Goal: Task Accomplishment & Management: Manage account settings

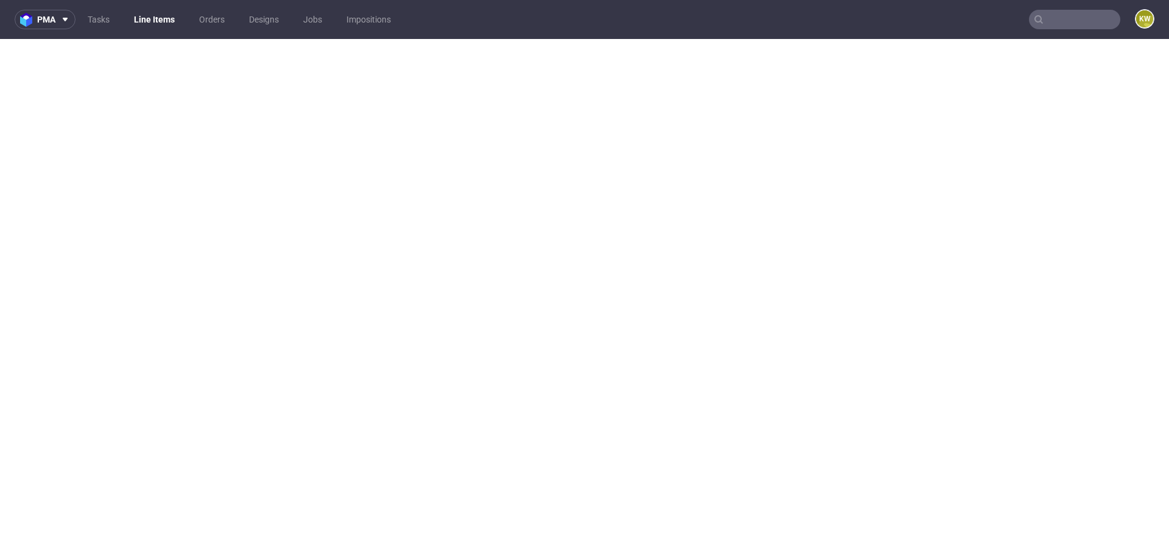
select select "in_progress"
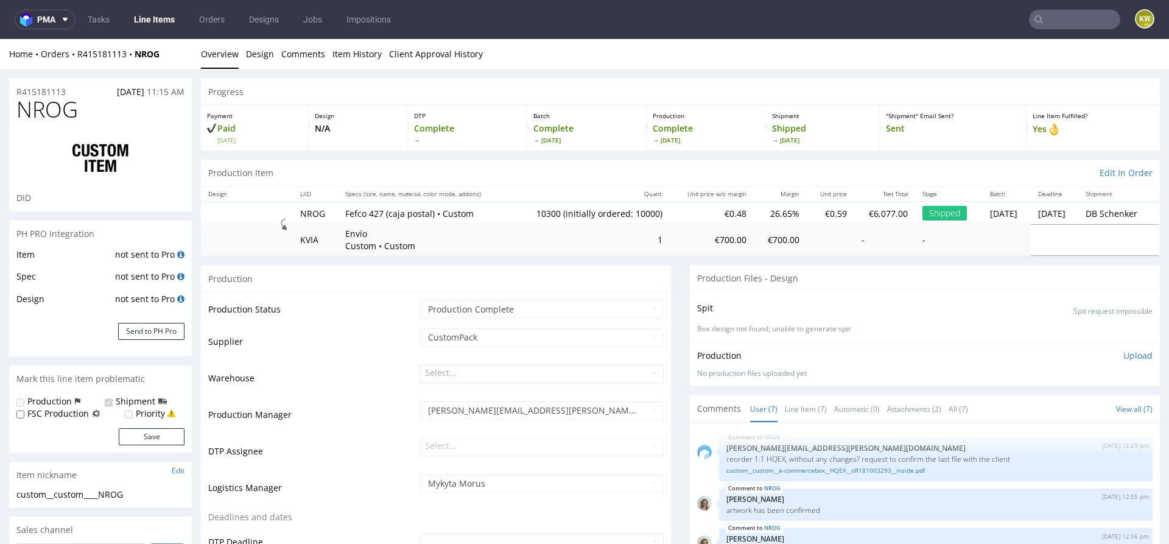
click at [1043, 18] on input "text" at bounding box center [1074, 19] width 91 height 19
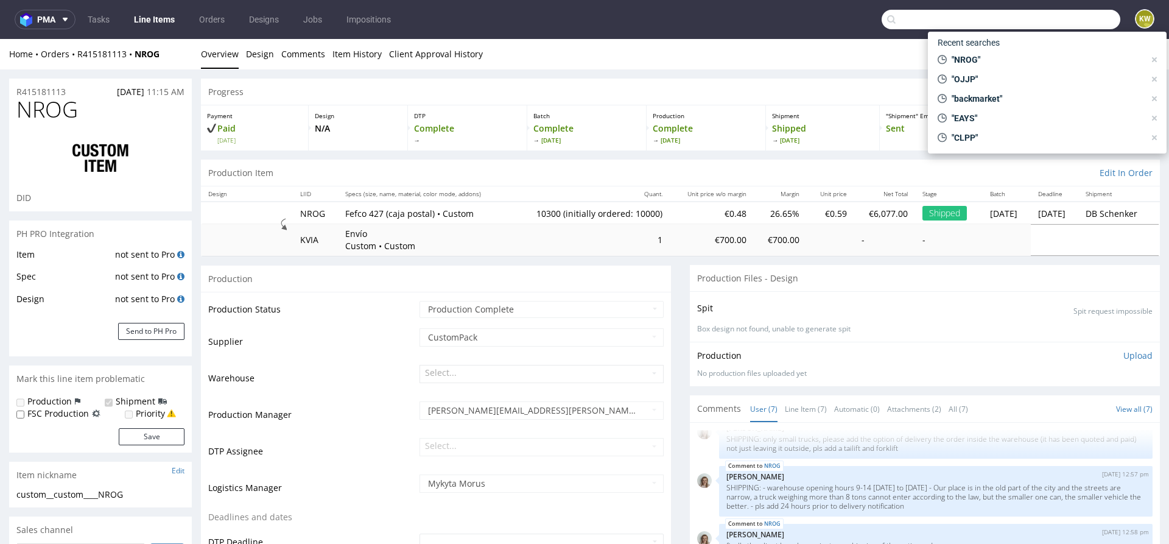
paste input "JRDB"
type input "JRDB"
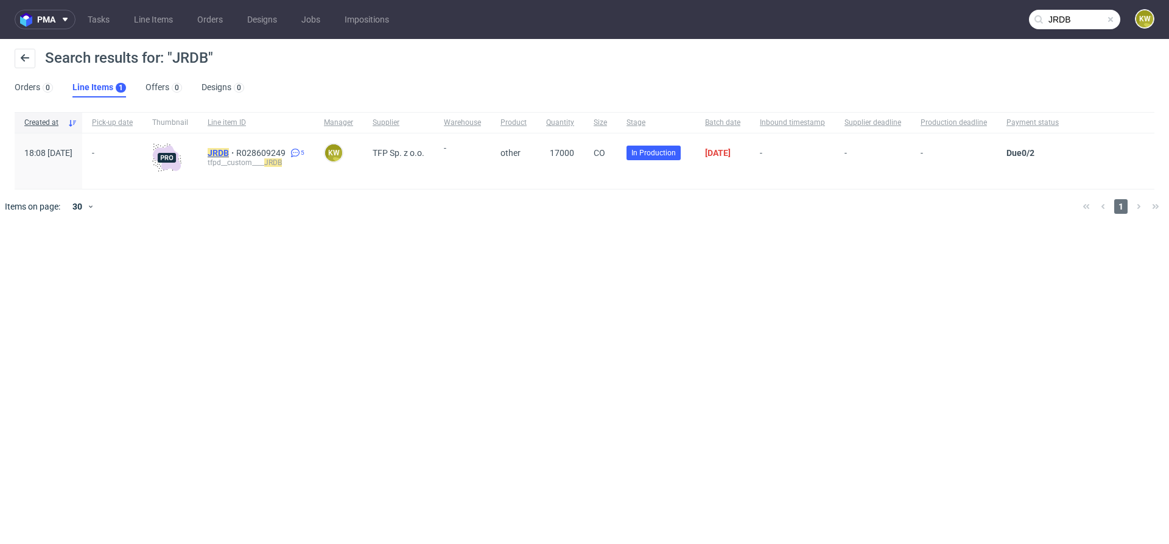
click at [229, 153] on mark "JRDB" at bounding box center [218, 153] width 21 height 10
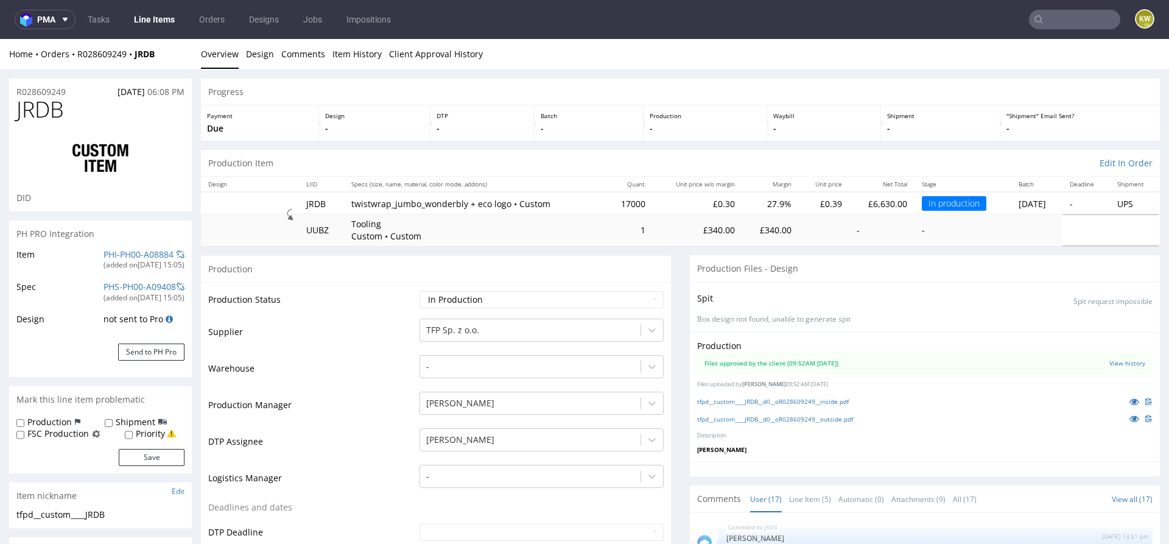
scroll to position [765, 0]
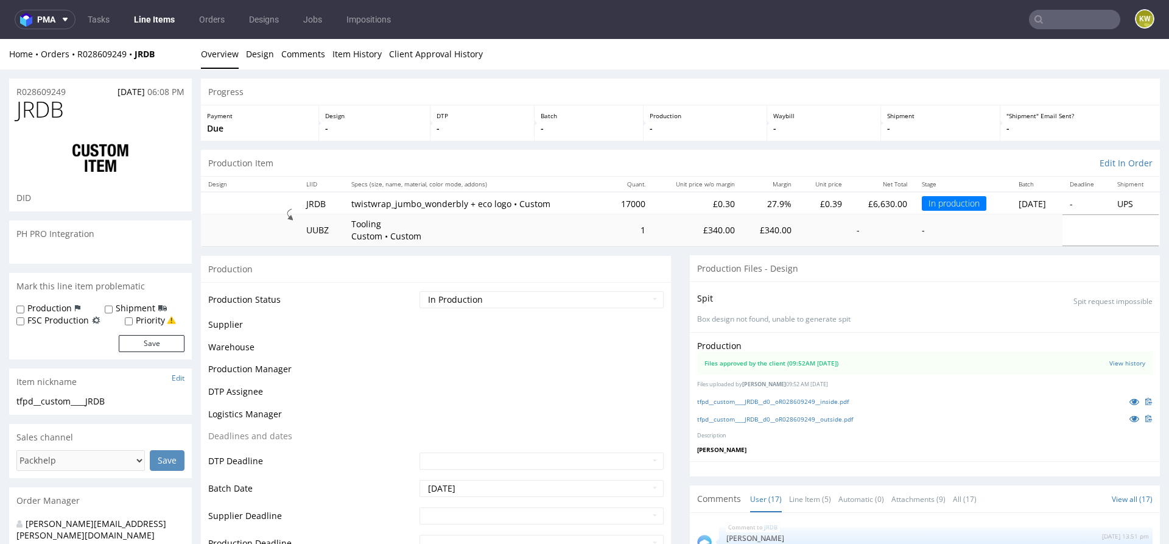
scroll to position [765, 0]
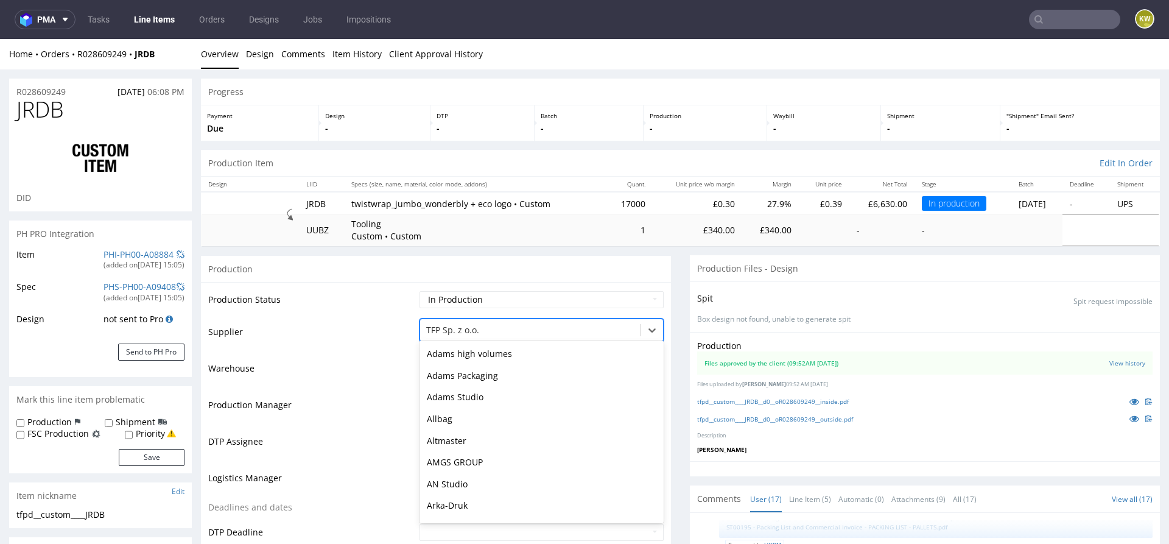
click at [480, 320] on div "TFP Sp. z o.o." at bounding box center [530, 329] width 220 height 19
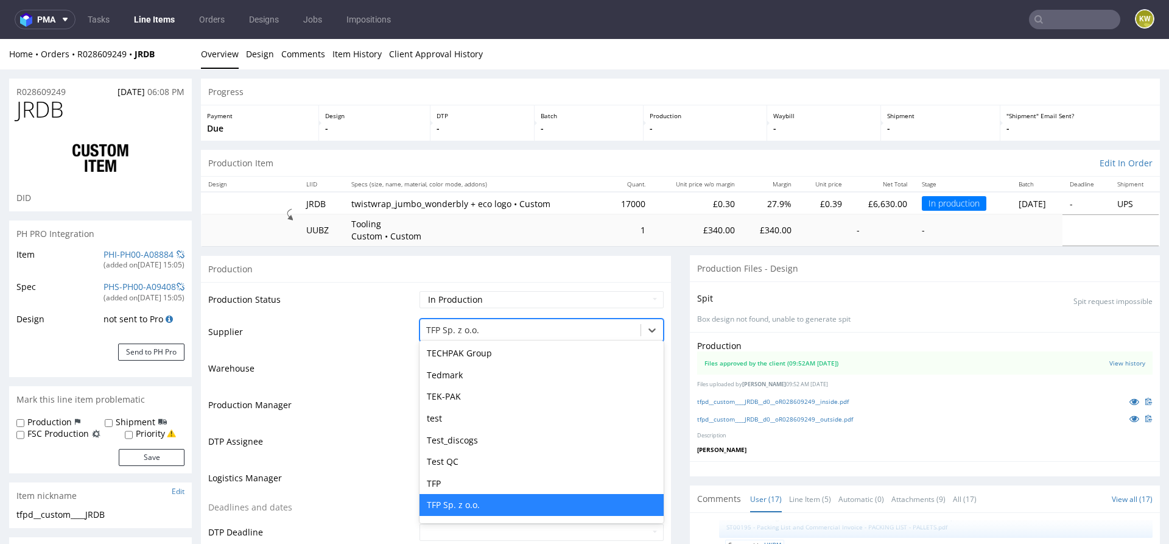
click at [379, 363] on td "Warehouse" at bounding box center [312, 372] width 208 height 37
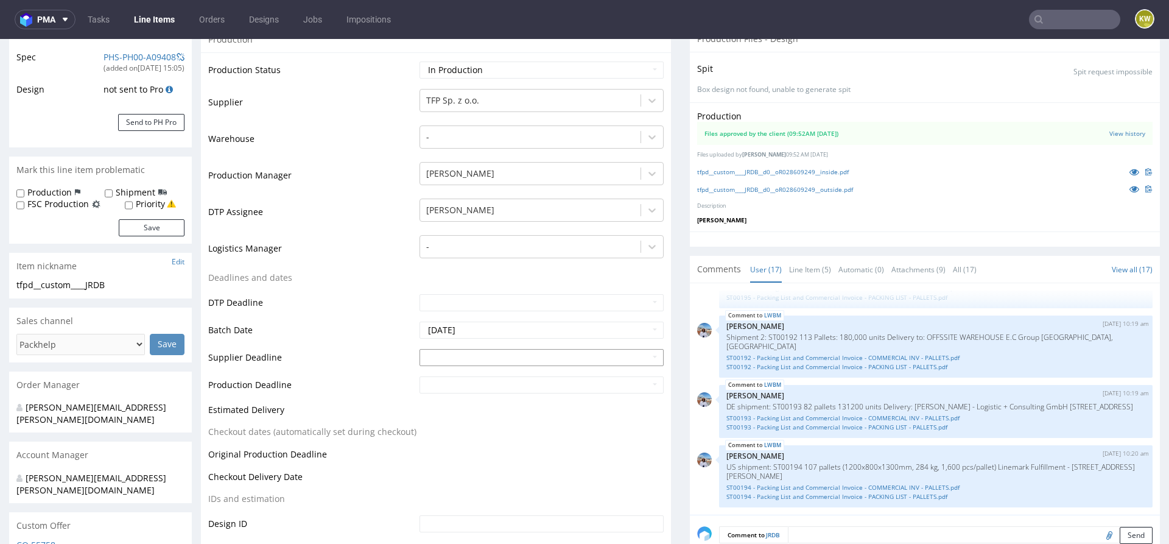
click at [471, 355] on input "text" at bounding box center [541, 357] width 244 height 17
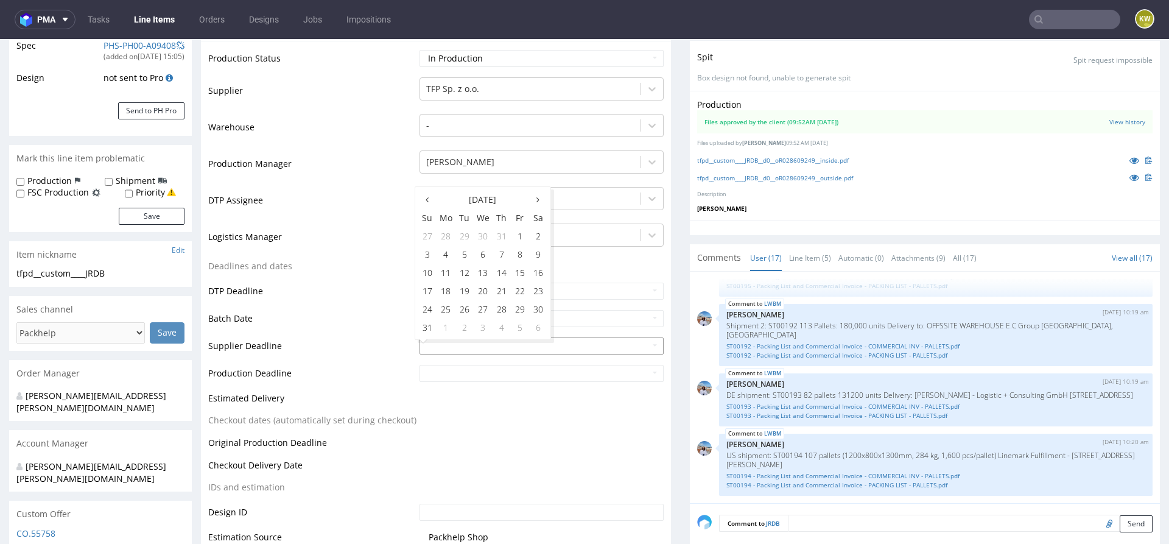
scroll to position [244, 0]
click at [444, 305] on td "25" at bounding box center [445, 305] width 19 height 18
type input "2025-08-25"
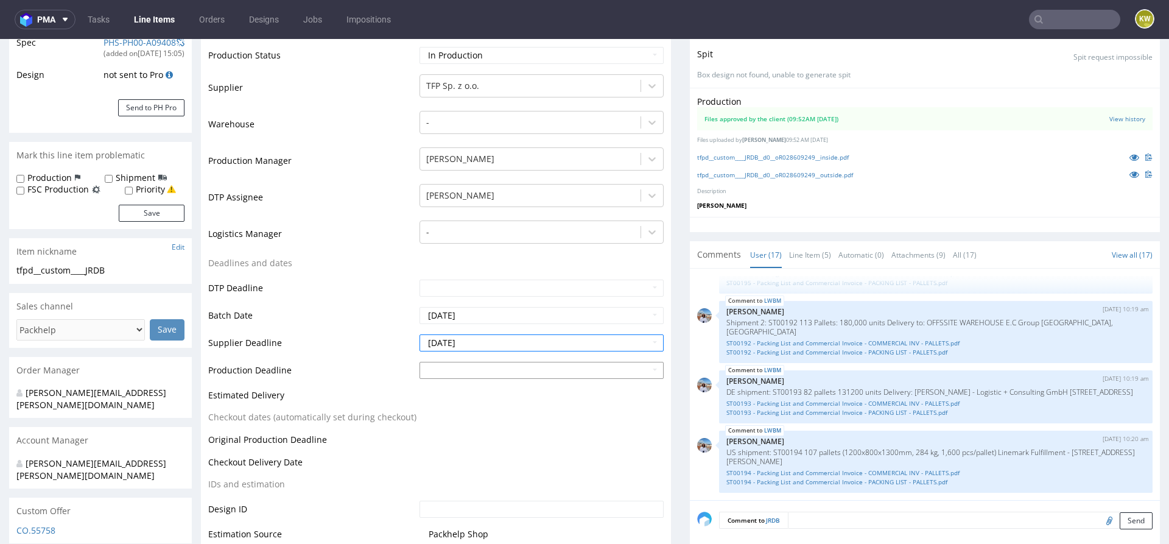
click at [452, 368] on input "text" at bounding box center [541, 370] width 244 height 17
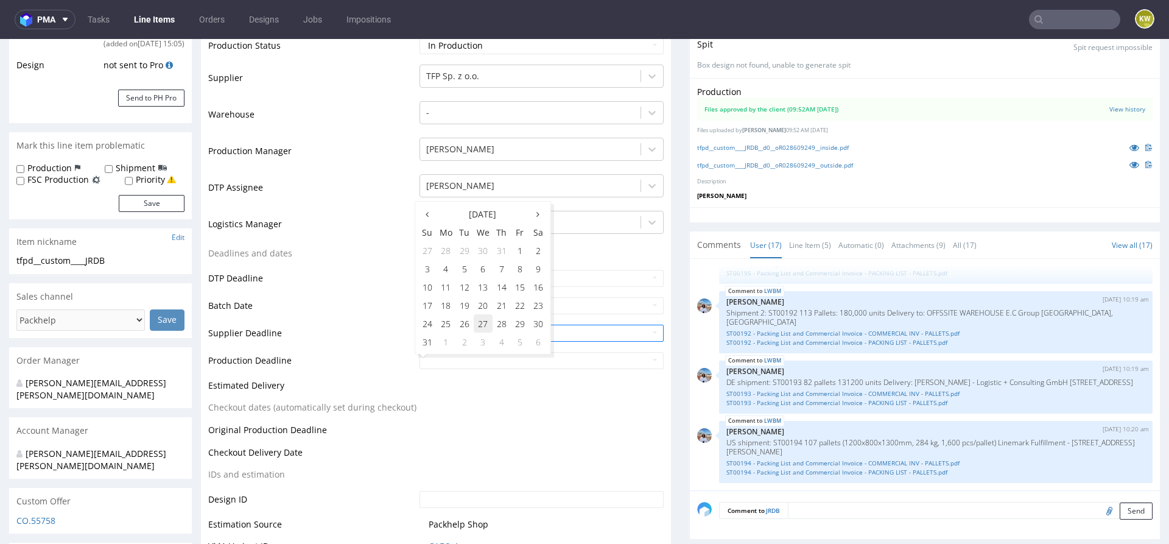
click at [479, 326] on td "27" at bounding box center [483, 323] width 19 height 18
type input "2025-08-27"
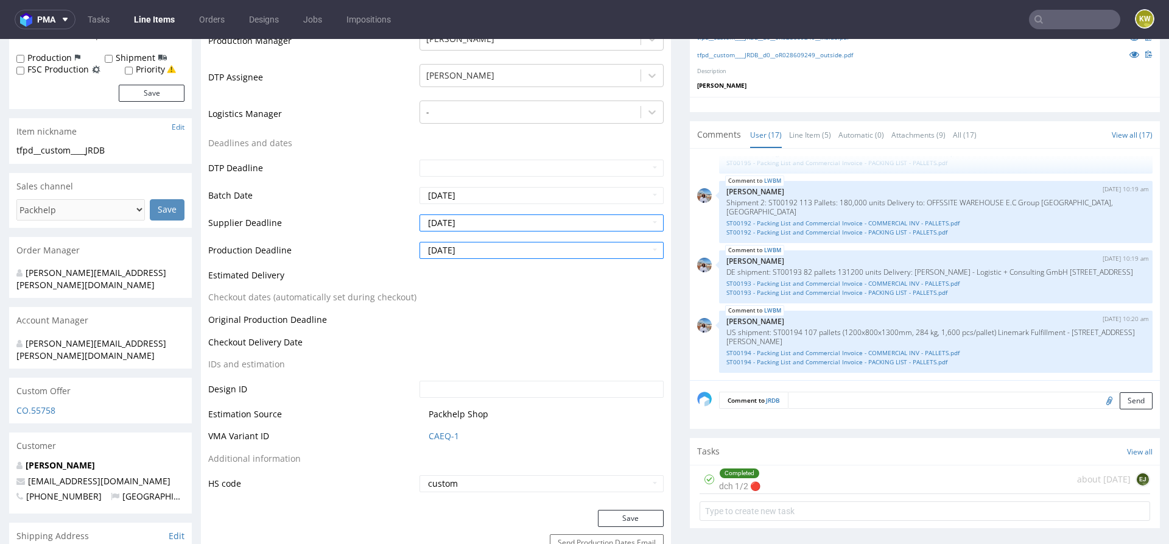
scroll to position [376, 0]
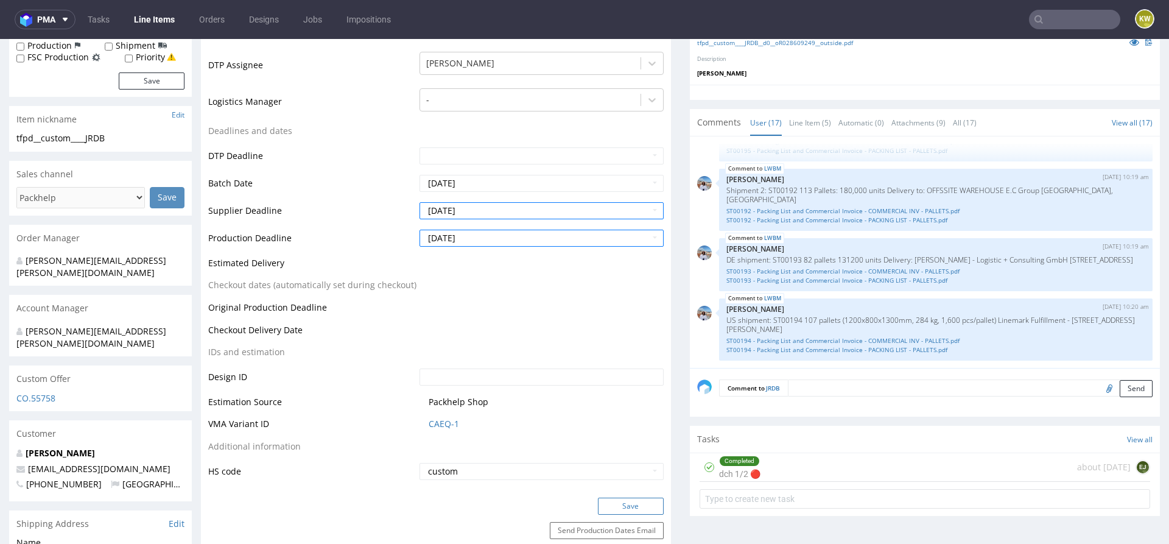
click at [620, 500] on button "Save" at bounding box center [631, 505] width 66 height 17
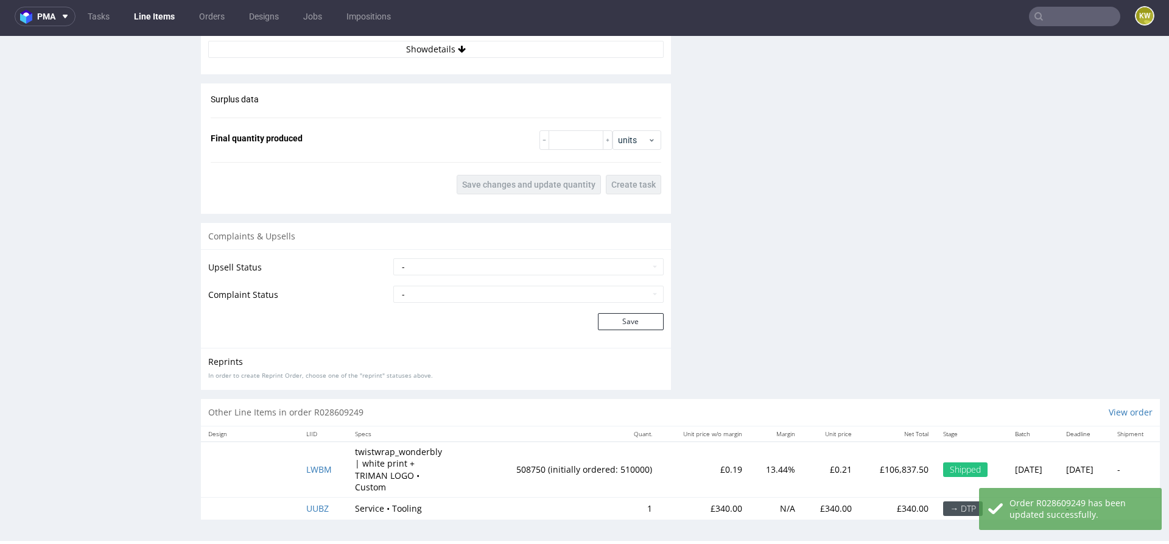
scroll to position [0, 0]
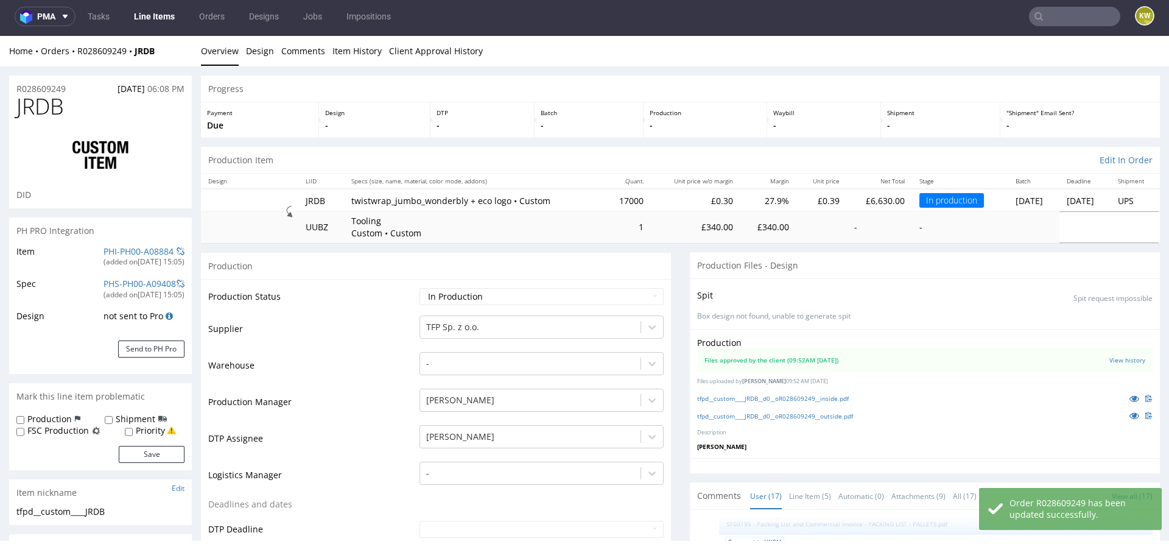
click at [159, 13] on link "Line Items" at bounding box center [154, 16] width 55 height 19
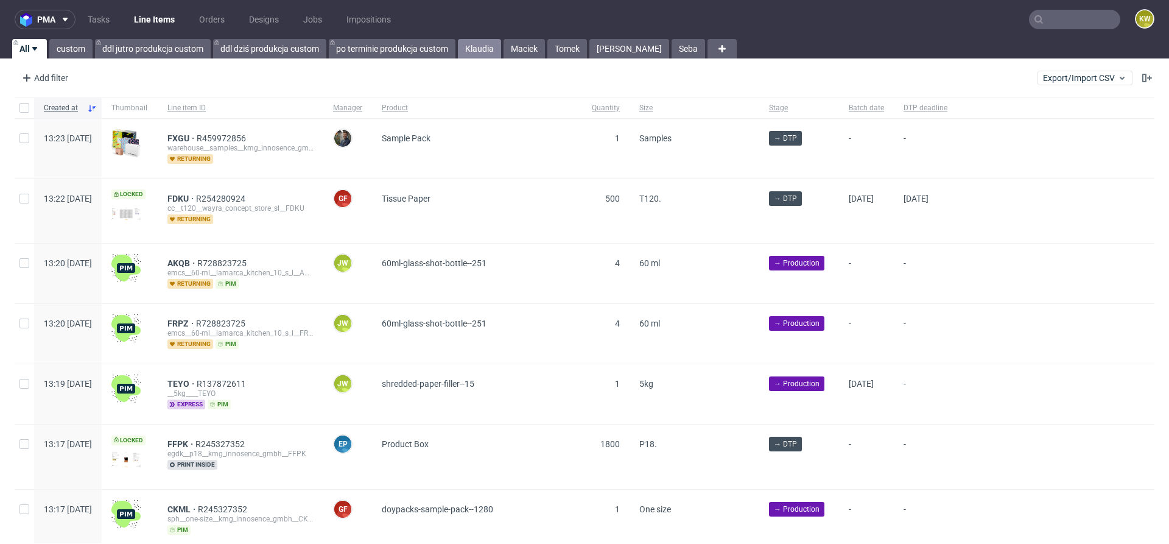
click at [480, 51] on link "Klaudia" at bounding box center [479, 48] width 43 height 19
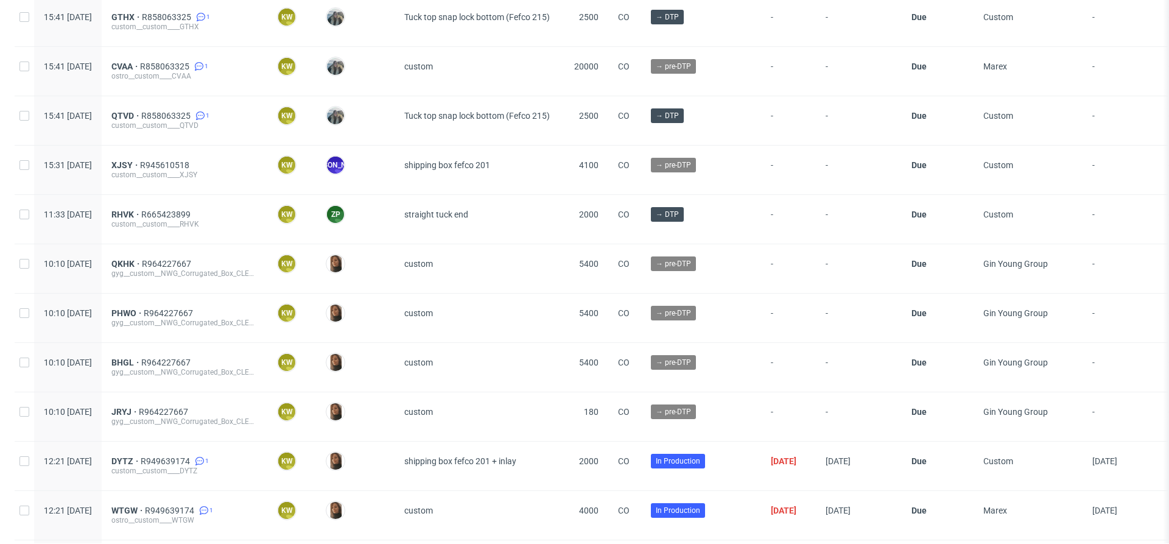
scroll to position [222, 0]
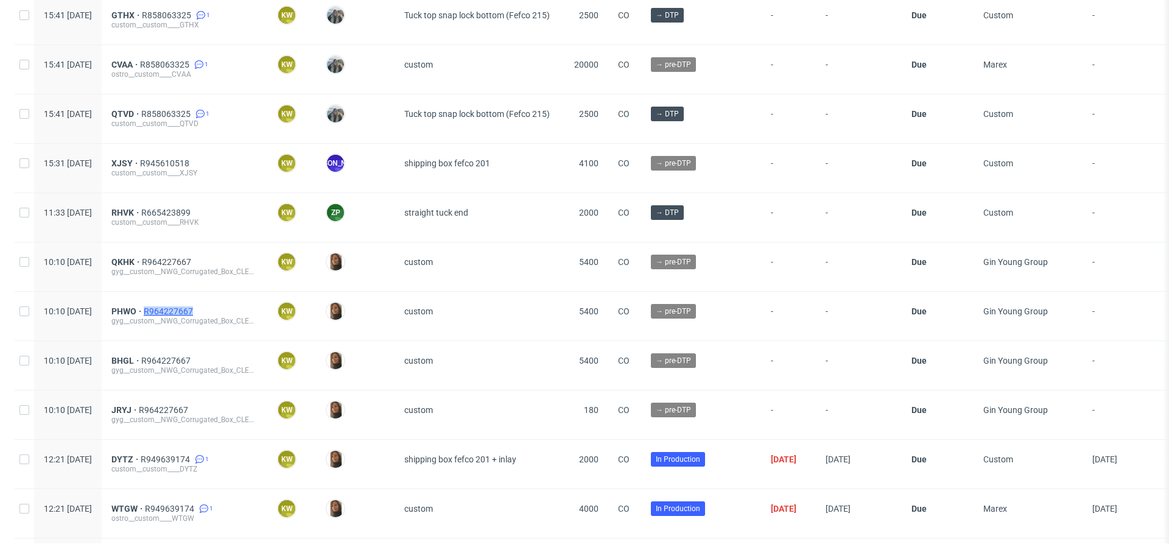
click at [195, 306] on span "R964227667" at bounding box center [170, 311] width 52 height 10
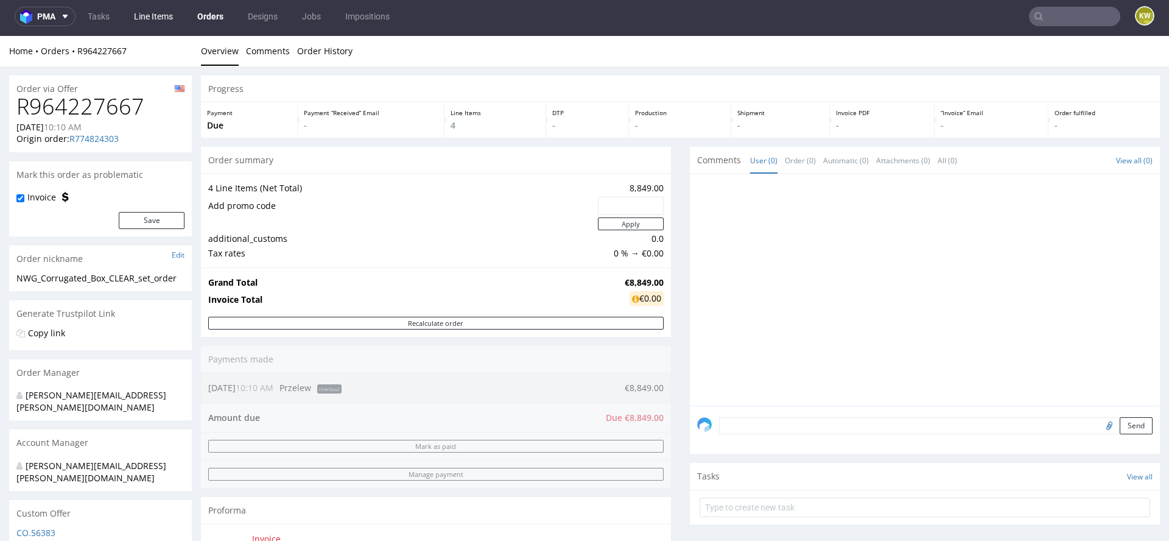
click at [161, 15] on link "Line Items" at bounding box center [154, 16] width 54 height 19
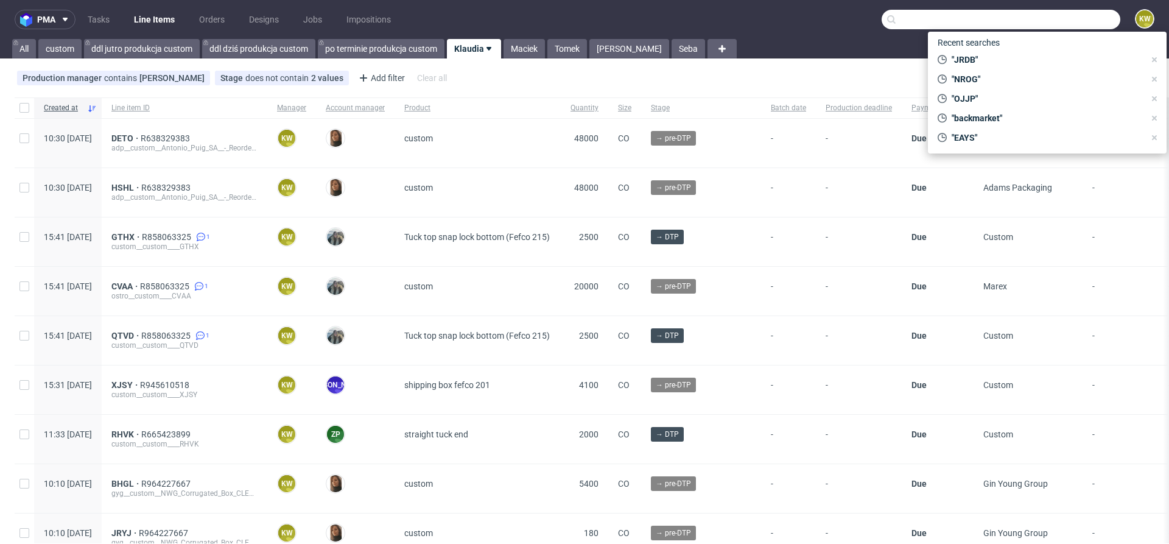
click at [1053, 11] on input "text" at bounding box center [1000, 19] width 239 height 19
paste input "DYTZ"
type input "DYTZ"
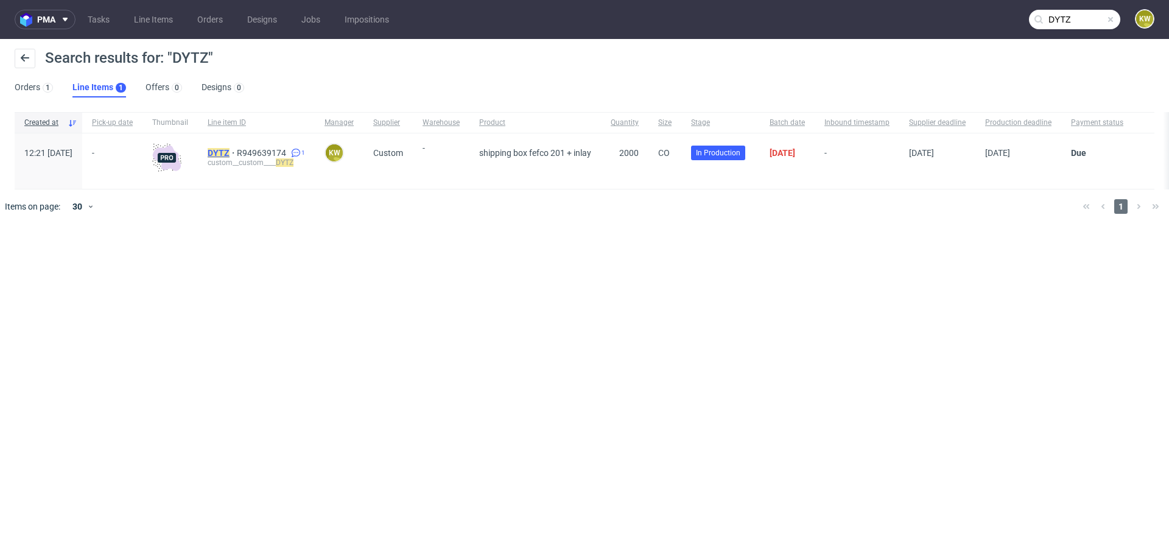
click at [229, 149] on mark "DYTZ" at bounding box center [219, 153] width 22 height 10
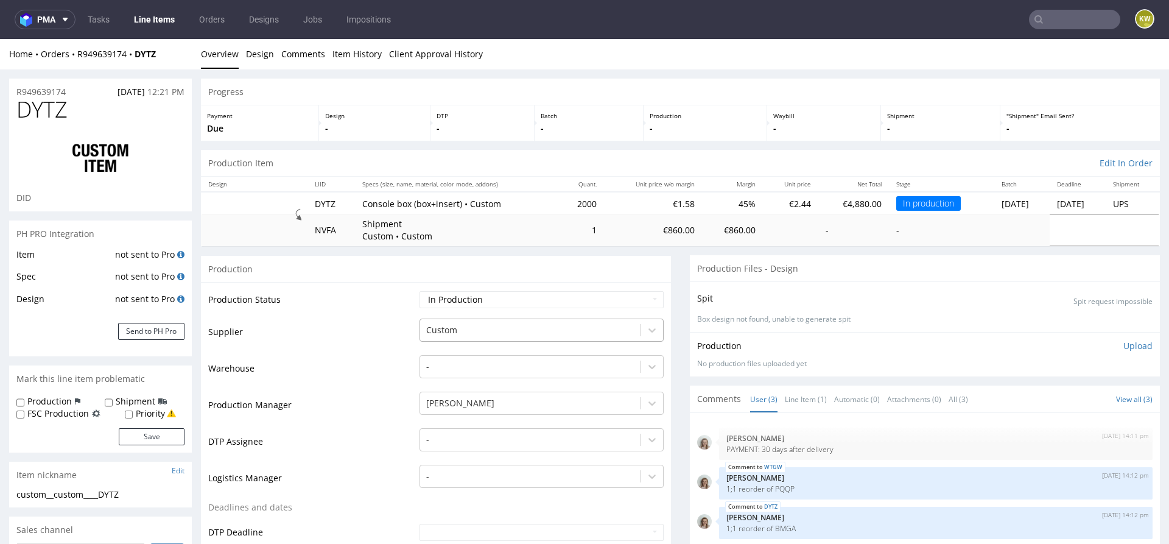
click at [457, 337] on div "Custom" at bounding box center [530, 329] width 220 height 19
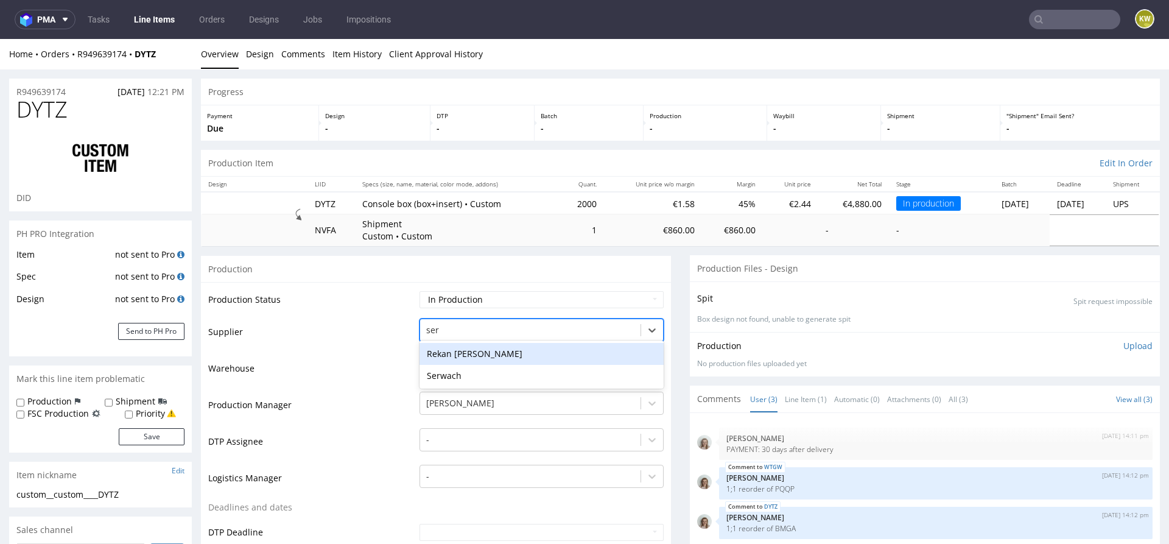
type input "serw"
click at [448, 349] on div "Serwach" at bounding box center [541, 354] width 244 height 22
click at [332, 383] on td "Warehouse" at bounding box center [312, 372] width 208 height 37
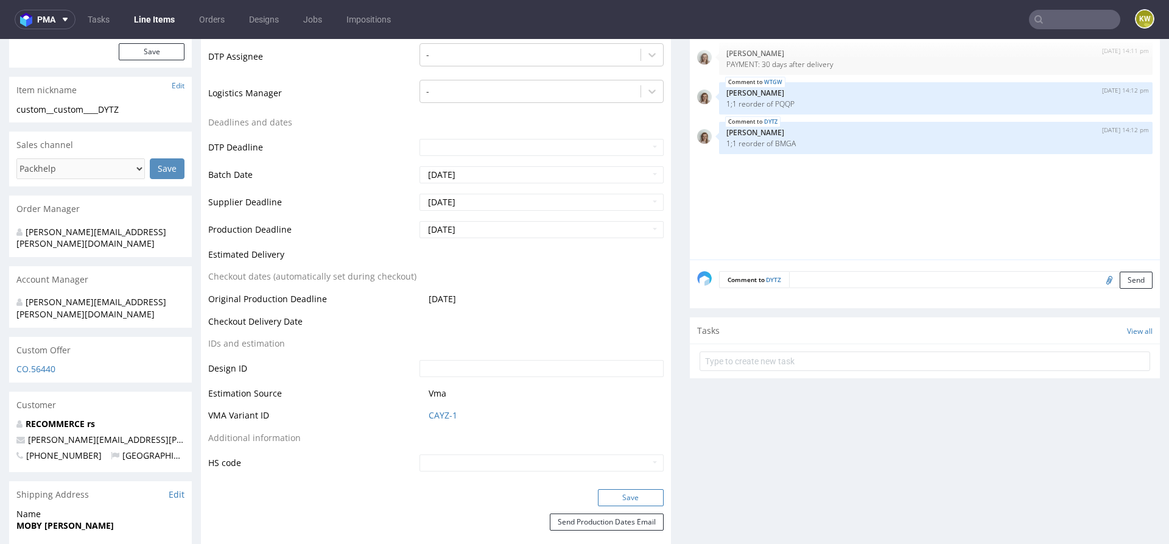
click at [612, 489] on button "Save" at bounding box center [631, 497] width 66 height 17
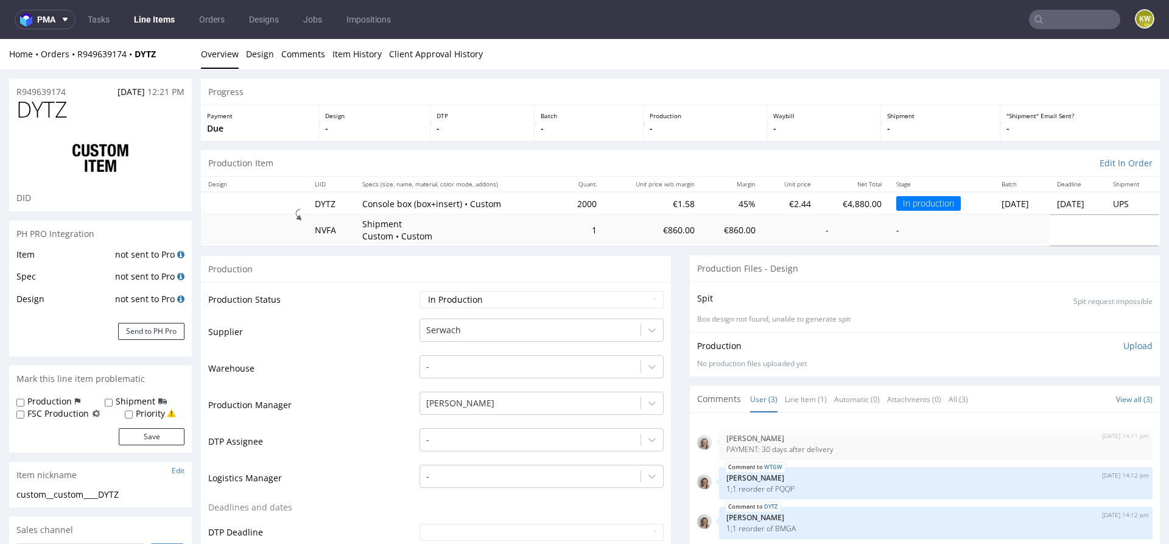
click at [1046, 12] on input "text" at bounding box center [1074, 19] width 91 height 19
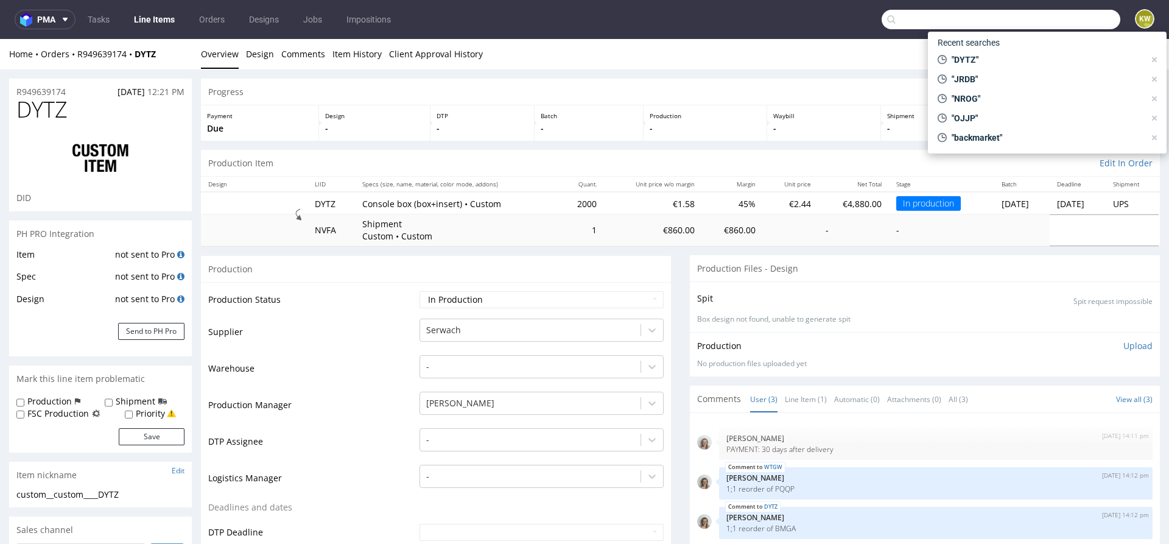
paste input "CVAA"
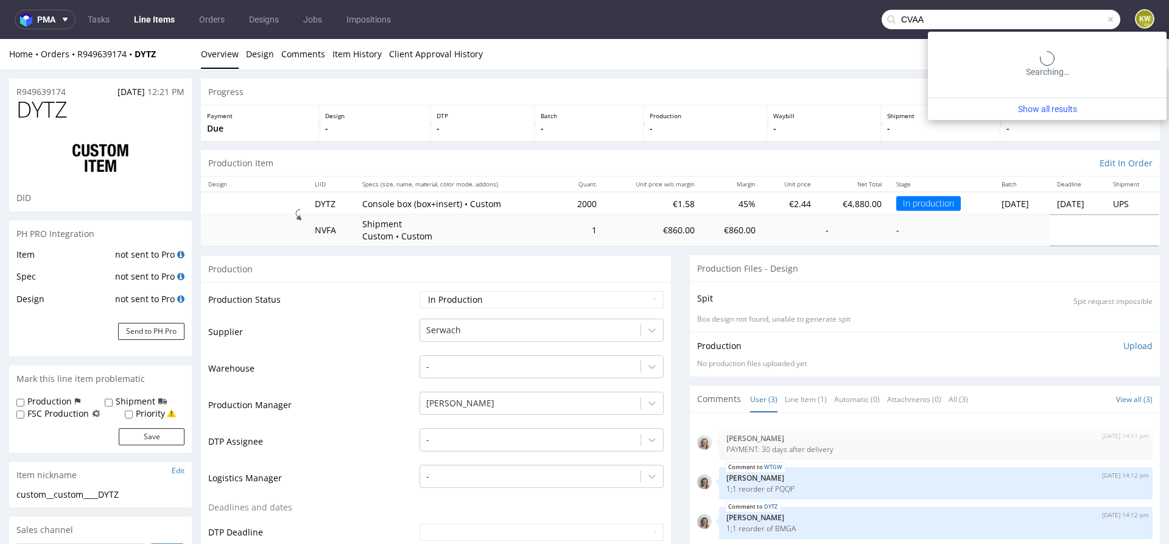
type input "CVAA"
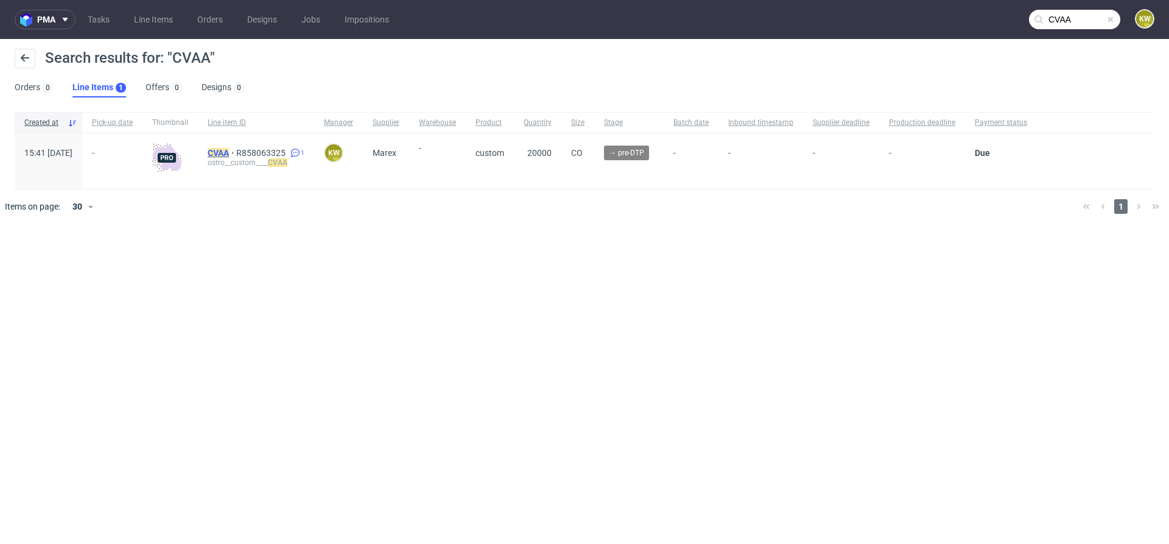
click at [229, 151] on mark "CVAA" at bounding box center [218, 153] width 21 height 10
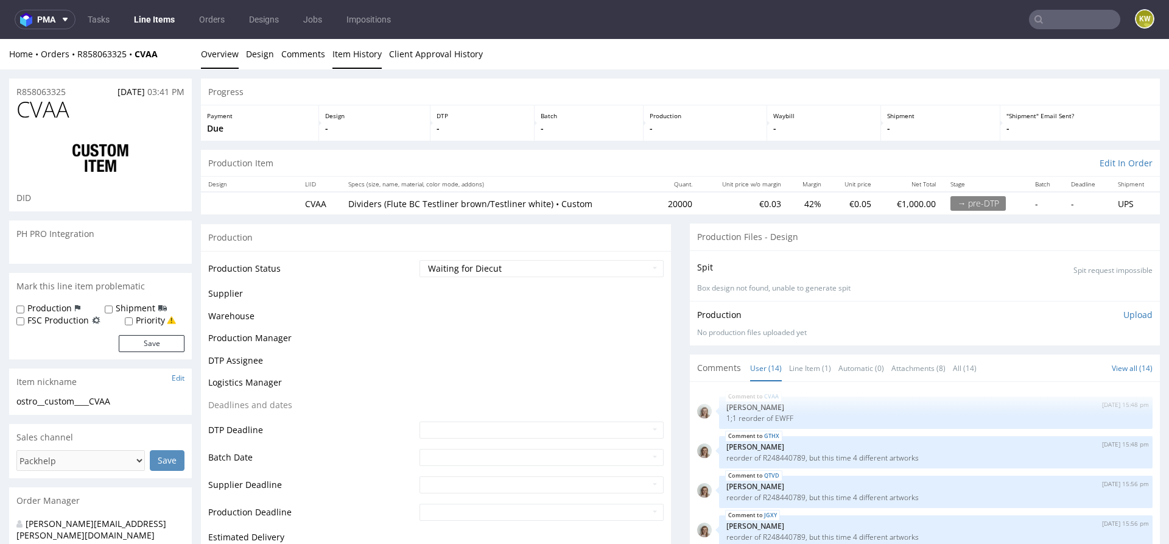
scroll to position [430, 0]
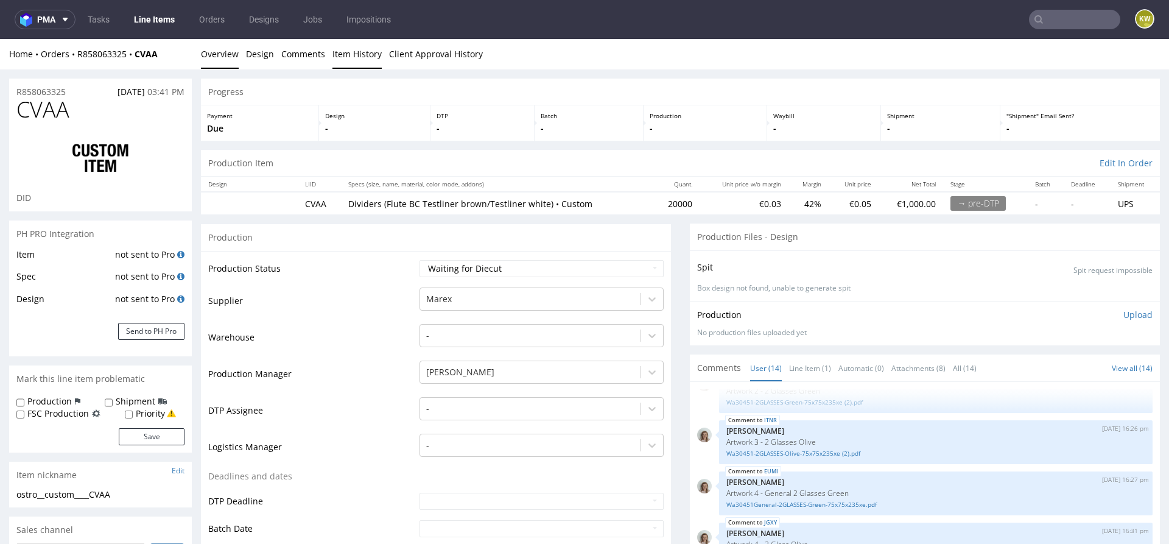
click at [350, 58] on link "Item History" at bounding box center [356, 54] width 49 height 30
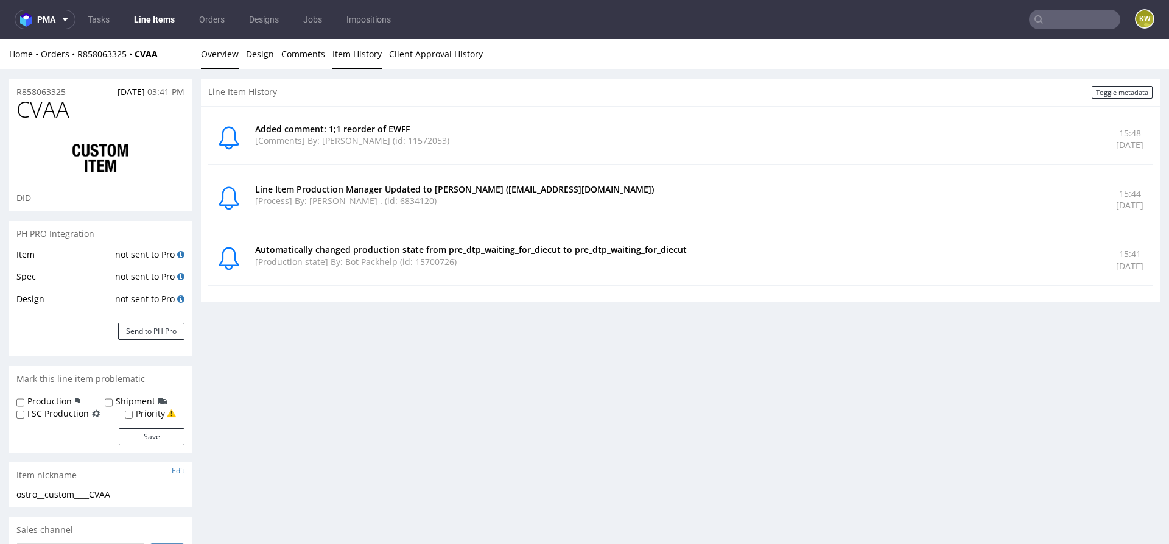
click at [219, 60] on link "Overview" at bounding box center [220, 54] width 38 height 30
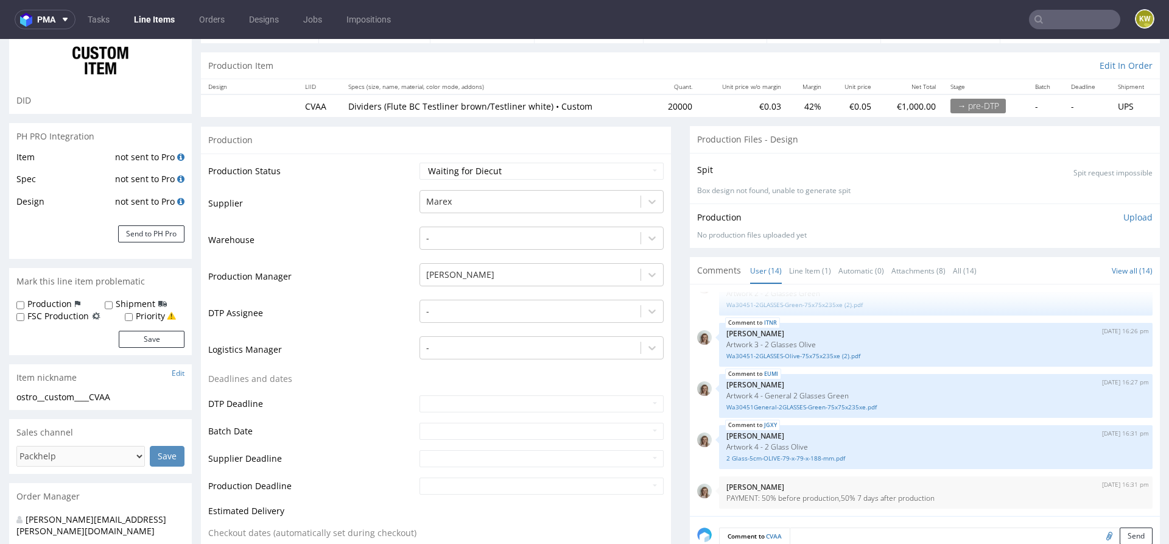
scroll to position [108, 0]
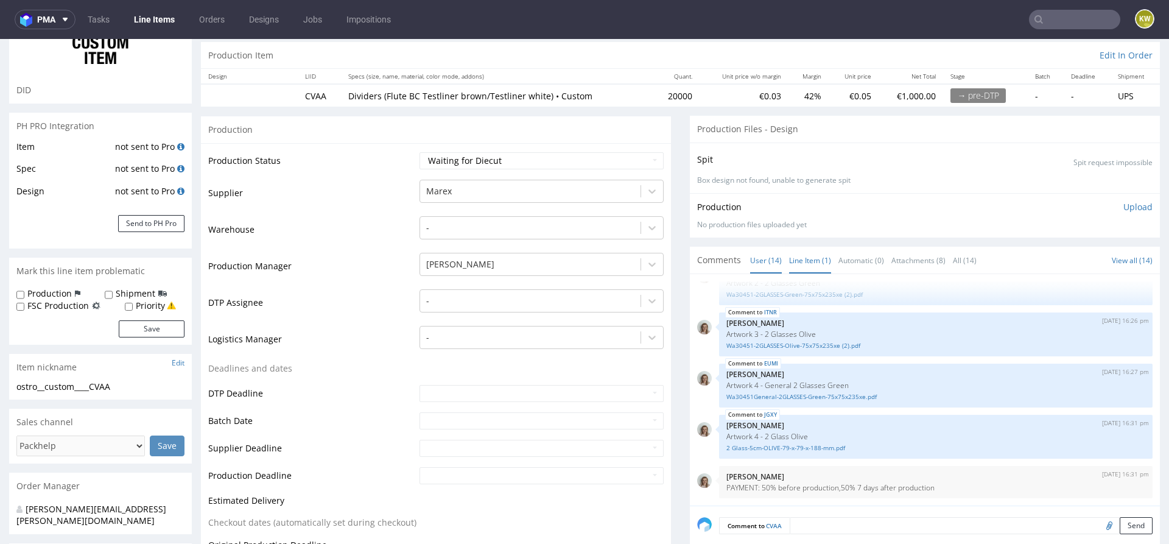
click at [791, 260] on link "Line Item (1)" at bounding box center [810, 260] width 42 height 26
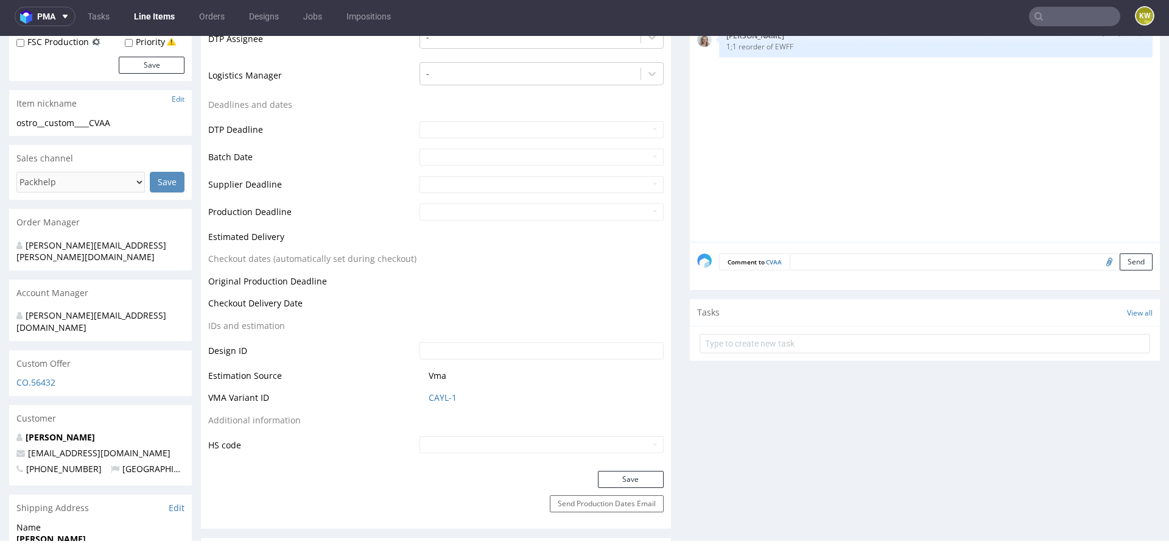
scroll to position [0, 0]
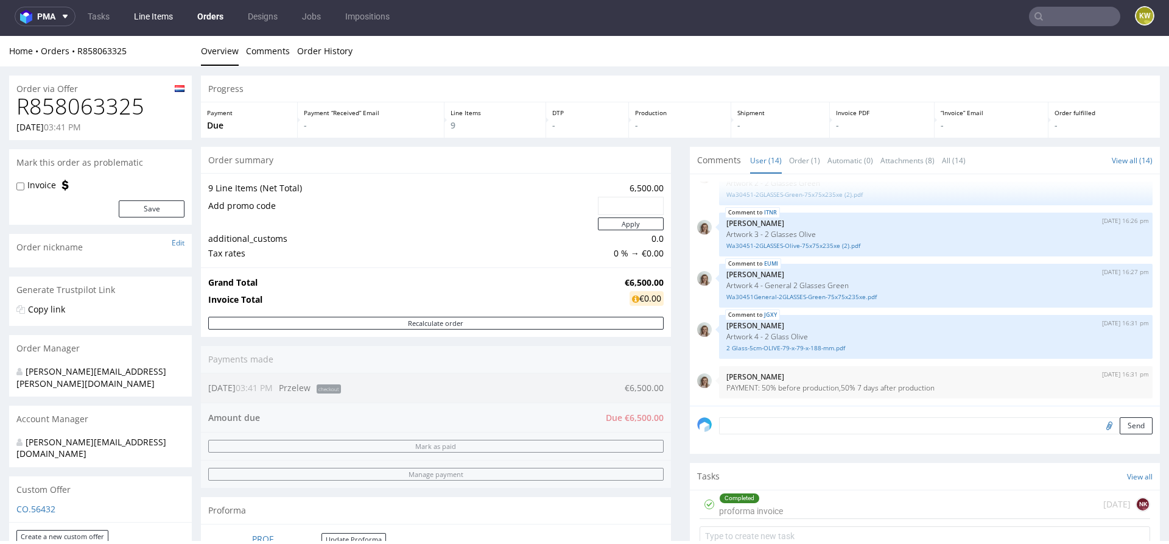
click at [134, 15] on link "Line Items" at bounding box center [154, 16] width 54 height 19
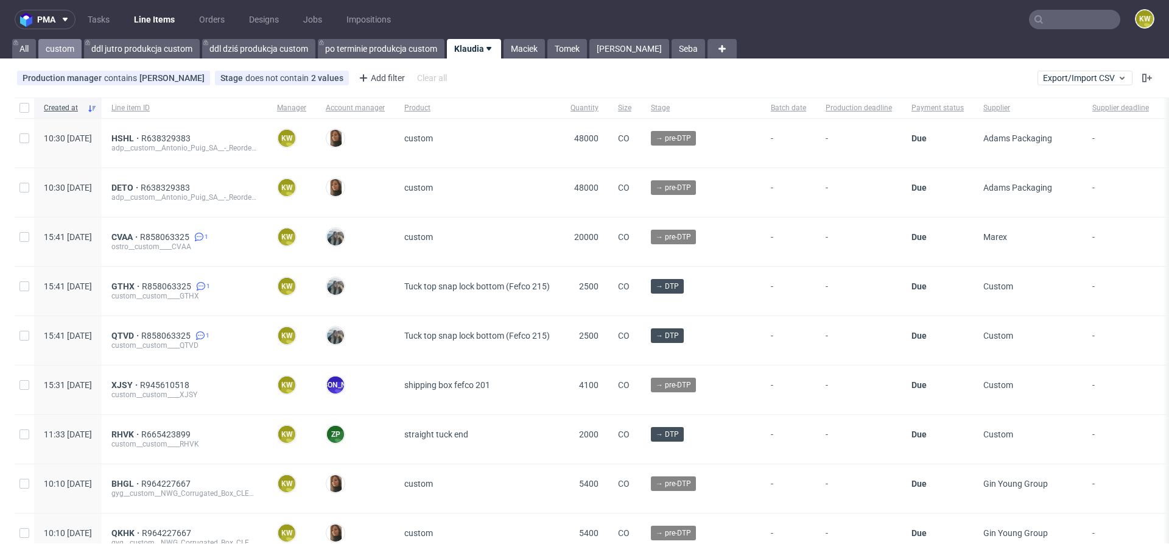
click at [60, 53] on link "custom" at bounding box center [59, 48] width 43 height 19
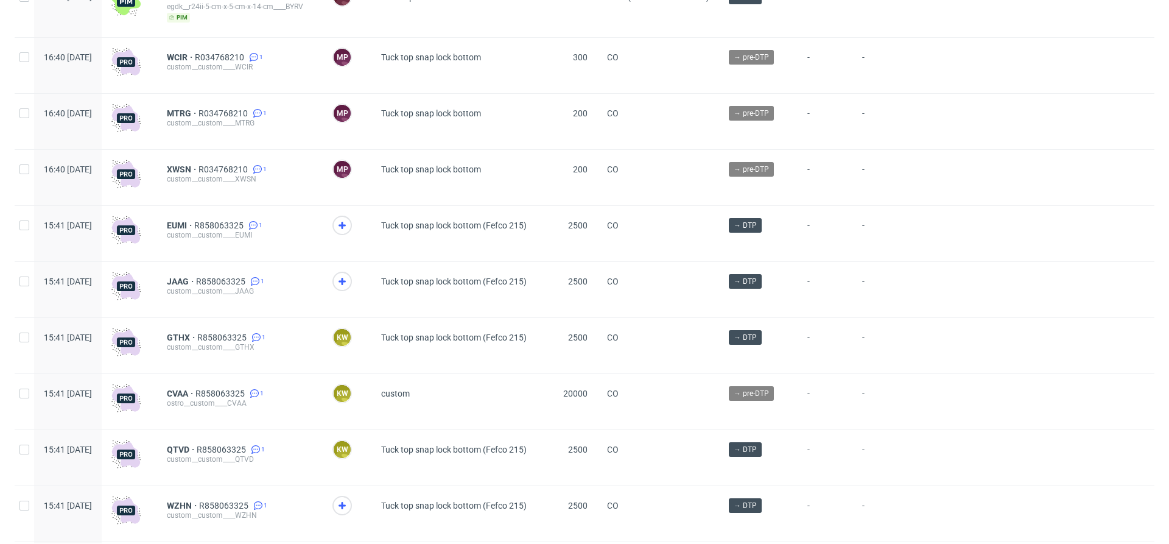
scroll to position [850, 0]
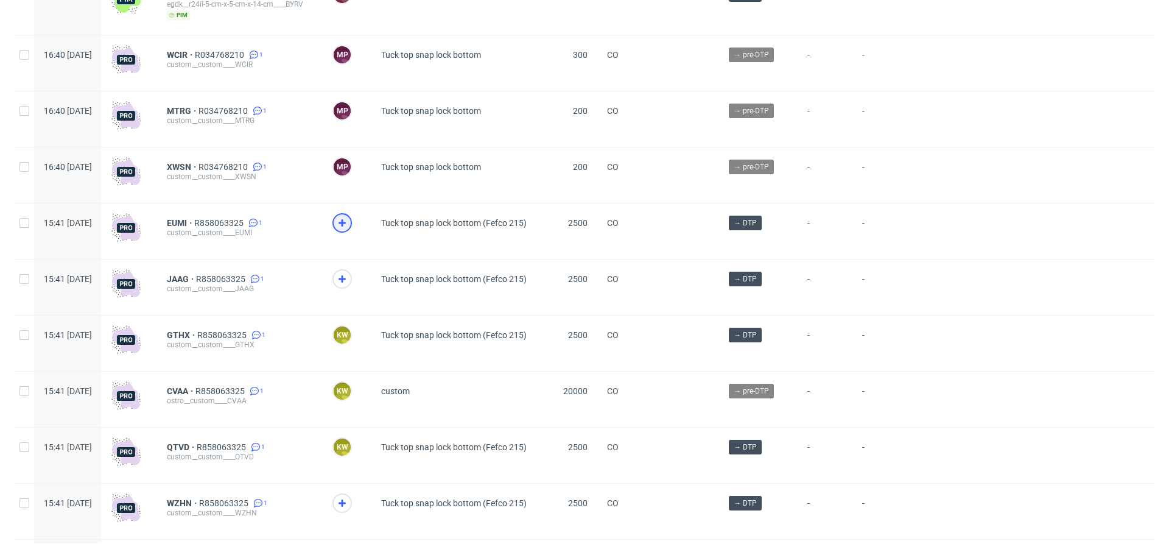
click at [349, 215] on icon at bounding box center [342, 222] width 15 height 15
click at [352, 282] on div at bounding box center [341, 278] width 19 height 19
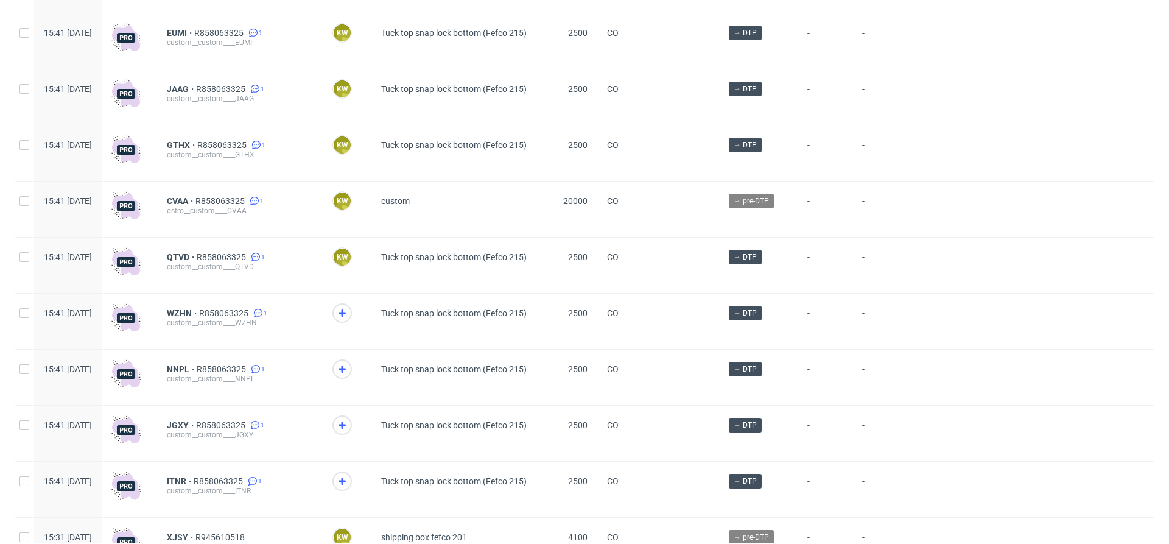
scroll to position [1067, 0]
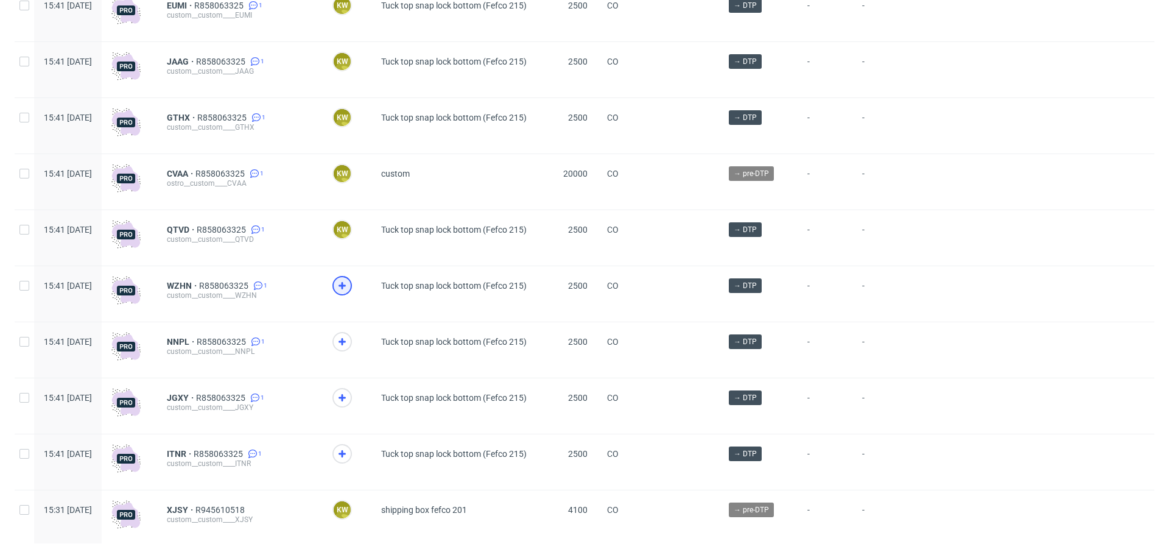
click at [349, 284] on icon at bounding box center [342, 285] width 15 height 15
click at [349, 335] on icon at bounding box center [342, 341] width 15 height 15
click at [349, 393] on icon at bounding box center [342, 397] width 15 height 15
click at [371, 436] on div at bounding box center [347, 461] width 49 height 55
click at [352, 457] on div at bounding box center [341, 453] width 19 height 19
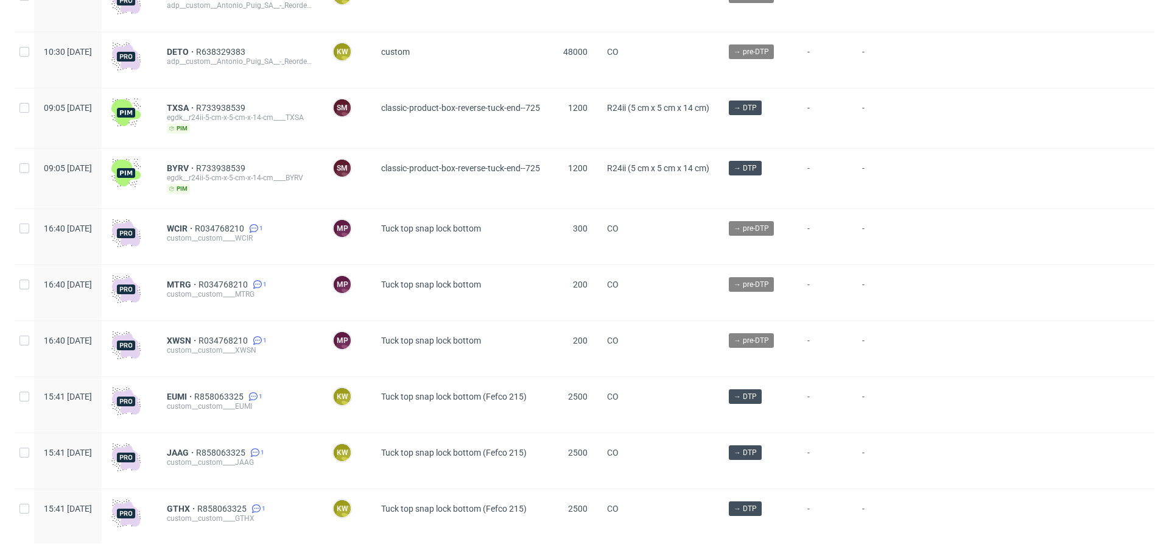
scroll to position [0, 0]
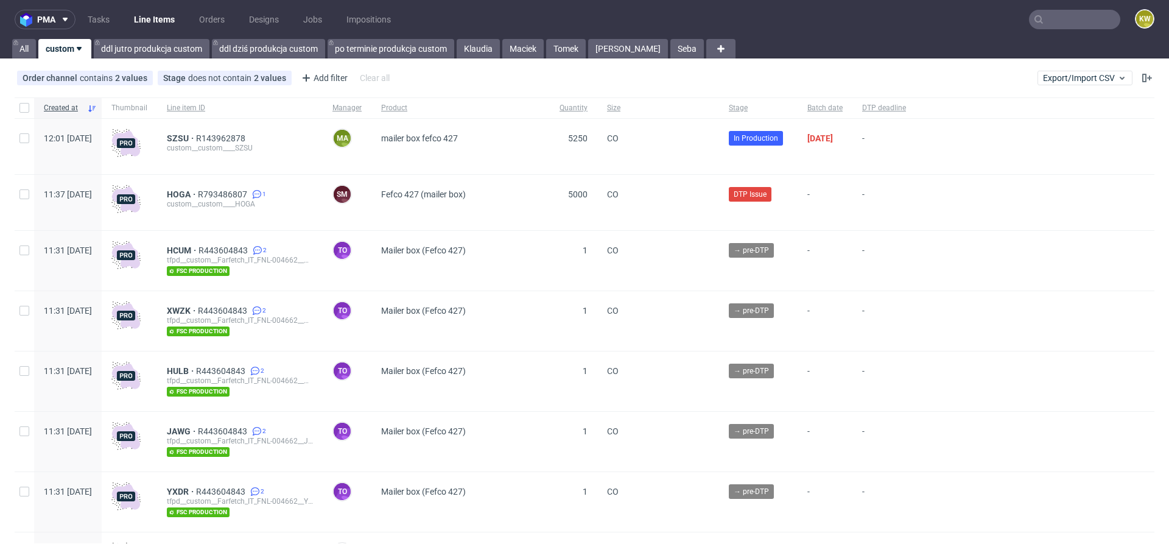
click at [147, 17] on link "Line Items" at bounding box center [154, 19] width 55 height 19
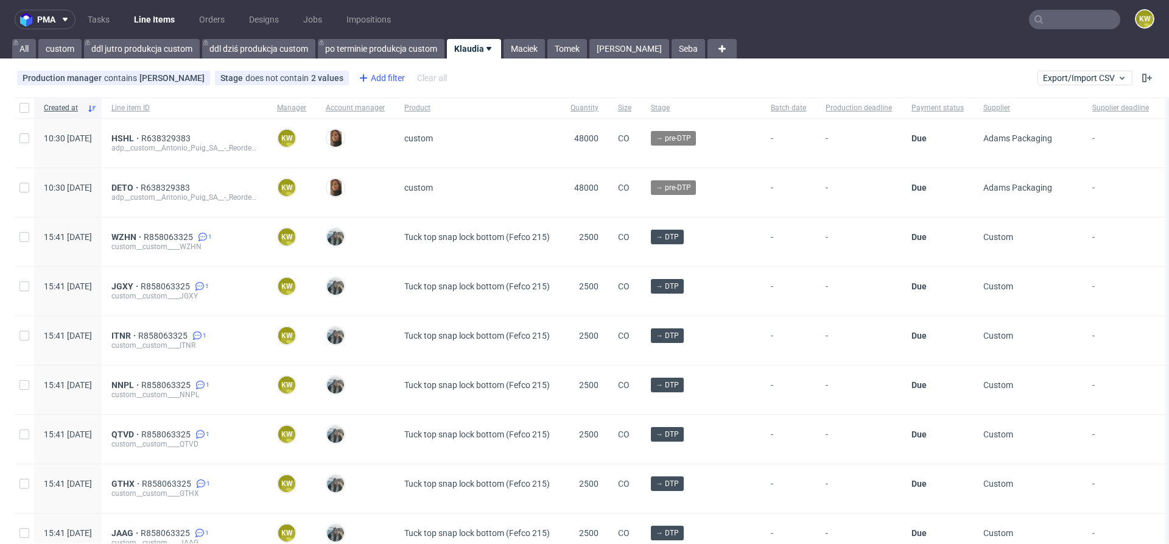
click at [387, 80] on div "Add filter" at bounding box center [381, 77] width 54 height 19
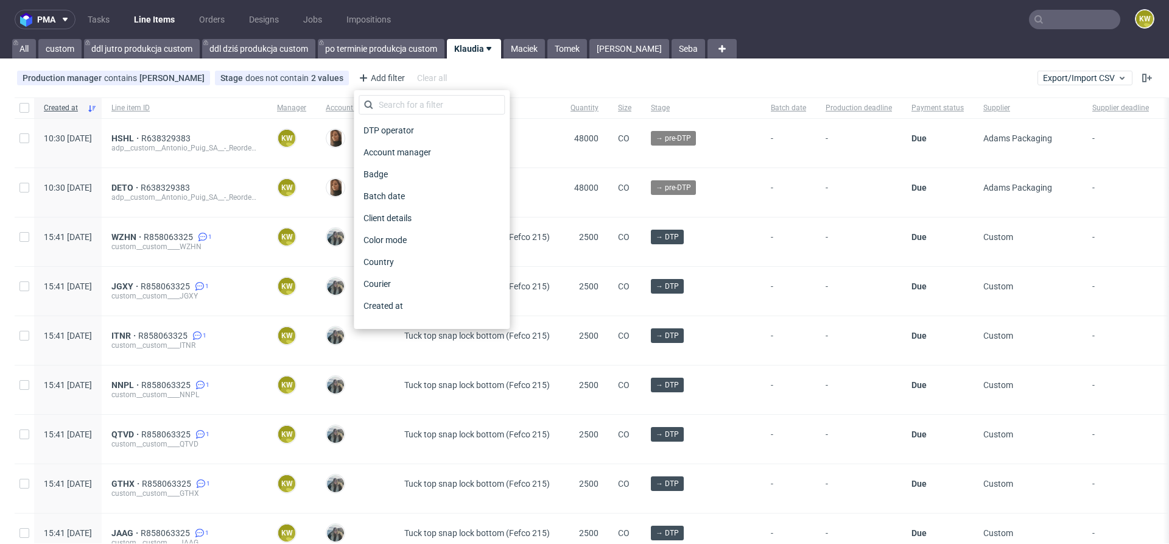
scroll to position [957, 0]
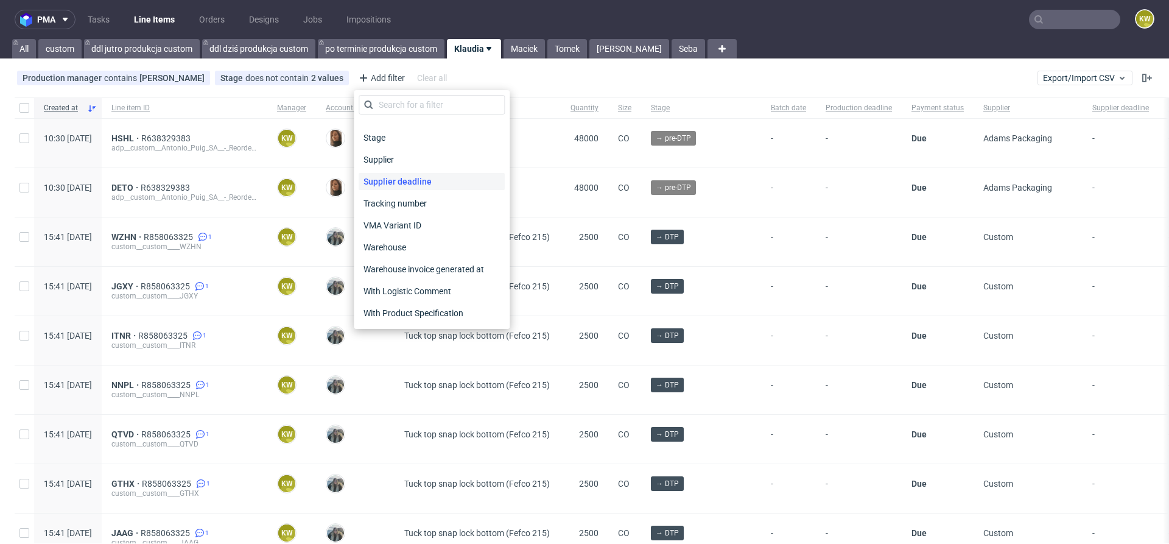
click at [396, 184] on span "Supplier deadline" at bounding box center [398, 181] width 78 height 17
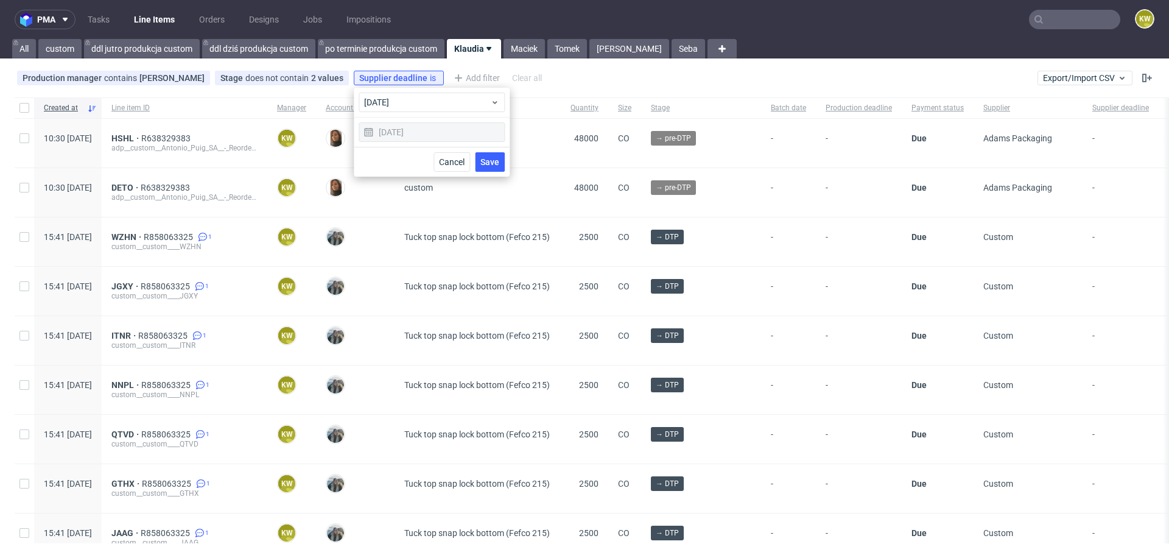
click at [487, 162] on span "Save" at bounding box center [489, 162] width 19 height 9
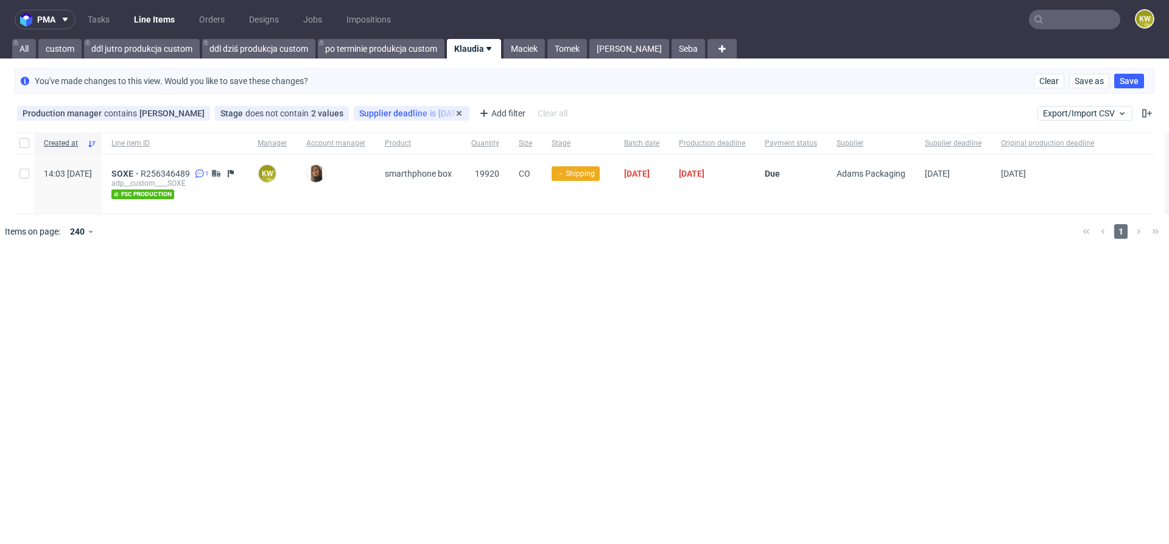
click at [404, 117] on div "Supplier deadline is today" at bounding box center [412, 113] width 116 height 15
click at [408, 103] on div "Production manager contains Klaudia Wiśniewska ...contains Klaudia Wiśniewska S…" at bounding box center [294, 112] width 558 height 19
click at [408, 117] on div "Supplier deadline is today" at bounding box center [412, 113] width 116 height 15
click at [411, 111] on div "Supplier deadline is today" at bounding box center [411, 113] width 105 height 10
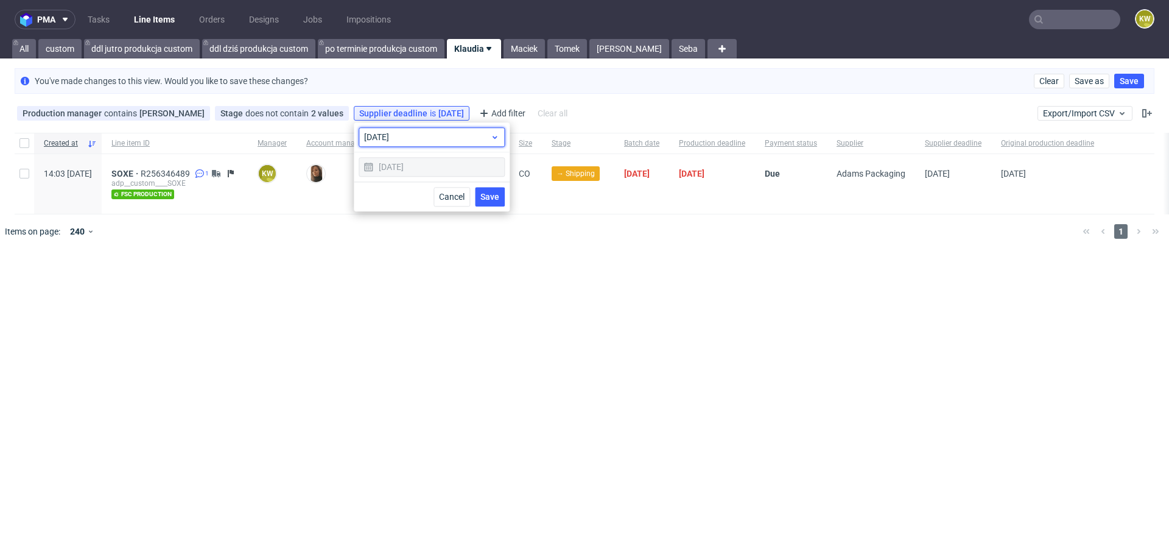
click at [400, 136] on span "today" at bounding box center [427, 137] width 126 height 12
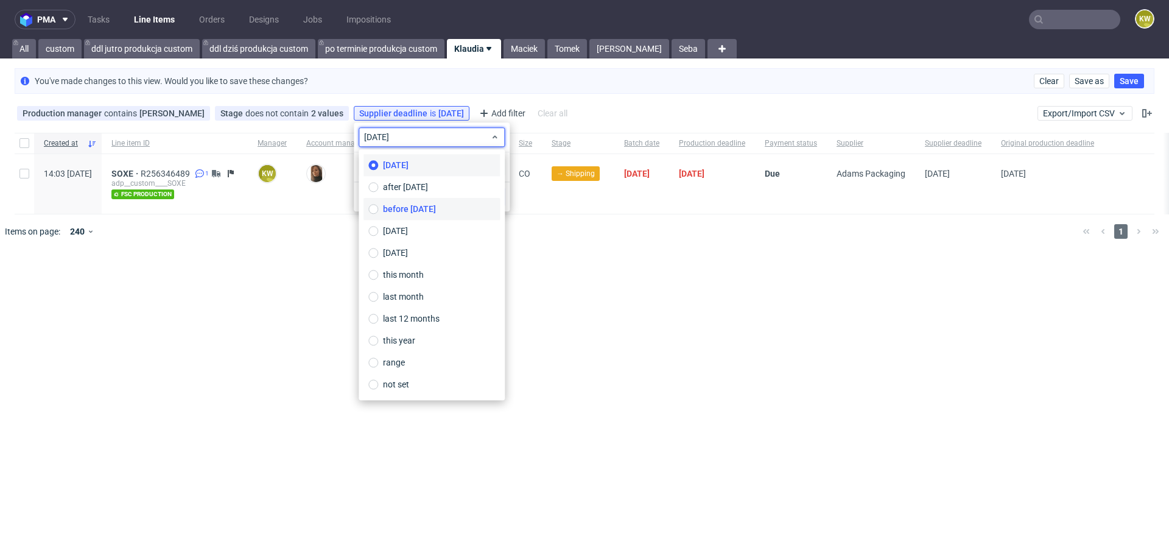
click at [408, 203] on span "before today" at bounding box center [409, 209] width 53 height 12
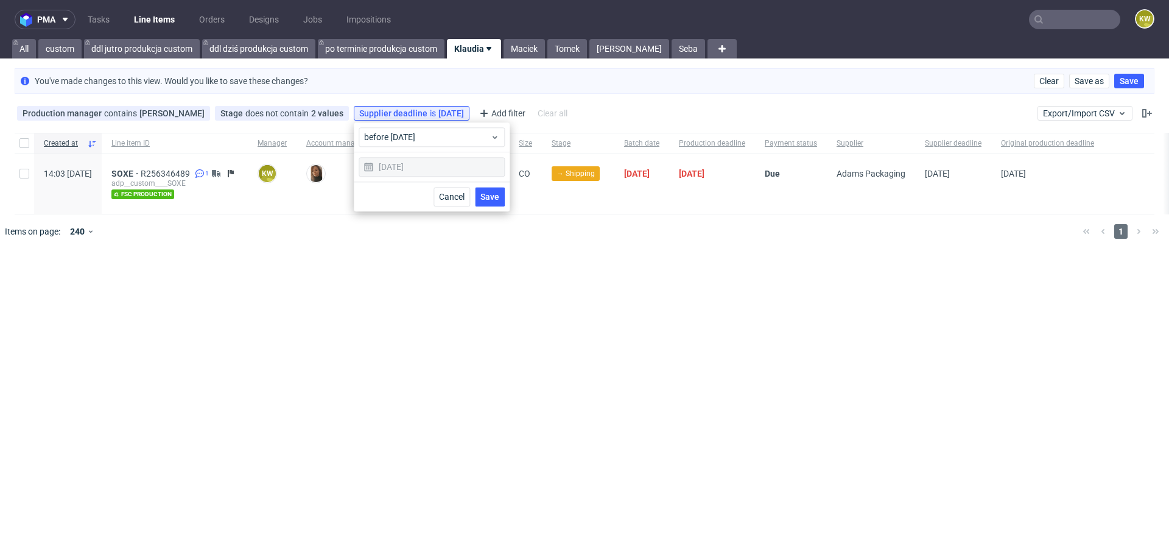
click at [492, 192] on span "Save" at bounding box center [489, 196] width 19 height 9
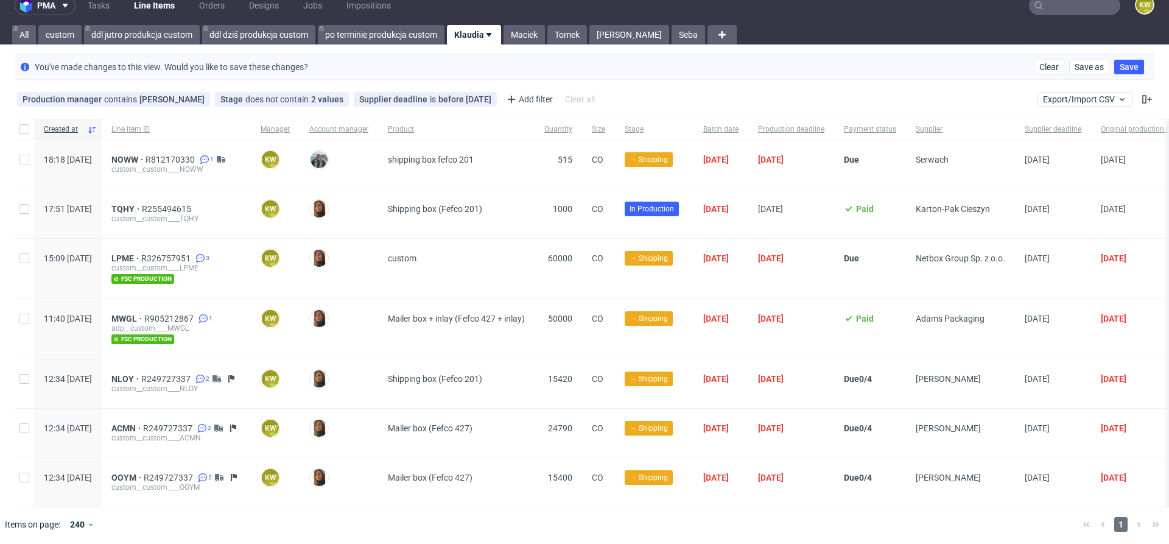
scroll to position [0, 0]
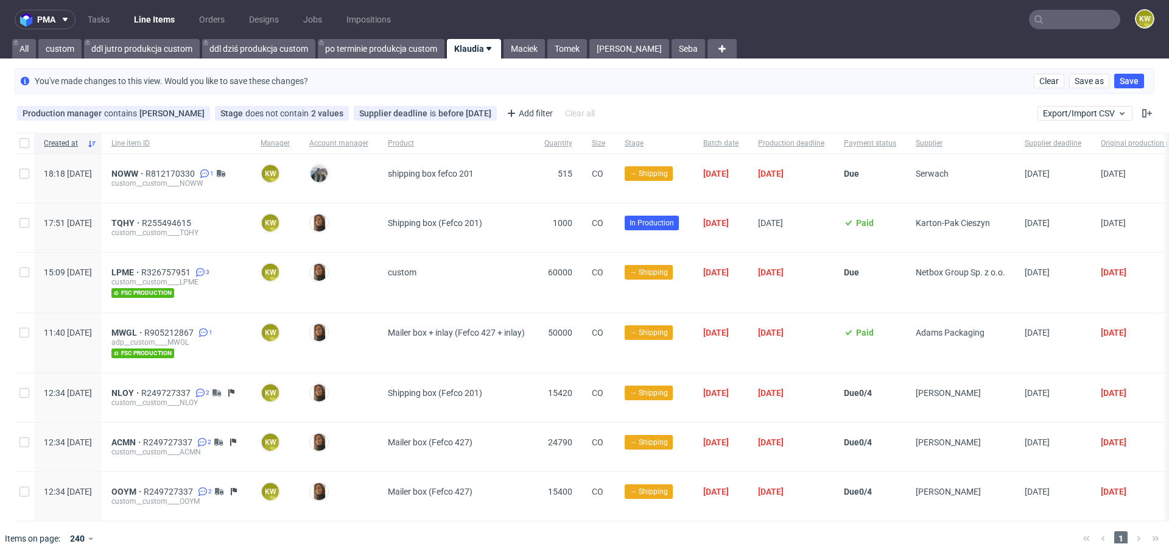
click at [1079, 21] on input "text" at bounding box center [1074, 19] width 91 height 19
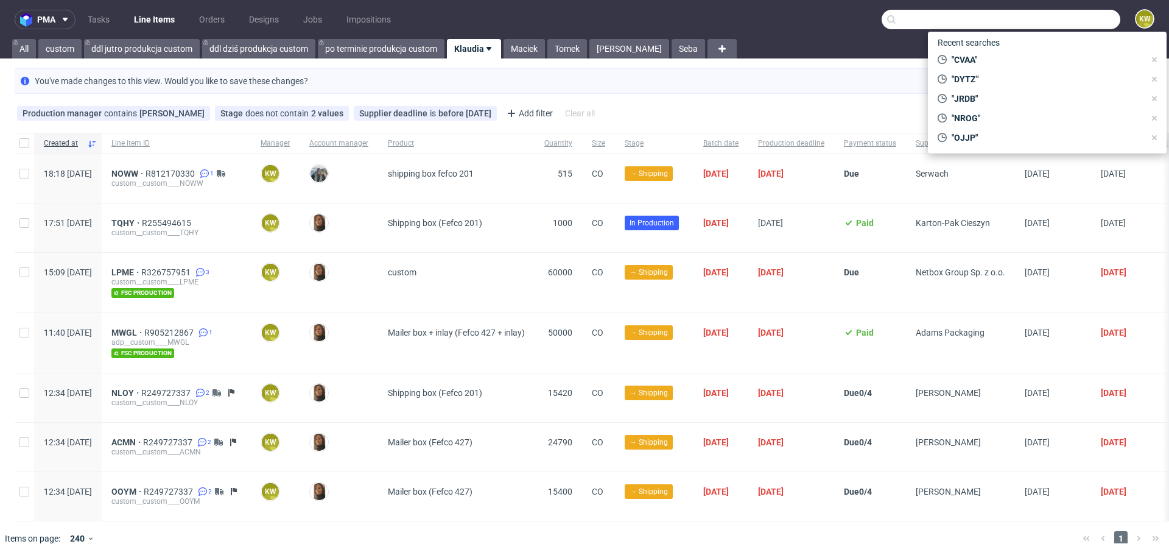
paste input "TQHY"
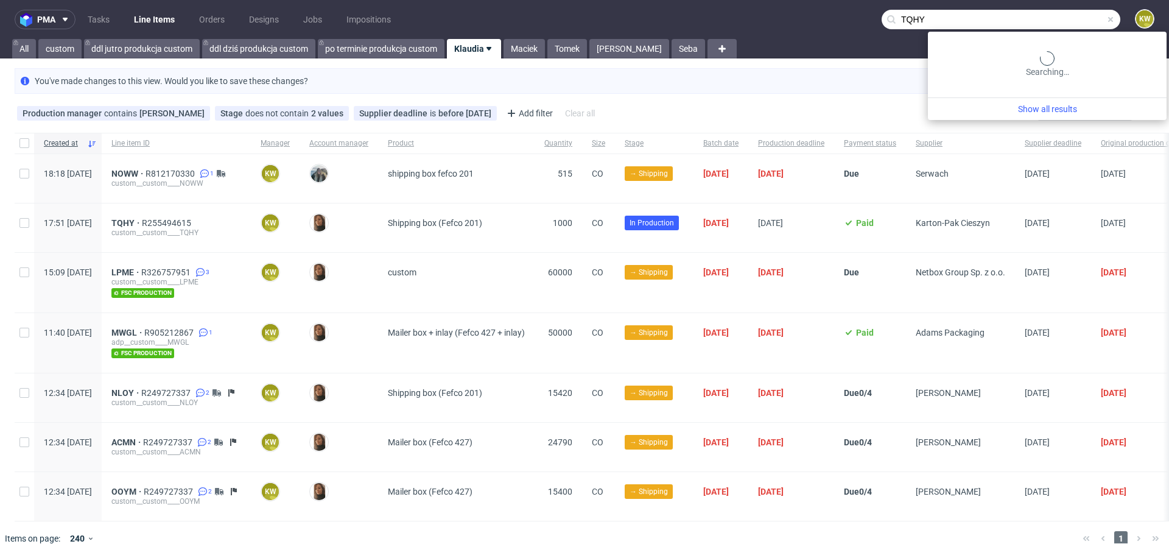
type input "TQHY"
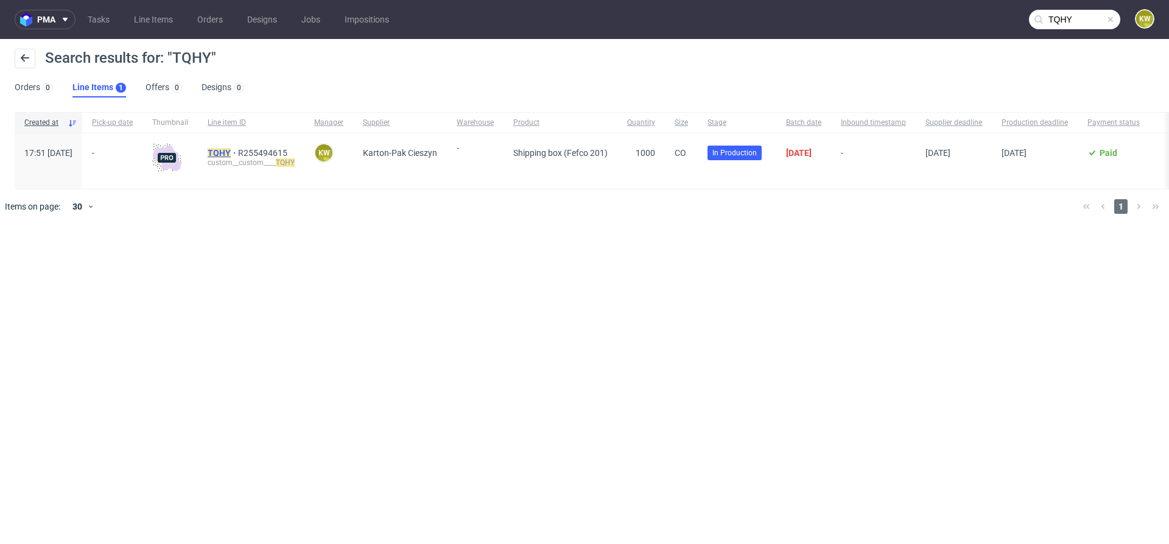
click at [238, 153] on span "TQHY" at bounding box center [223, 153] width 30 height 10
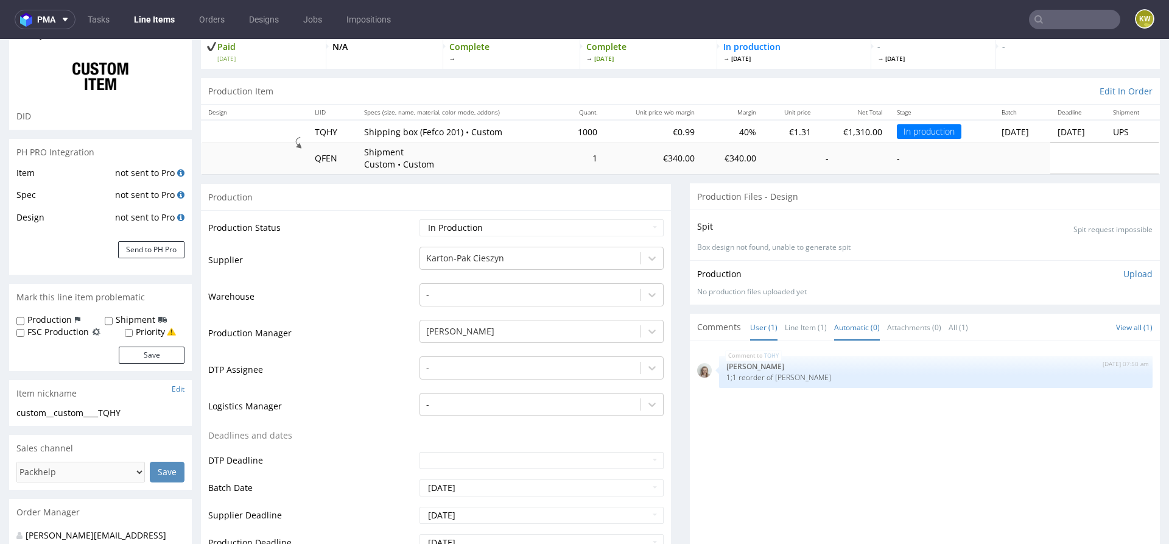
scroll to position [88, 0]
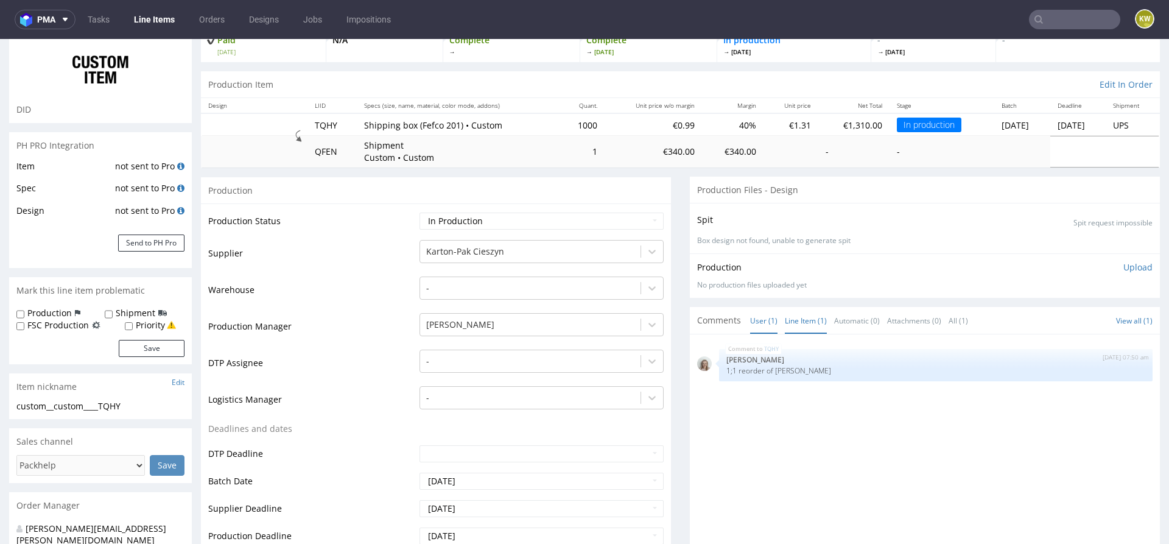
click at [789, 323] on link "Line Item (1)" at bounding box center [806, 320] width 42 height 26
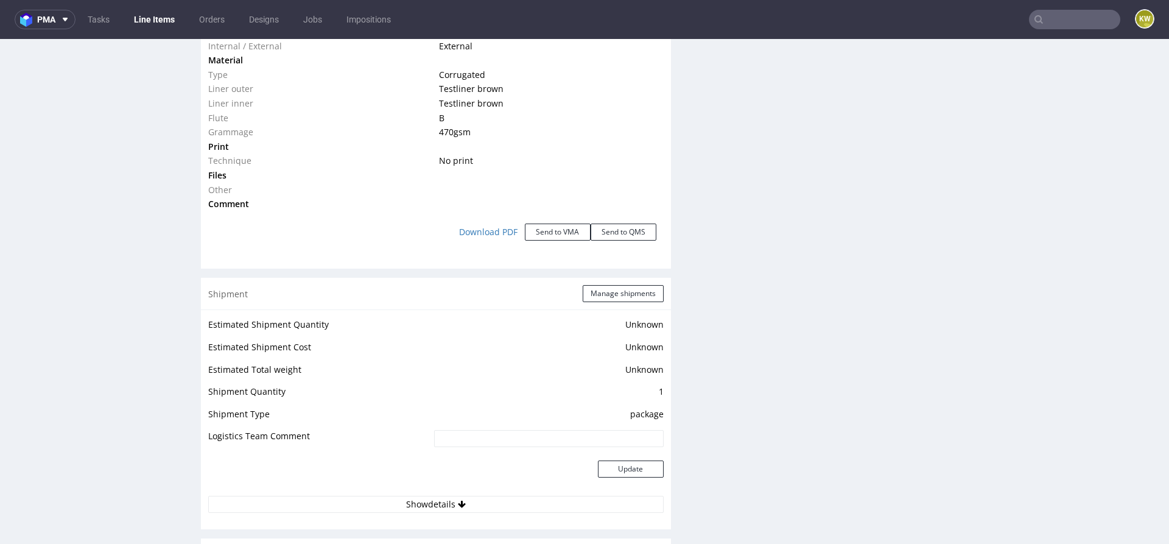
scroll to position [1345, 0]
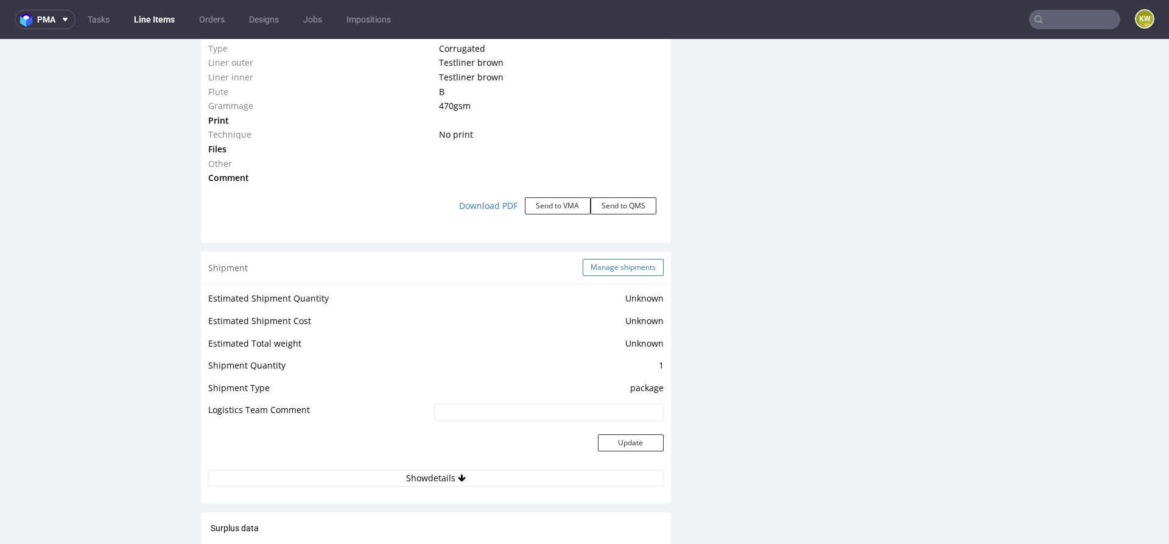
click at [617, 270] on button "Manage shipments" at bounding box center [623, 267] width 81 height 17
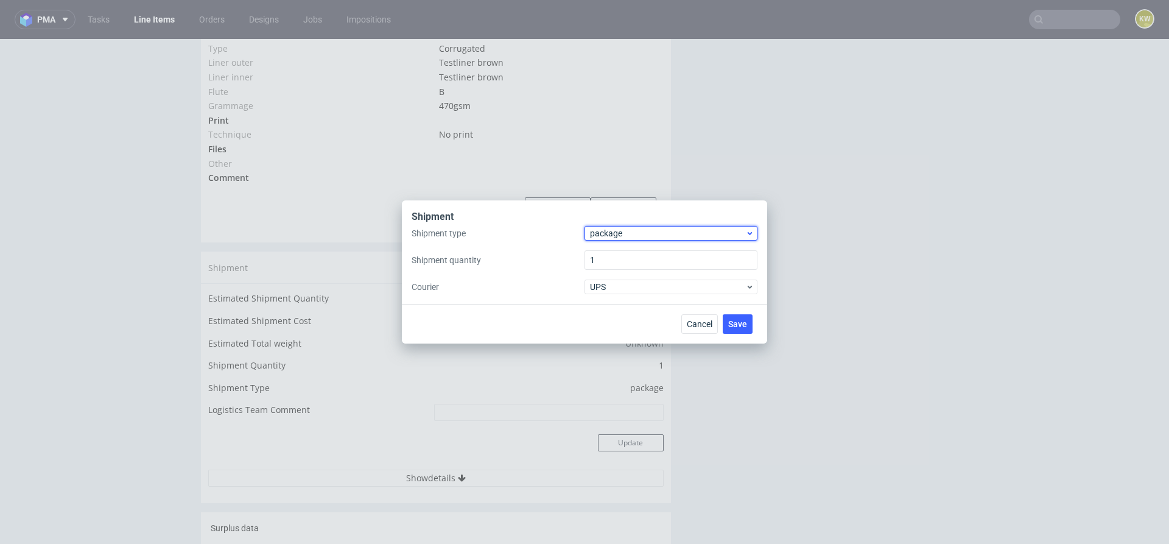
click at [617, 231] on span "package" at bounding box center [667, 233] width 155 height 12
click at [615, 245] on div "pallet package" at bounding box center [670, 270] width 173 height 54
click at [615, 250] on div "pallet" at bounding box center [670, 259] width 163 height 22
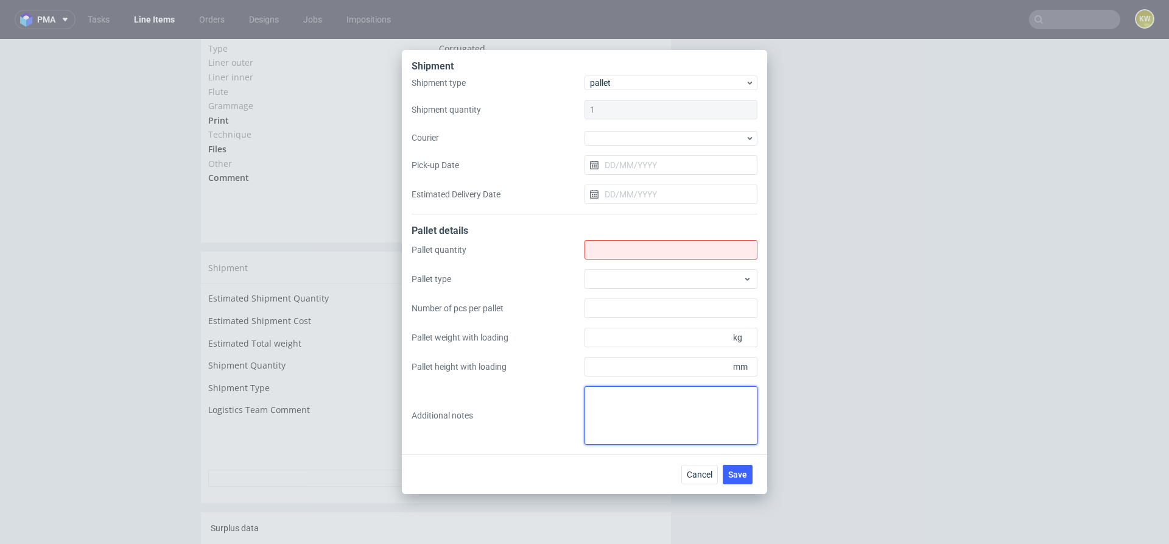
click at [608, 387] on textarea at bounding box center [670, 415] width 173 height 58
click at [608, 391] on textarea at bounding box center [670, 415] width 173 height 58
paste textarea "4 palety 800*1200*1500 waga łącznie 760kg"
type textarea "4 palety 800*1200*1500 waga łącznie 760kg"
click at [603, 257] on input "Shipment type" at bounding box center [670, 249] width 173 height 19
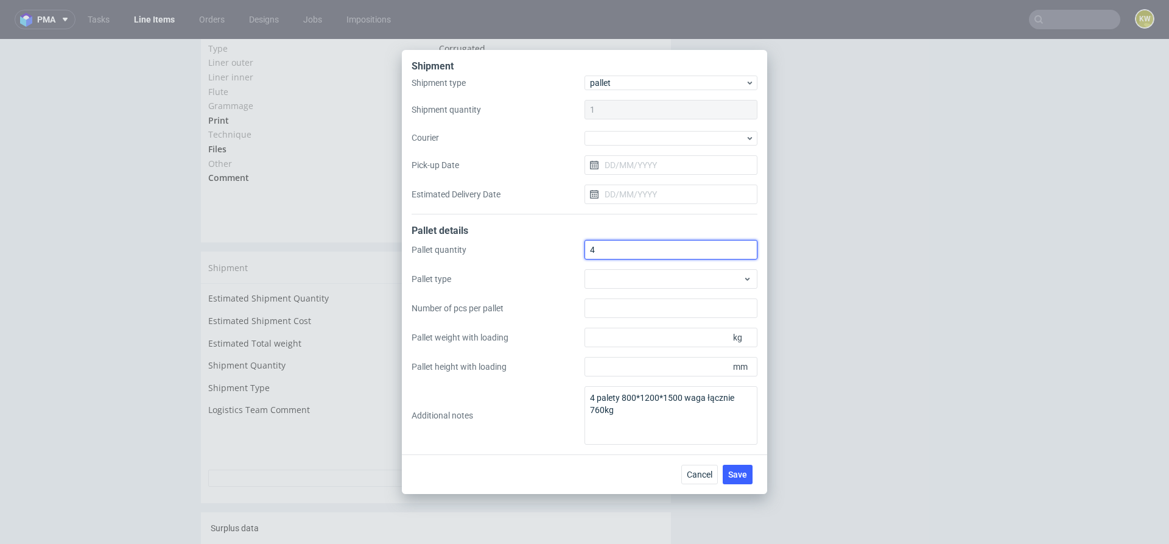
type input "4"
click at [608, 289] on div "Pallet quantity 4 Pallet type Number of pcs per pallet Pallet weight with loadi…" at bounding box center [584, 342] width 346 height 205
click at [610, 281] on div at bounding box center [670, 278] width 173 height 19
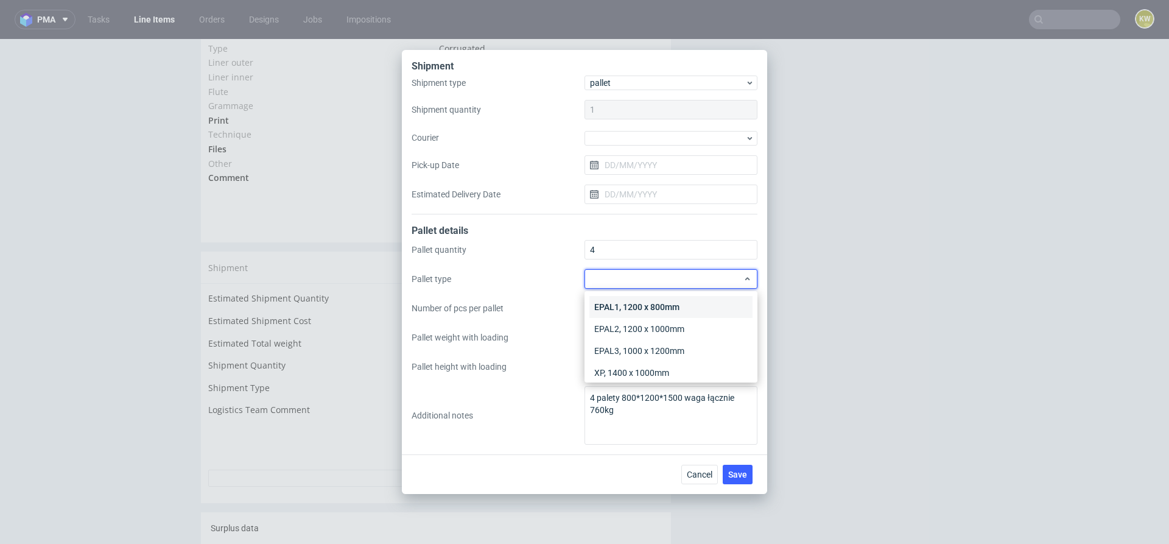
click at [610, 304] on div "EPAL1, 1200 x 800mm" at bounding box center [670, 307] width 163 height 22
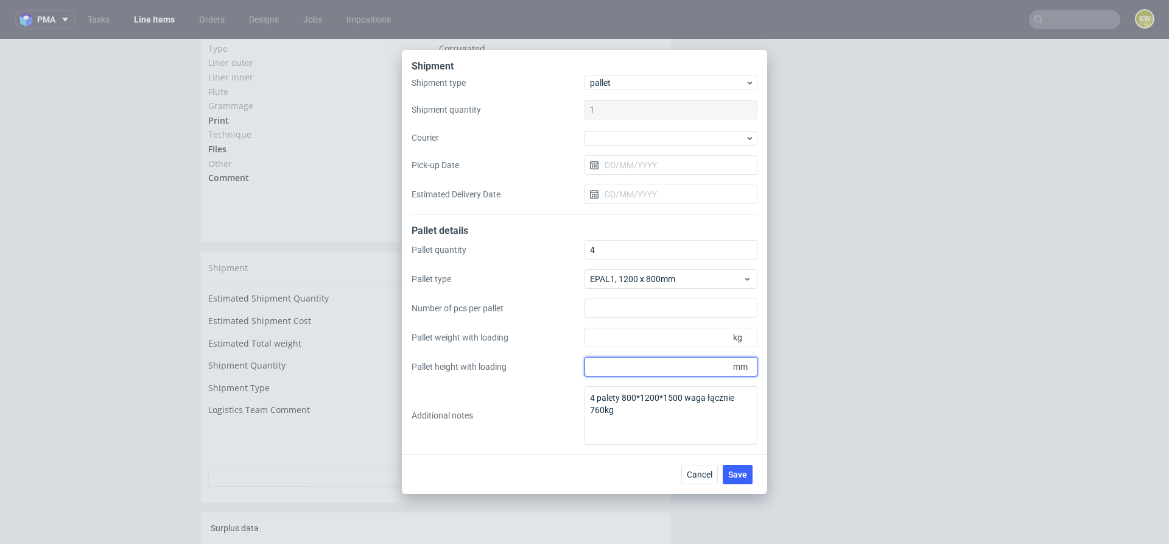
click at [607, 360] on input "Pallet height with loading" at bounding box center [670, 366] width 173 height 19
type input "1500"
click at [601, 340] on input "Pallet weight with loading" at bounding box center [670, 336] width 173 height 19
type input "2"
type input "190"
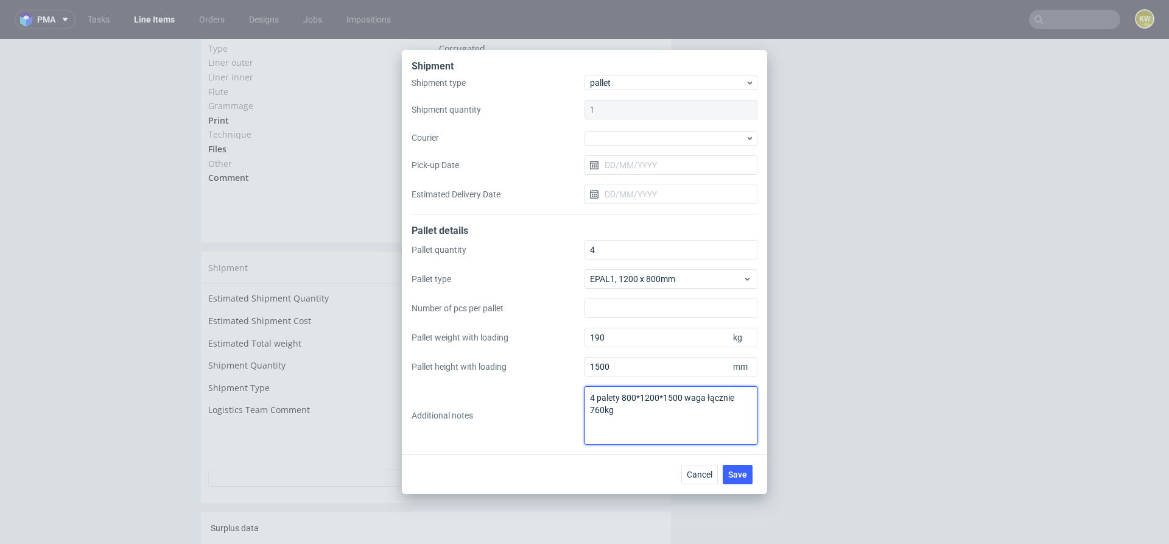
drag, startPoint x: 625, startPoint y: 421, endPoint x: 559, endPoint y: 369, distance: 83.3
click at [558, 369] on div "Pallet quantity 4 Pallet type EPAL1, 1200 x 800mm Number of pcs per pallet Pall…" at bounding box center [584, 342] width 346 height 205
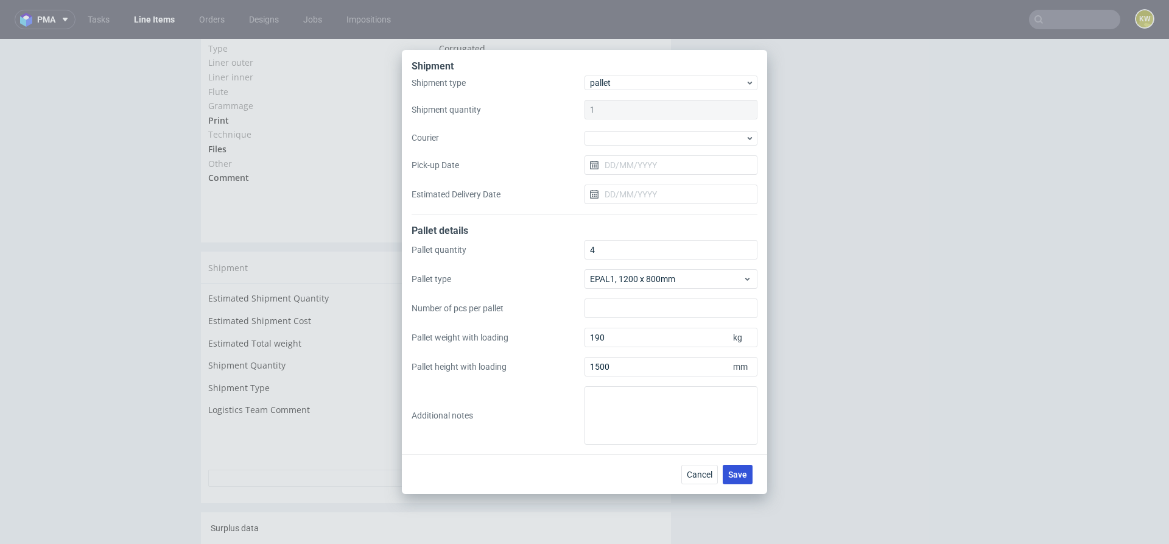
click at [733, 470] on span "Save" at bounding box center [737, 474] width 19 height 9
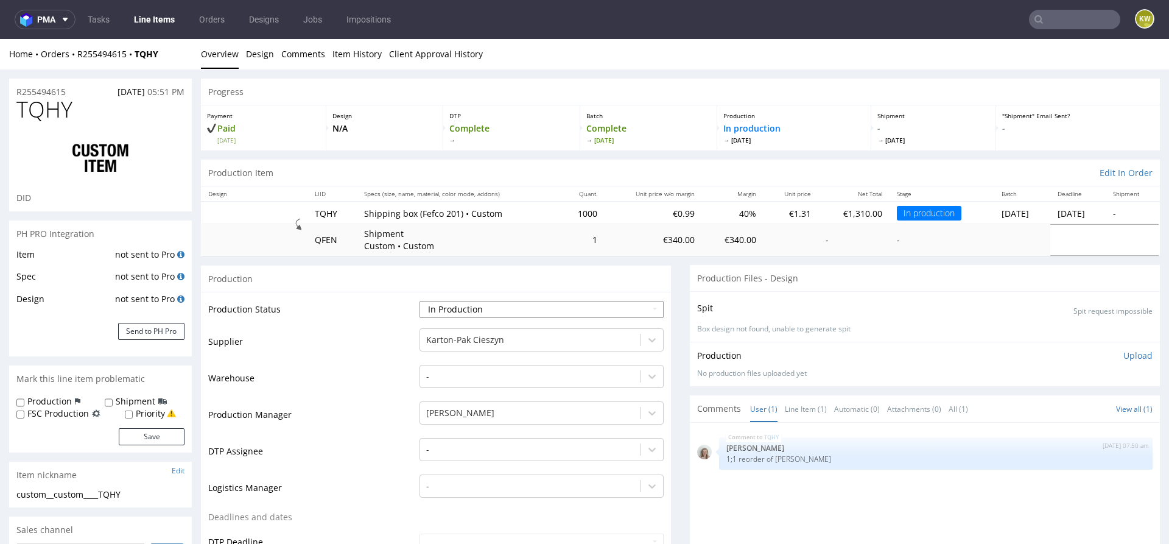
click at [447, 307] on select "Waiting for Artwork Waiting for Diecut Waiting for Mockup Waiting for DTP Waiti…" at bounding box center [541, 309] width 244 height 17
select select "production_complete"
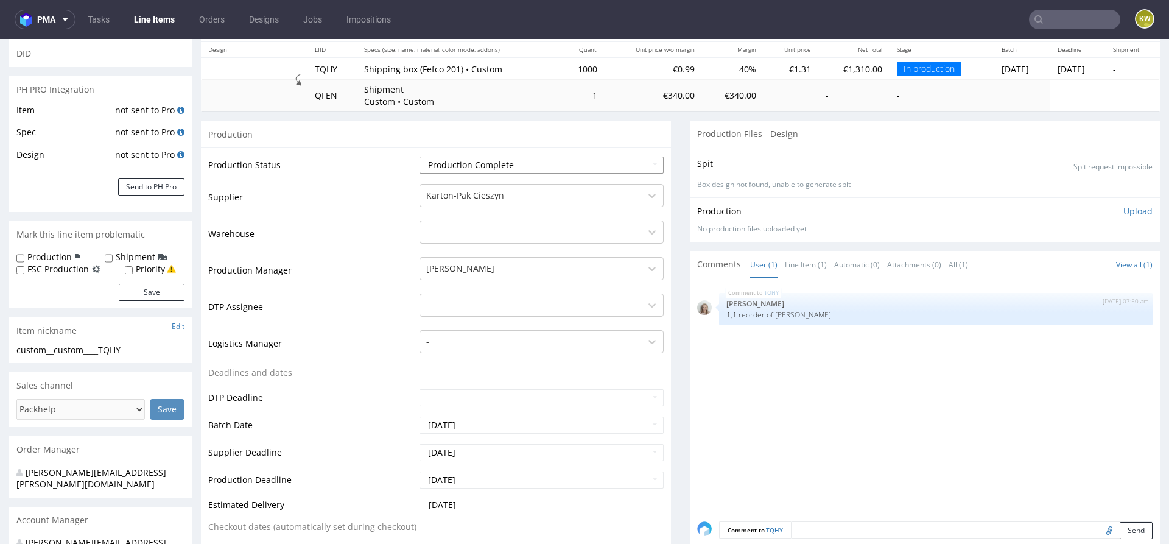
scroll to position [161, 0]
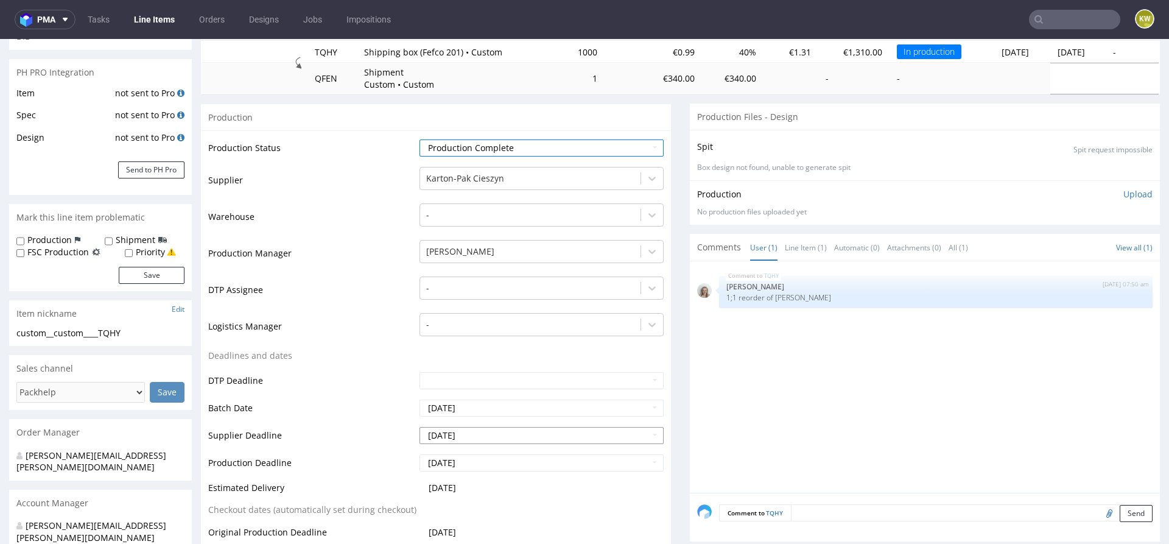
click at [479, 433] on input "2025-08-08" at bounding box center [541, 435] width 244 height 17
click at [447, 356] on td "11" at bounding box center [445, 361] width 19 height 18
type input "2025-08-11"
click at [467, 465] on input "2025-08-12" at bounding box center [541, 462] width 244 height 17
click at [445, 385] on td "11" at bounding box center [445, 389] width 19 height 18
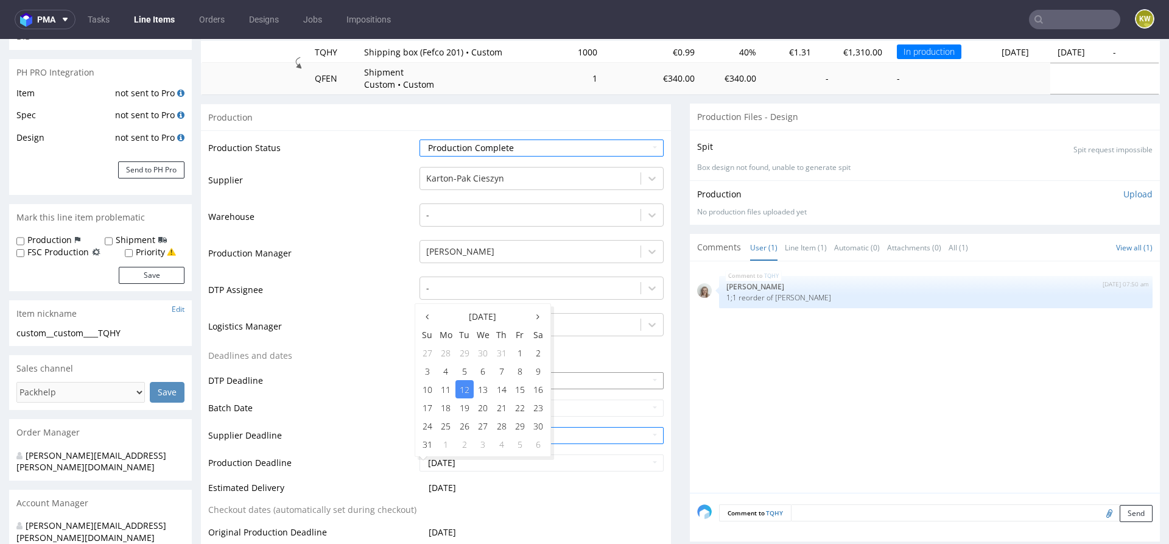
type input "2025-08-11"
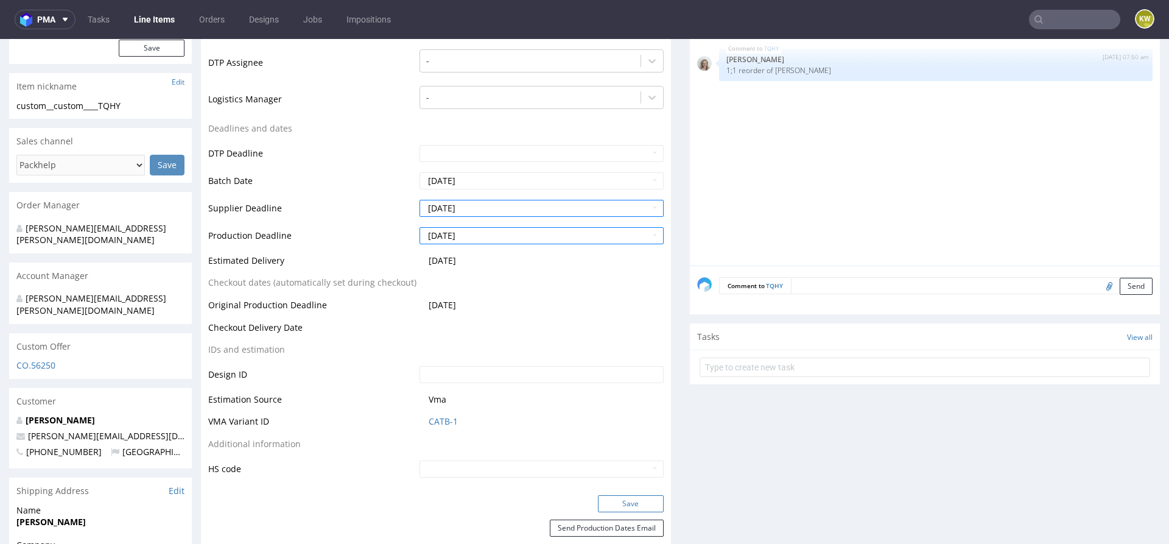
click at [632, 503] on button "Save" at bounding box center [631, 503] width 66 height 17
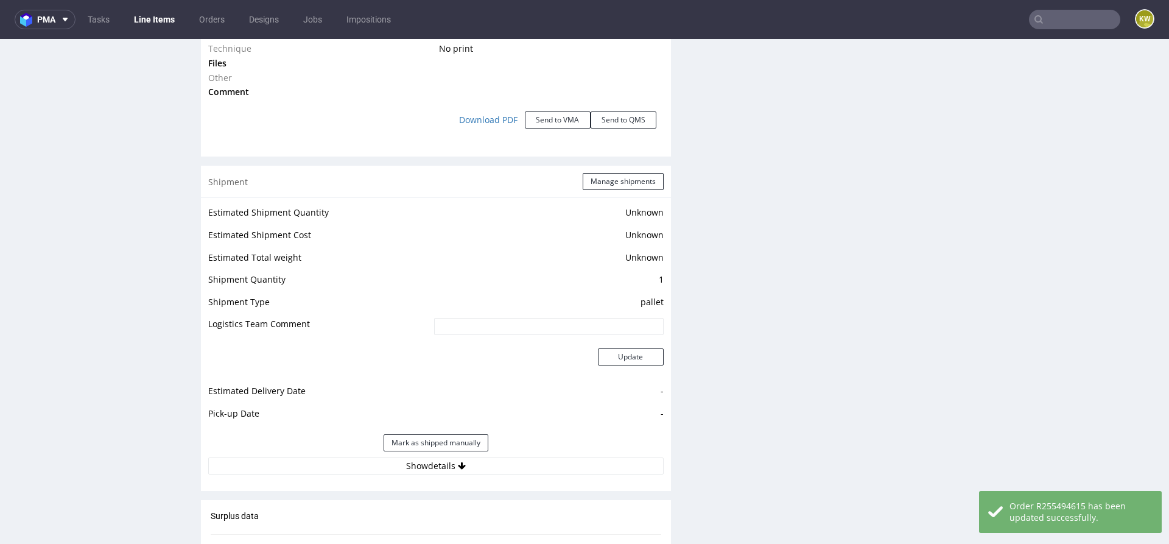
scroll to position [1595, 0]
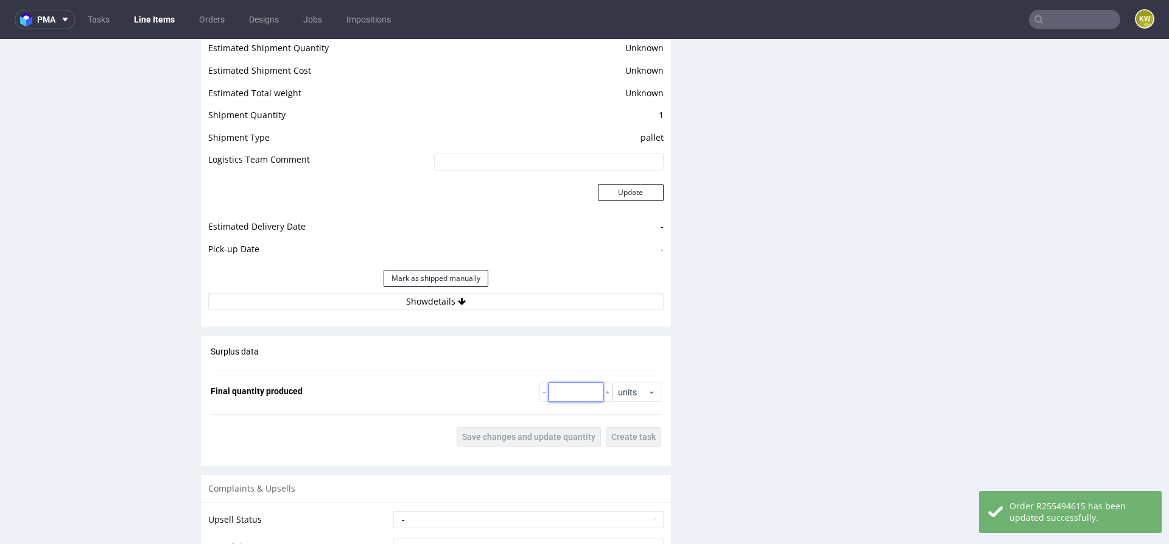
click at [555, 390] on input "number" at bounding box center [575, 391] width 55 height 19
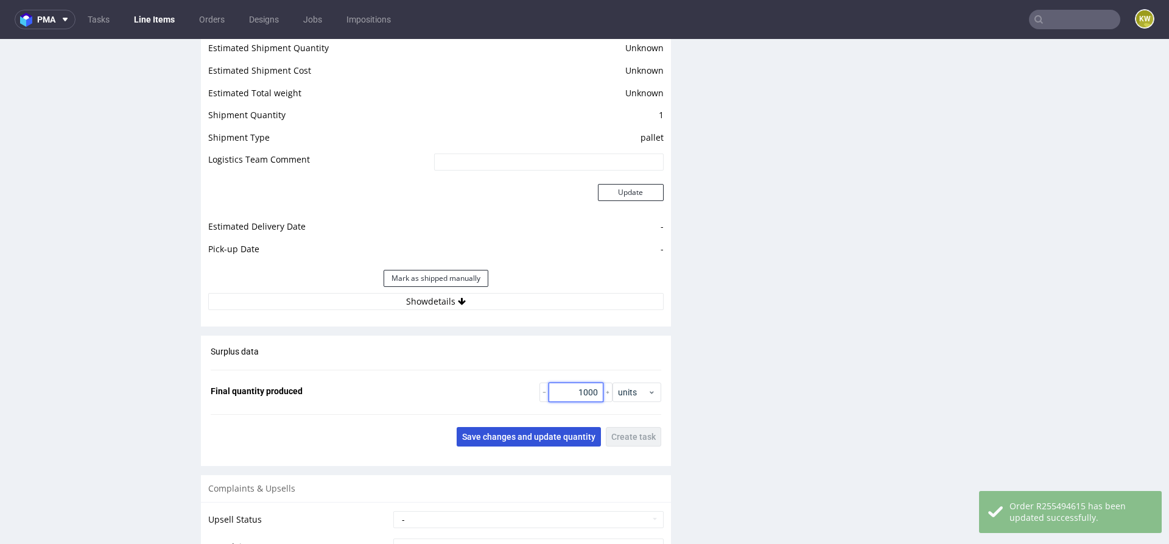
type input "1000"
click at [494, 432] on span "Save changes and update quantity" at bounding box center [528, 436] width 133 height 9
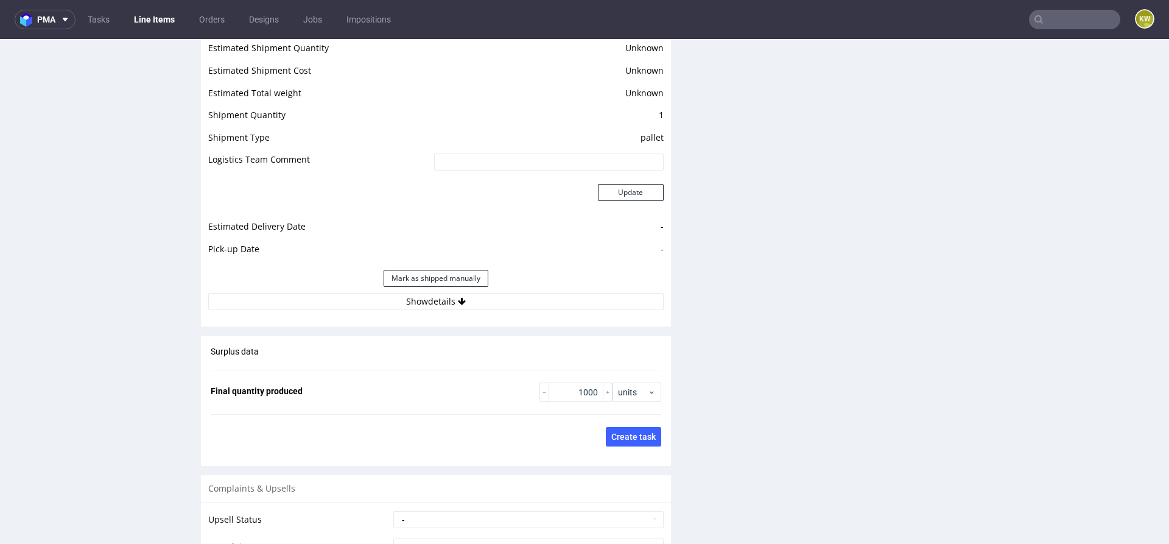
click at [1054, 23] on input "text" at bounding box center [1074, 19] width 91 height 19
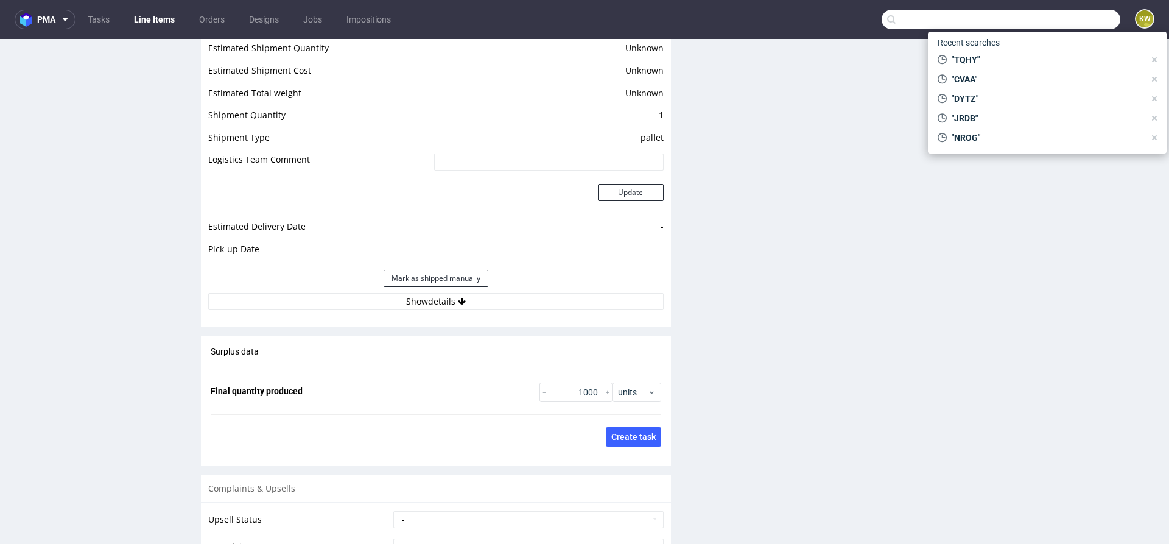
paste input "CKXW"
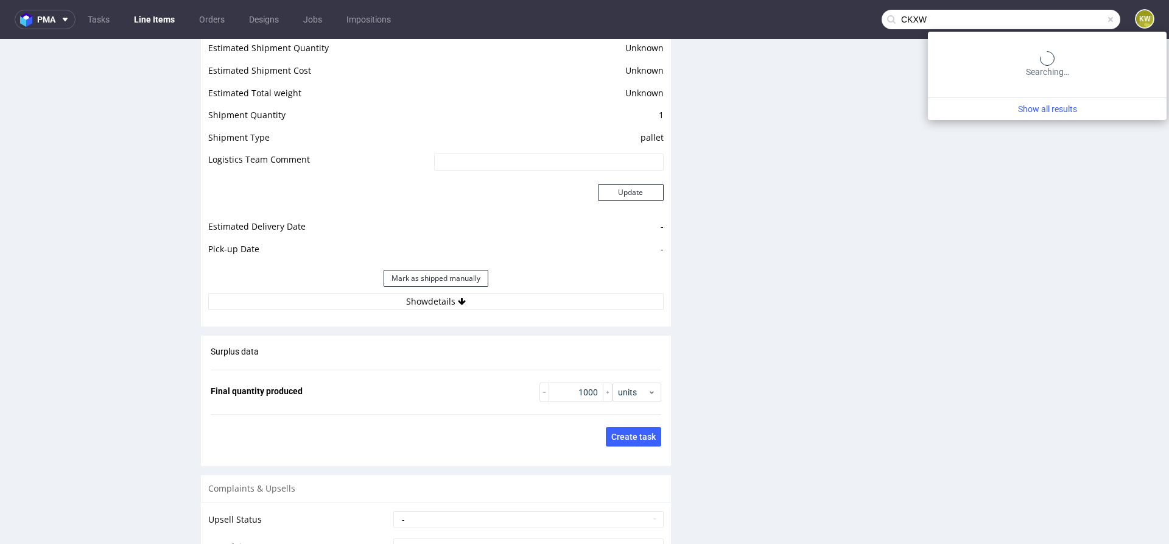
type input "CKXW"
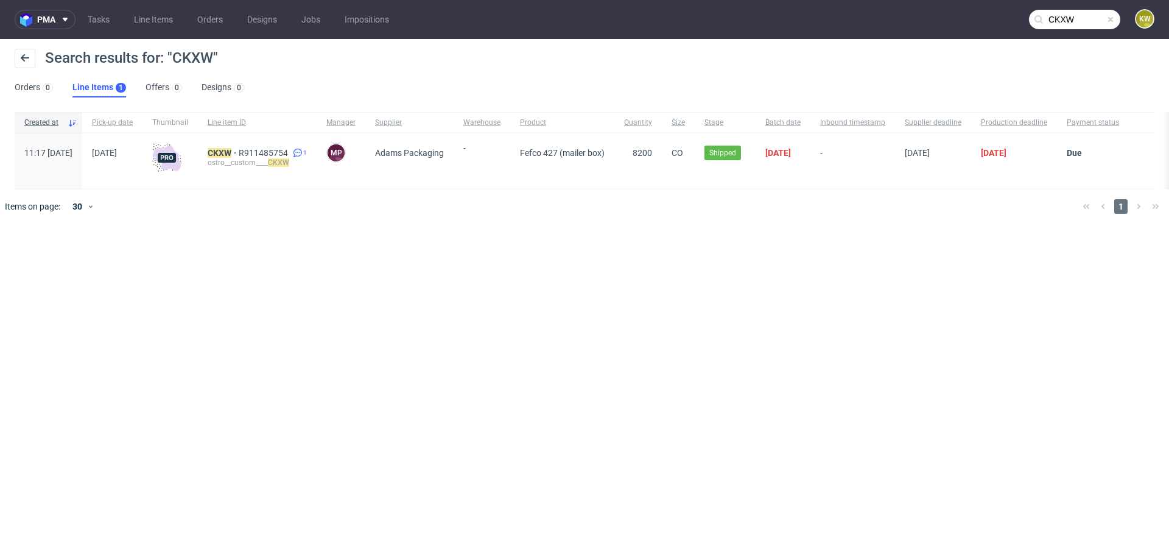
click at [263, 146] on div "CKXW R911485754 1 ostro__custom____ CKXW" at bounding box center [257, 160] width 119 height 55
click at [231, 150] on mark "CKXW" at bounding box center [220, 153] width 24 height 10
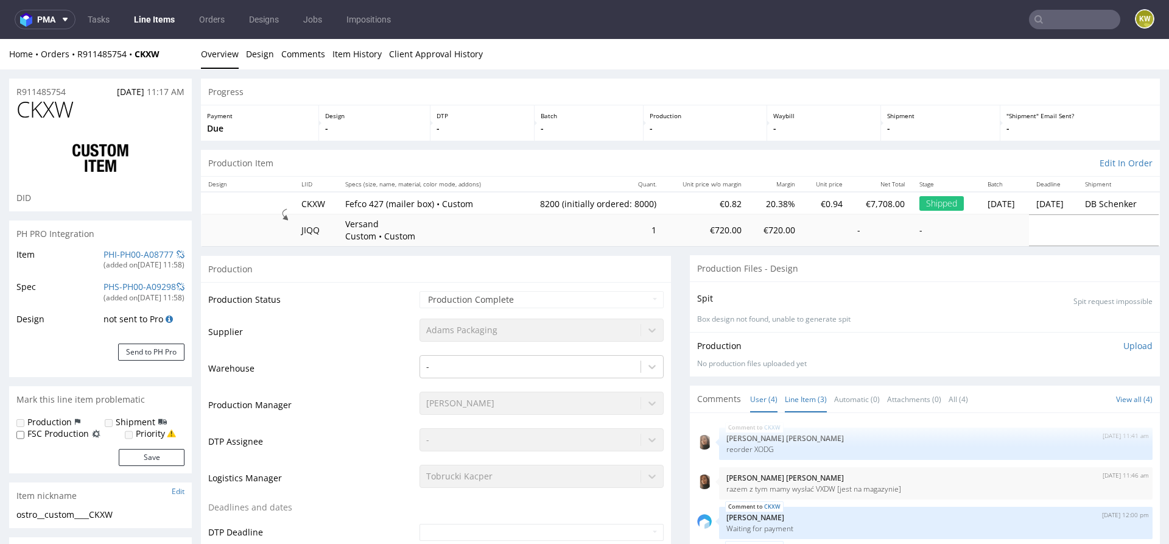
click at [810, 398] on link "Line Item (3)" at bounding box center [806, 399] width 42 height 26
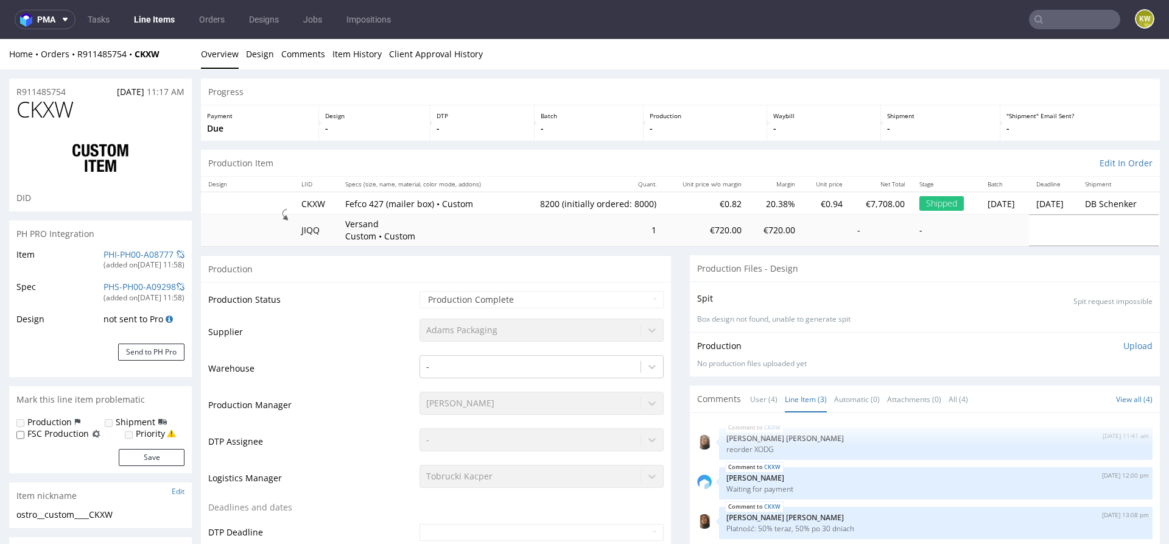
click at [31, 107] on span "CKXW" at bounding box center [44, 109] width 57 height 24
copy span "CKXW"
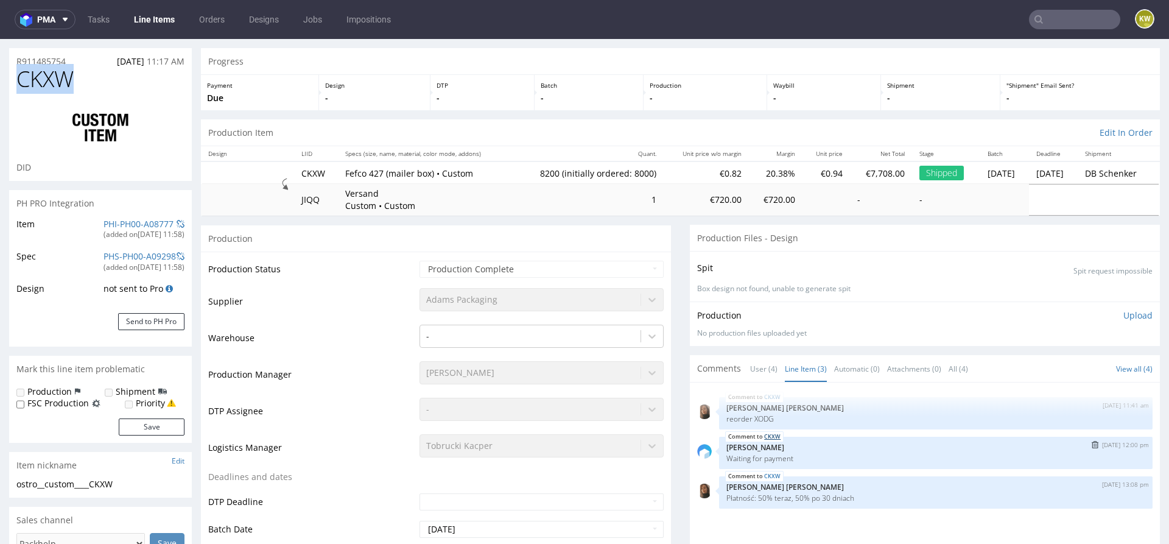
scroll to position [35, 0]
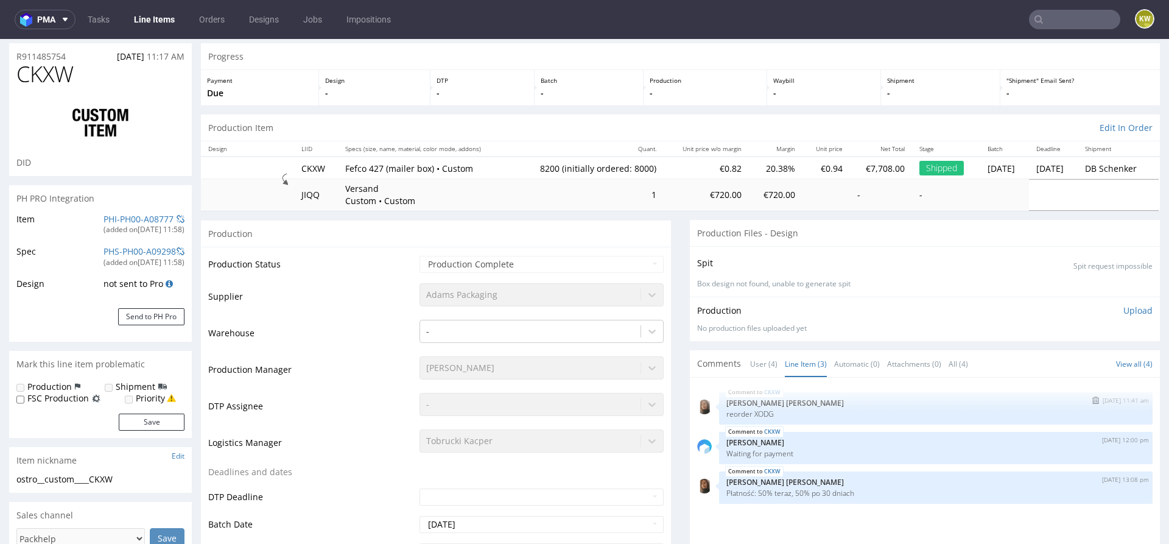
click at [757, 405] on p "[PERSON_NAME] [PERSON_NAME]" at bounding box center [935, 402] width 419 height 9
click at [757, 411] on p "reorder XODG" at bounding box center [935, 413] width 419 height 9
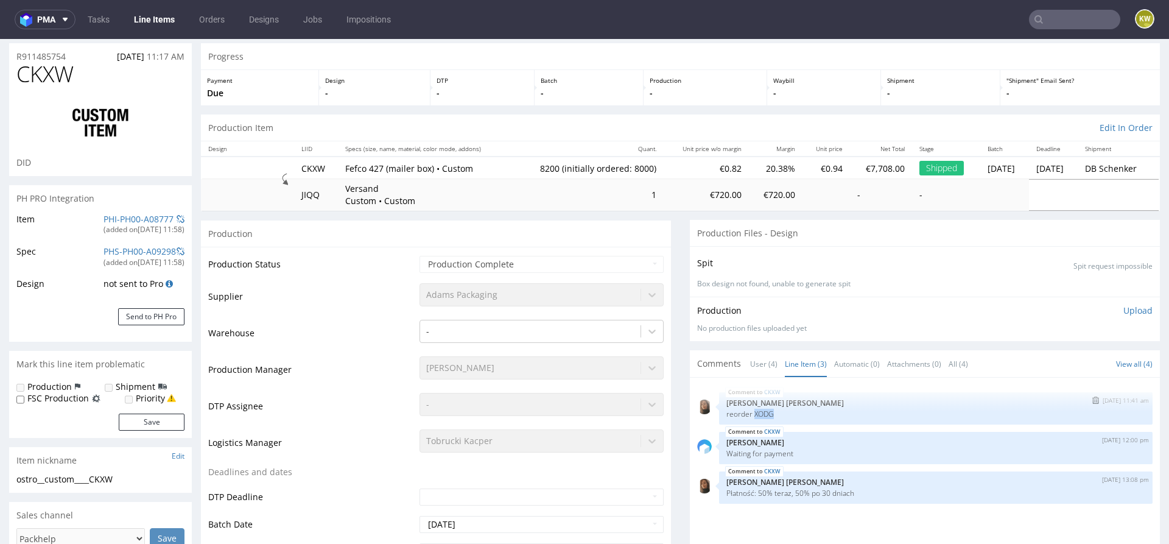
copy p "XODG"
click at [341, 337] on td "Warehouse" at bounding box center [312, 336] width 208 height 37
click at [103, 214] on link "PHI-PH00-A08777" at bounding box center [138, 219] width 70 height 12
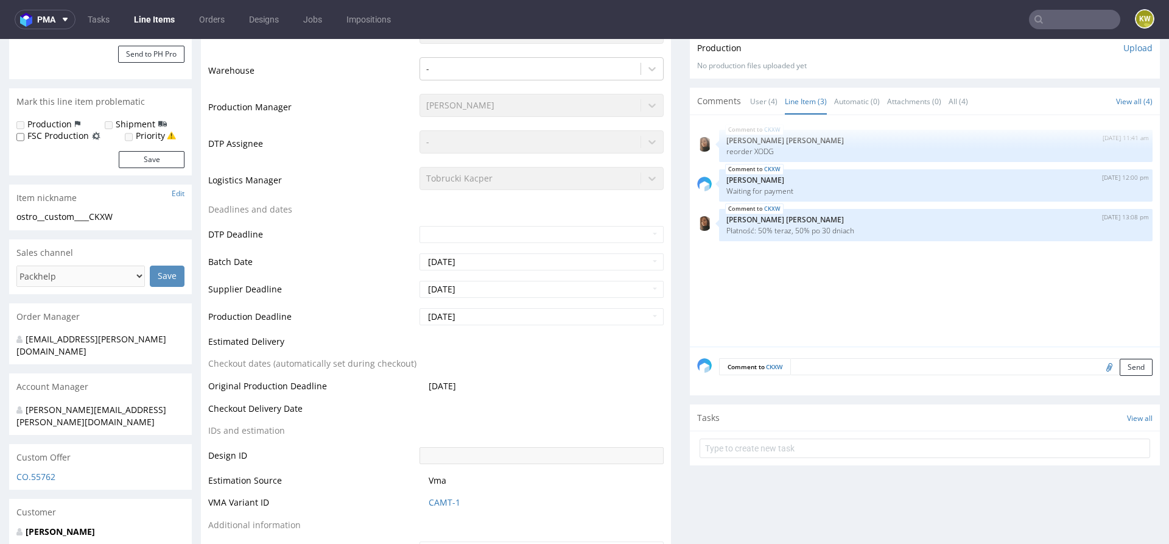
scroll to position [324, 0]
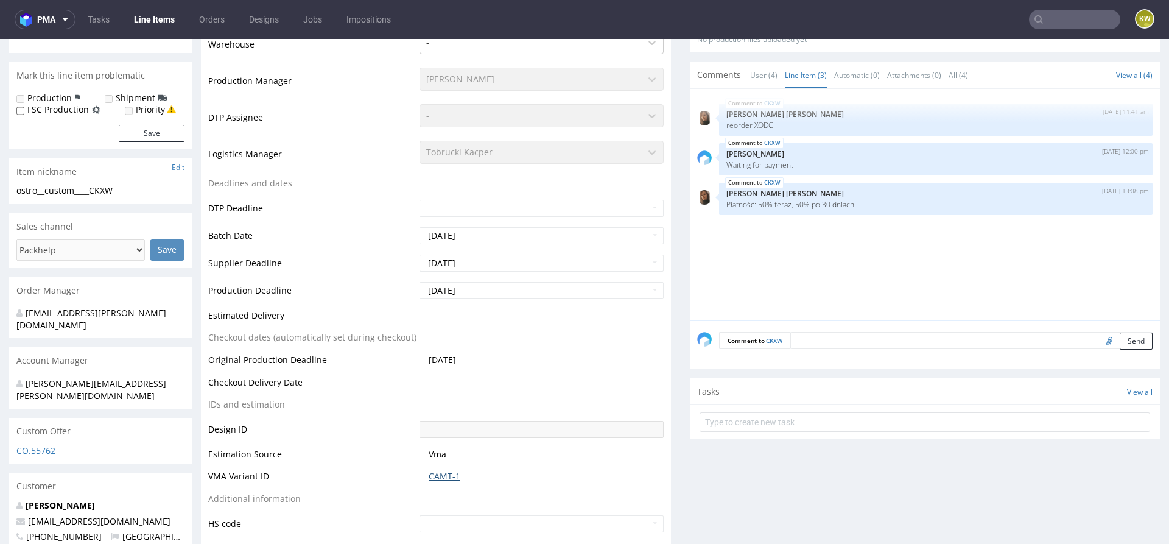
click at [433, 475] on link "CAMT-1" at bounding box center [445, 476] width 32 height 12
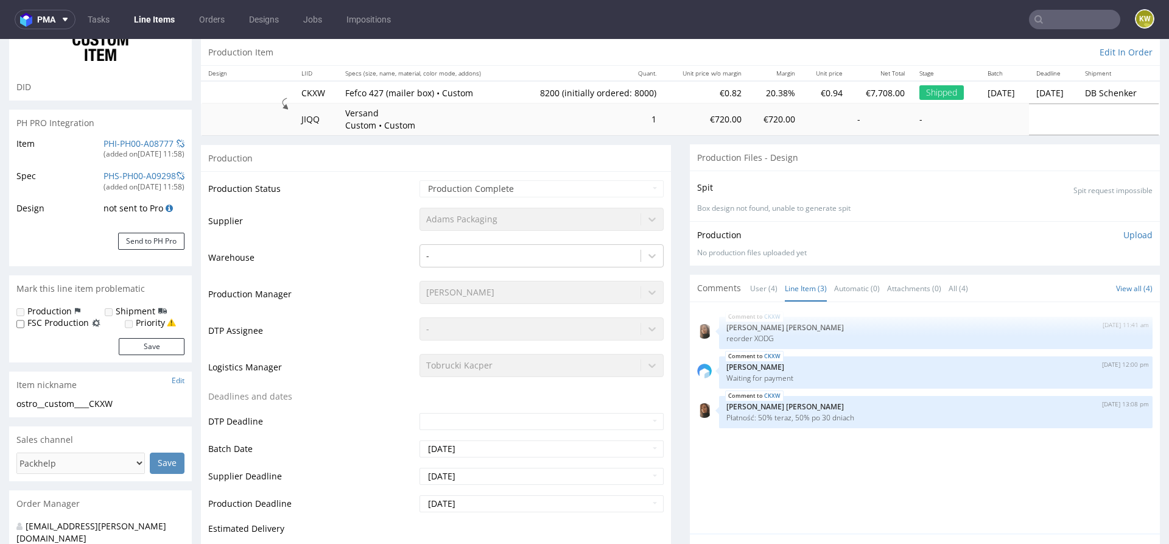
scroll to position [0, 0]
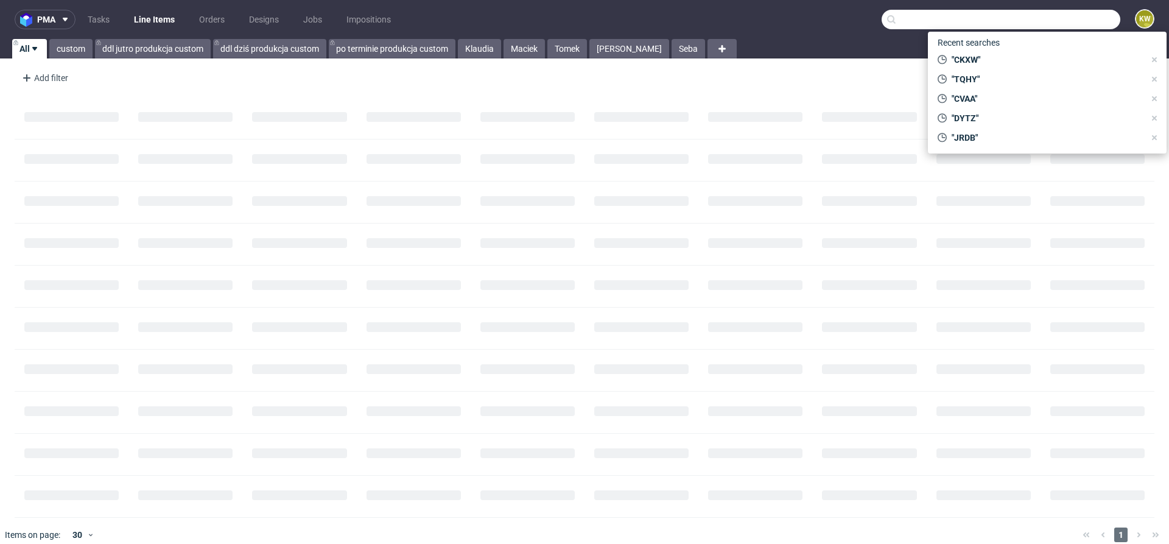
click at [1054, 24] on input "text" at bounding box center [1000, 19] width 239 height 19
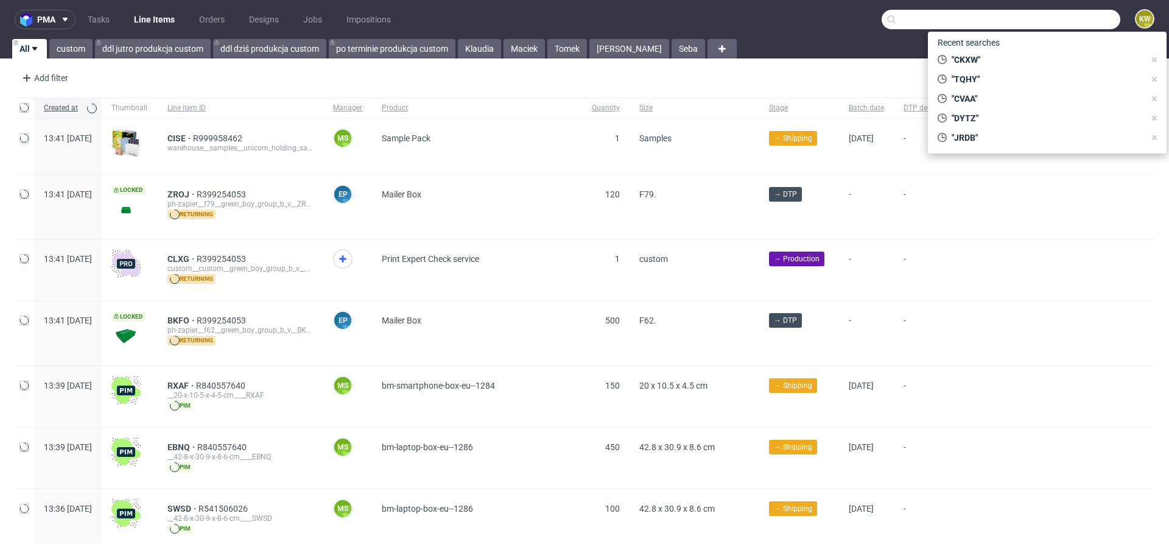
paste input "XODG"
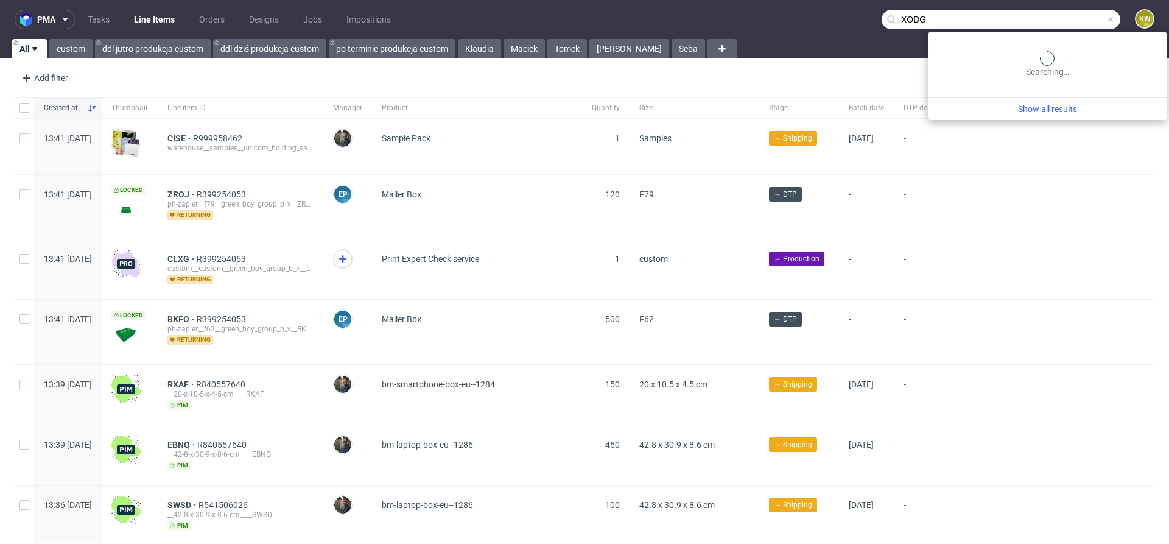
type input "XODG"
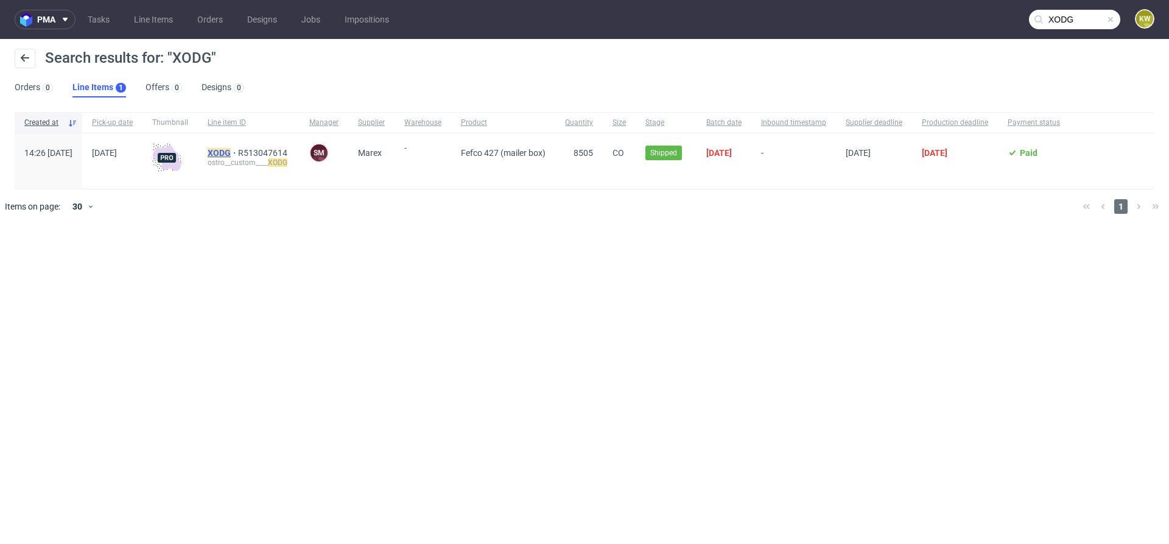
click at [257, 146] on div "XODG R513047614 ostro__custom____ XODG" at bounding box center [249, 160] width 102 height 55
click at [254, 158] on div "ostro__custom____ XODG" at bounding box center [249, 163] width 82 height 10
click at [231, 155] on mark "XODG" at bounding box center [219, 153] width 23 height 10
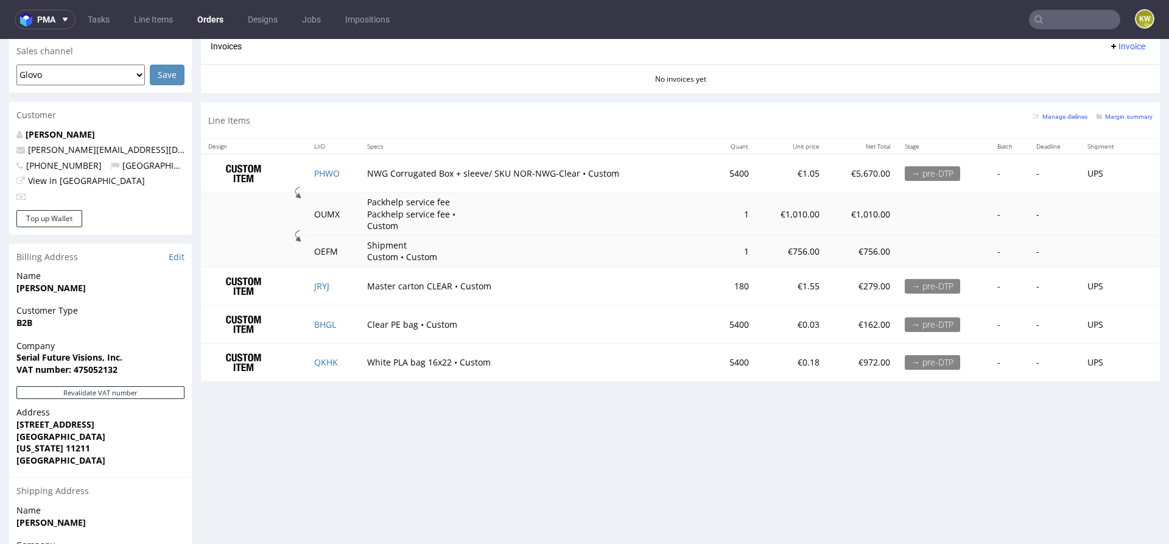
scroll to position [549, 0]
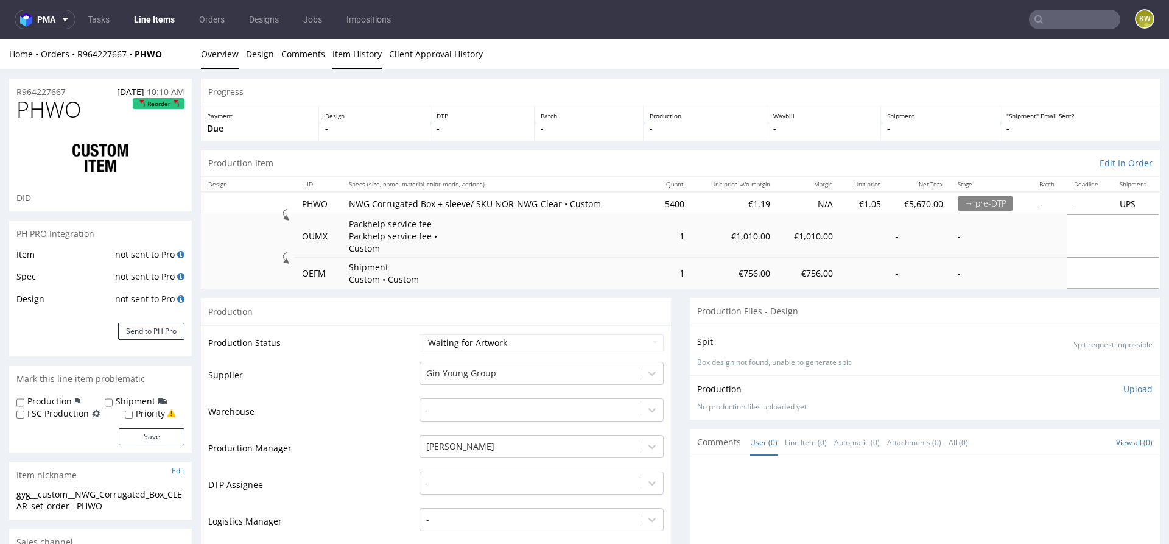
click at [336, 55] on link "Item History" at bounding box center [356, 54] width 49 height 30
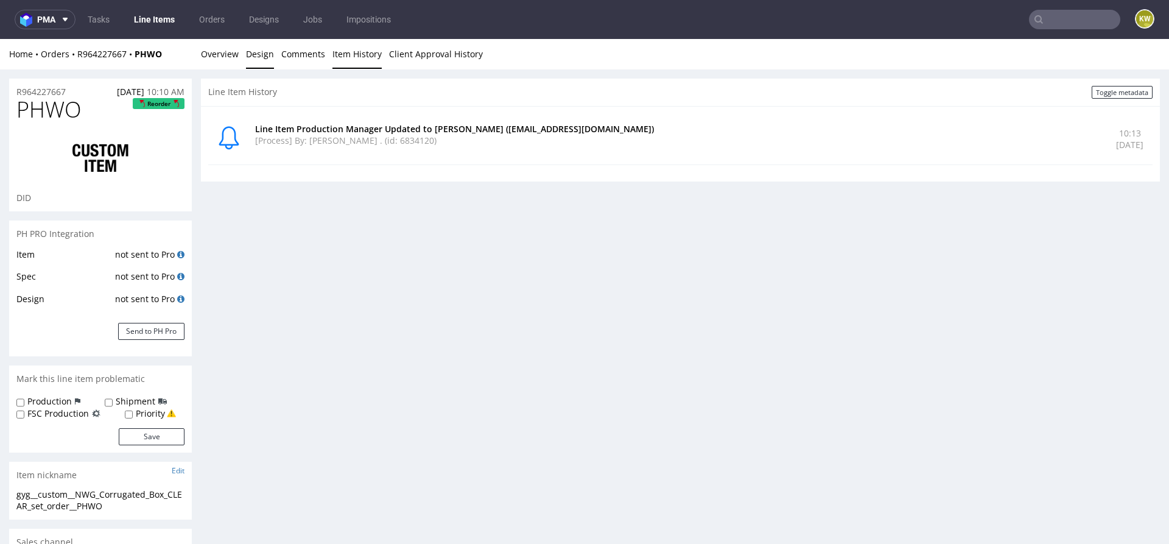
click at [250, 53] on link "Design" at bounding box center [260, 54] width 28 height 30
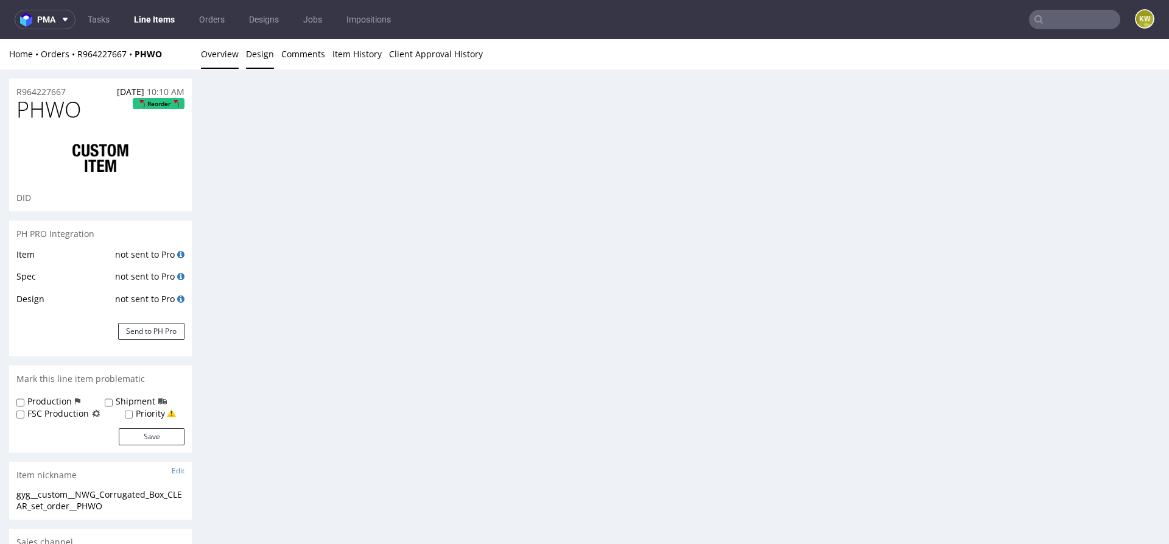
click at [222, 54] on link "Overview" at bounding box center [220, 54] width 38 height 30
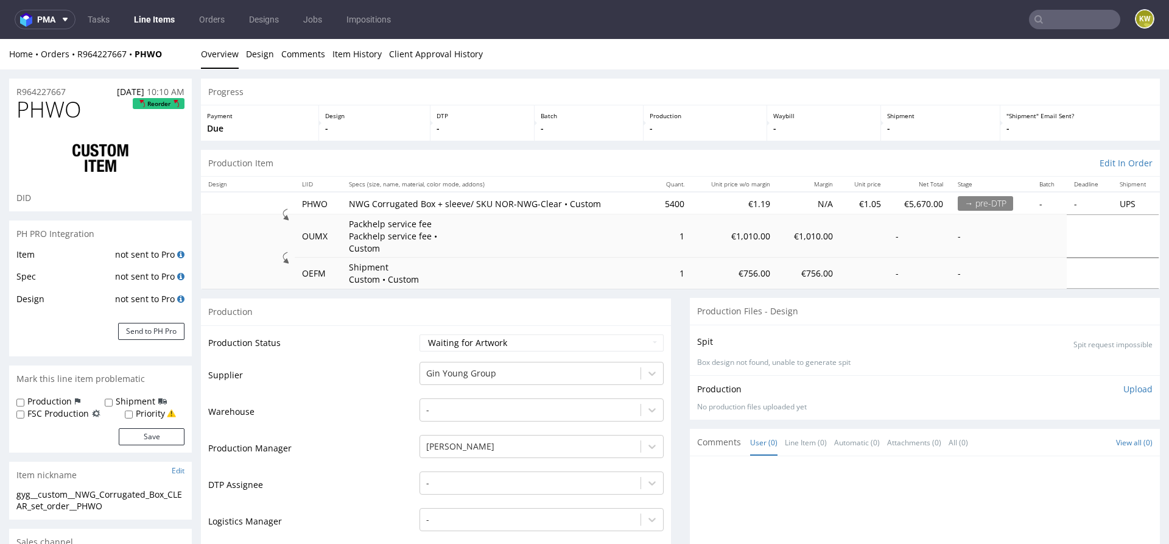
click at [158, 19] on link "Line Items" at bounding box center [154, 19] width 55 height 19
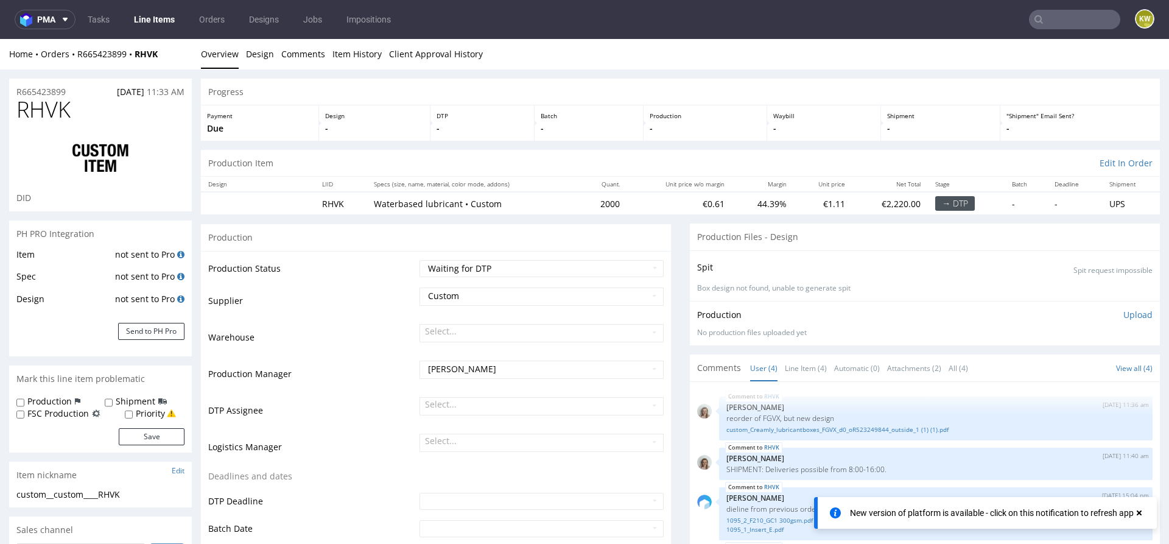
scroll to position [1140, 0]
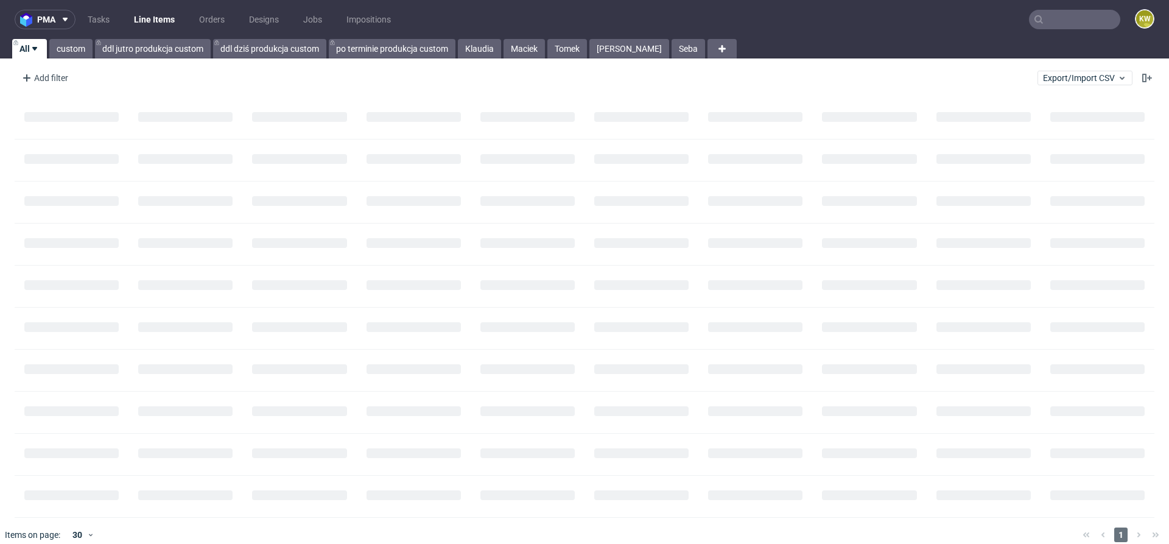
click at [1043, 18] on input "text" at bounding box center [1074, 19] width 91 height 19
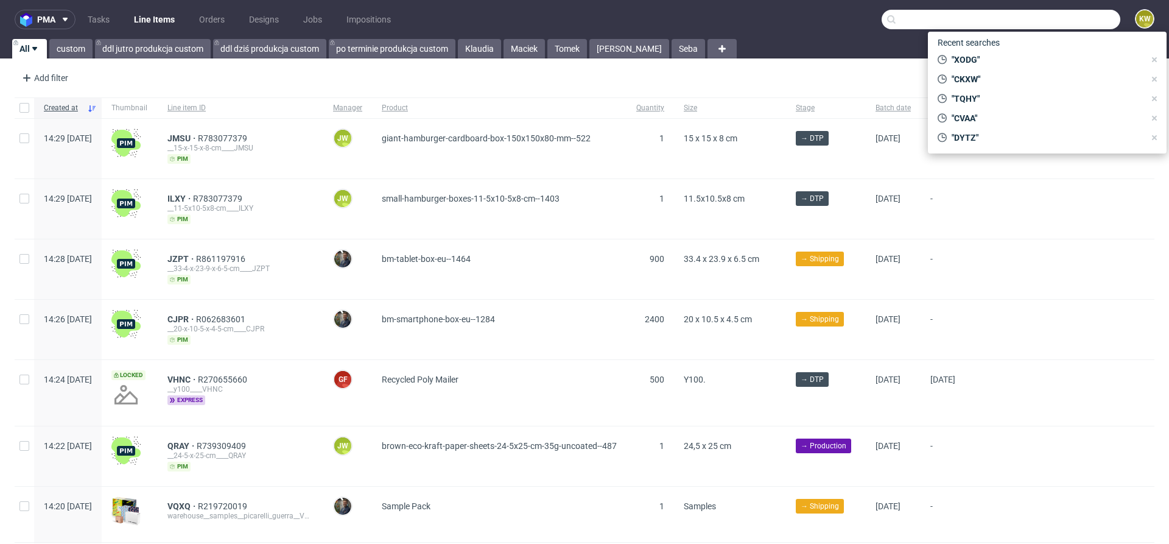
paste input "JSND"
type input "JSND"
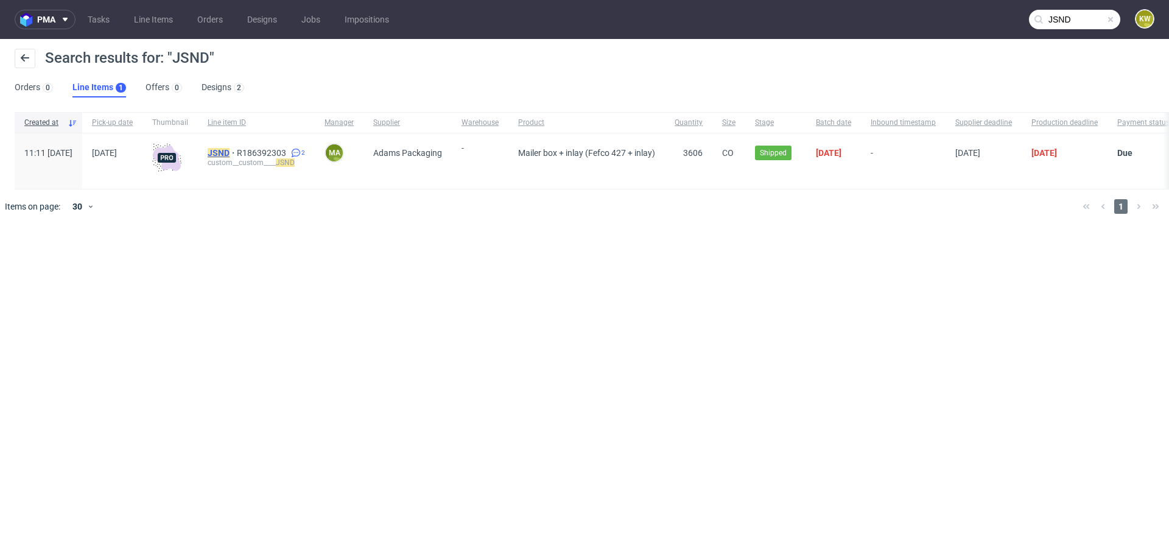
click at [229, 151] on mark "JSND" at bounding box center [219, 153] width 22 height 10
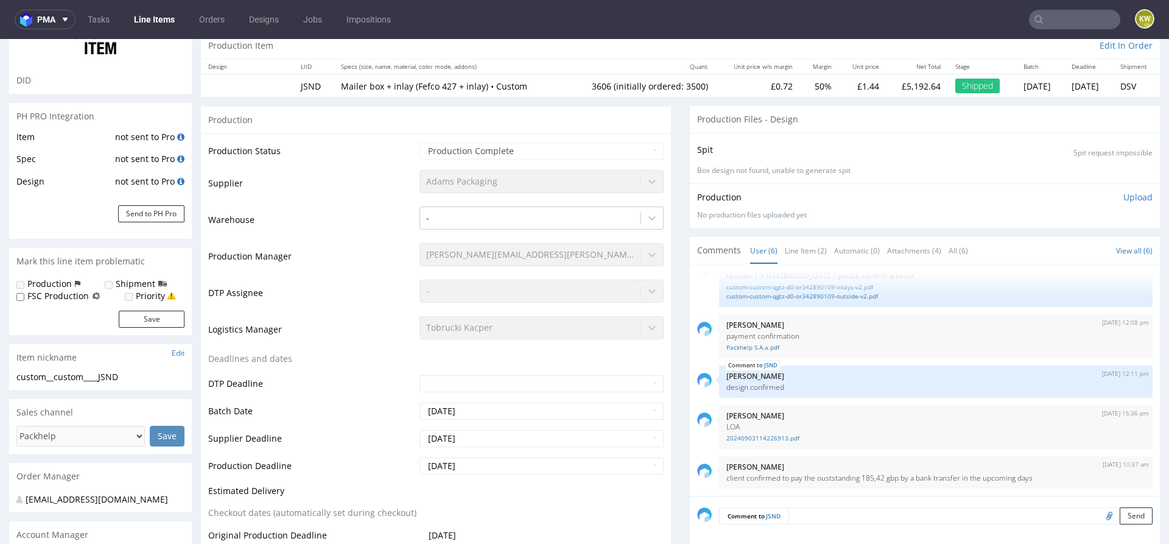
scroll to position [118, 0]
click at [467, 254] on div "[PERSON_NAME][EMAIL_ADDRESS][PERSON_NAME][DOMAIN_NAME]" at bounding box center [541, 250] width 244 height 17
click at [362, 266] on td "Production Manager" at bounding box center [312, 259] width 208 height 37
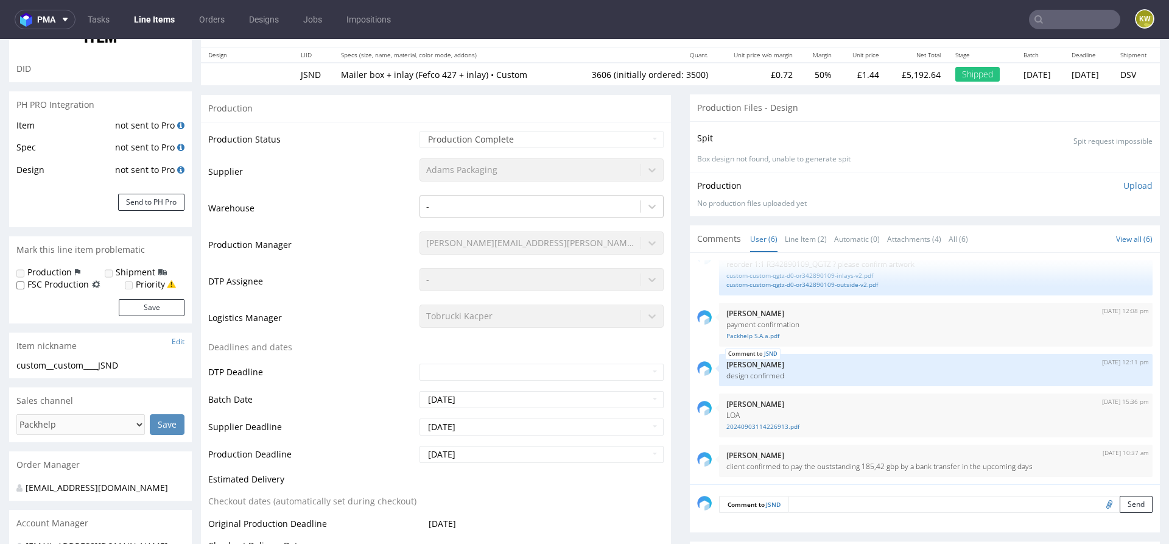
scroll to position [172, 0]
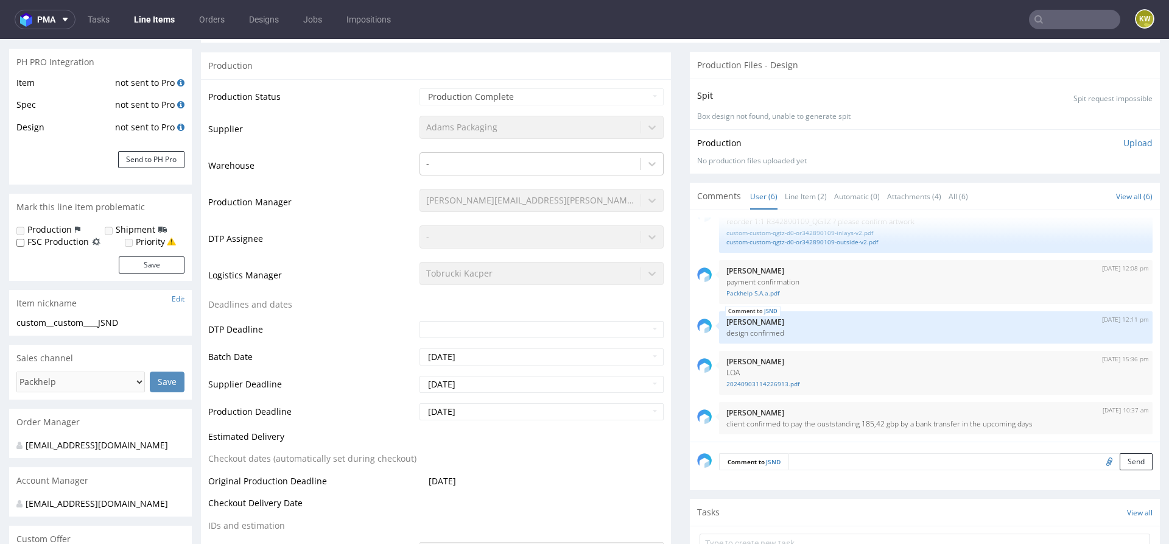
click at [793, 206] on link "Line Item (2)" at bounding box center [806, 196] width 42 height 26
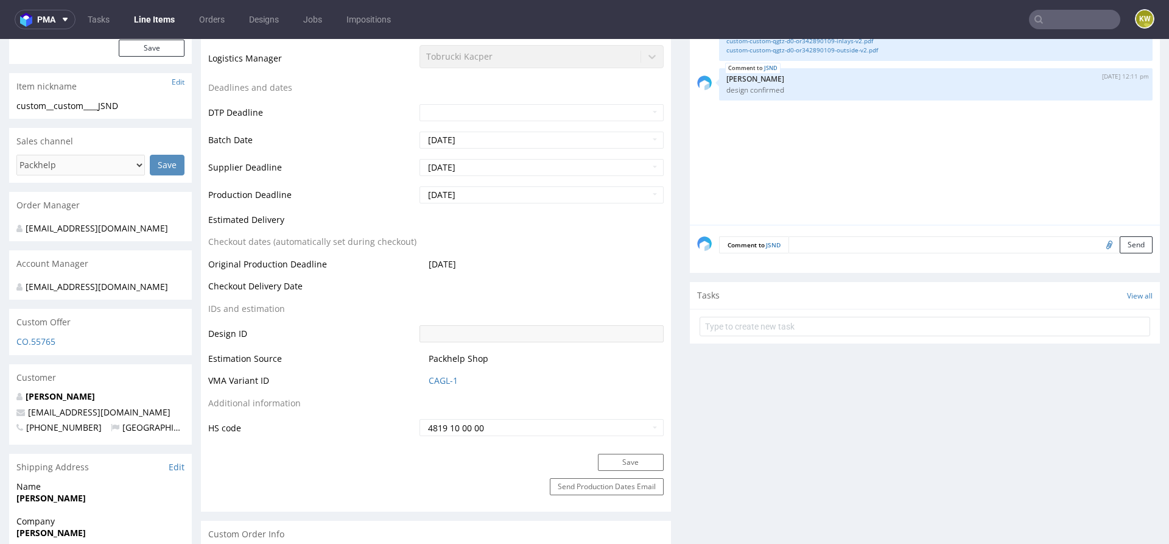
scroll to position [386, 0]
click at [432, 383] on link "CAGL-1" at bounding box center [443, 383] width 29 height 12
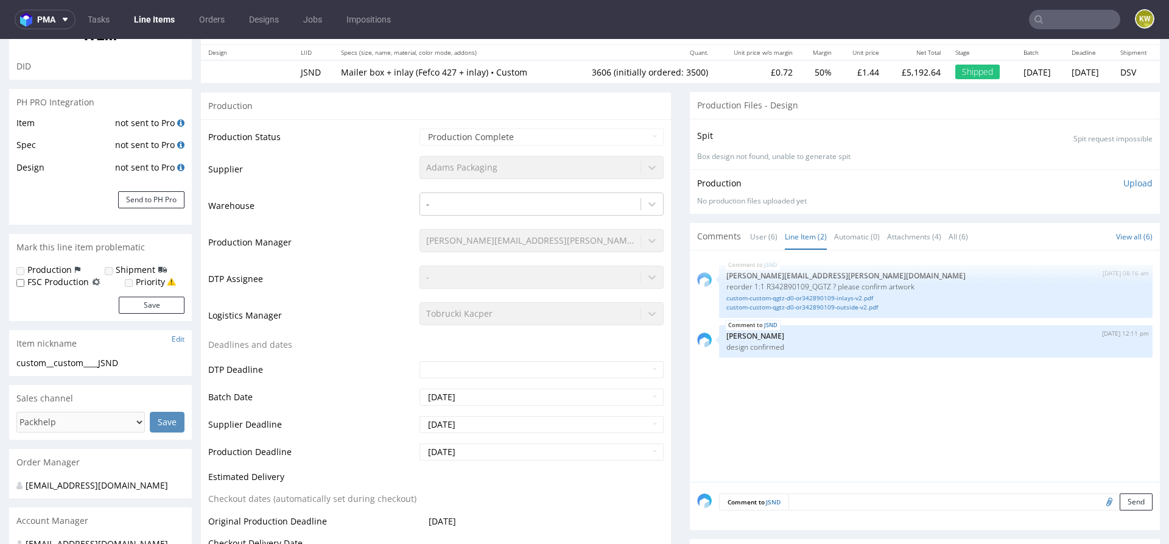
scroll to position [0, 0]
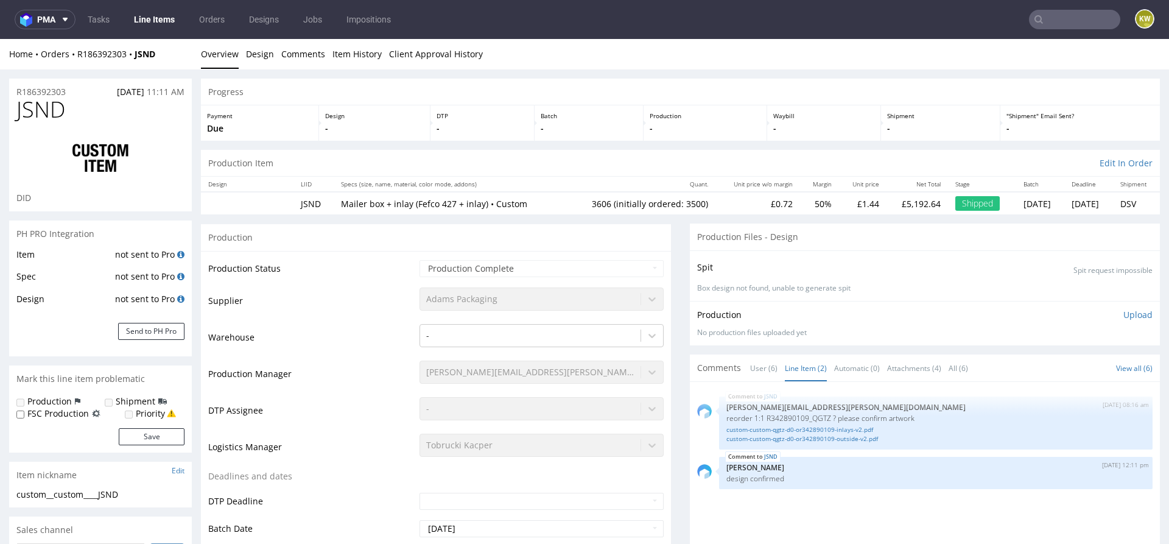
click at [33, 84] on div "R186392303 27.06.2025 11:11 AM" at bounding box center [100, 88] width 183 height 19
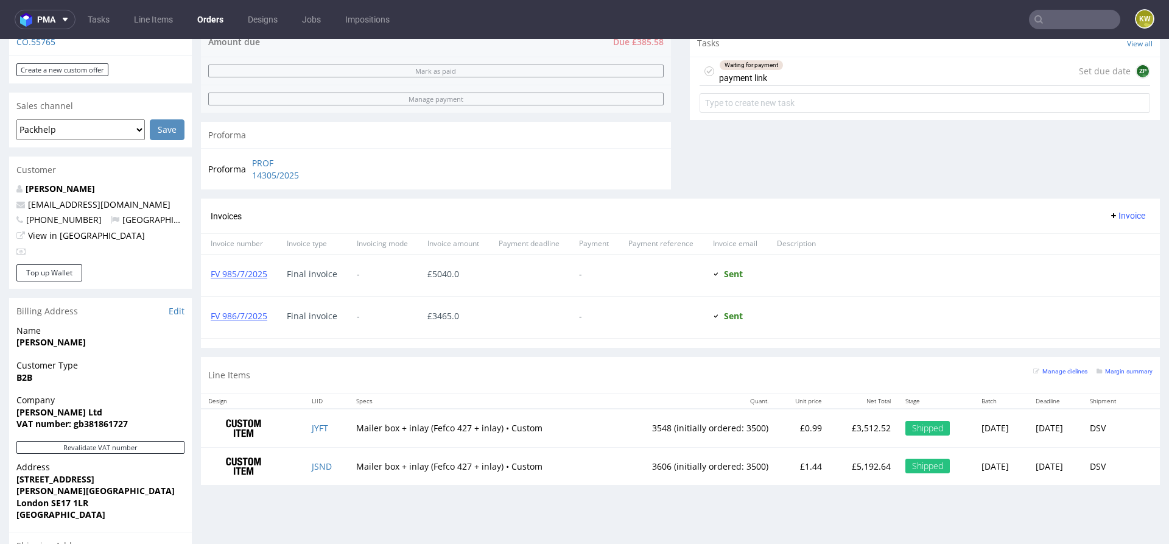
scroll to position [543, 0]
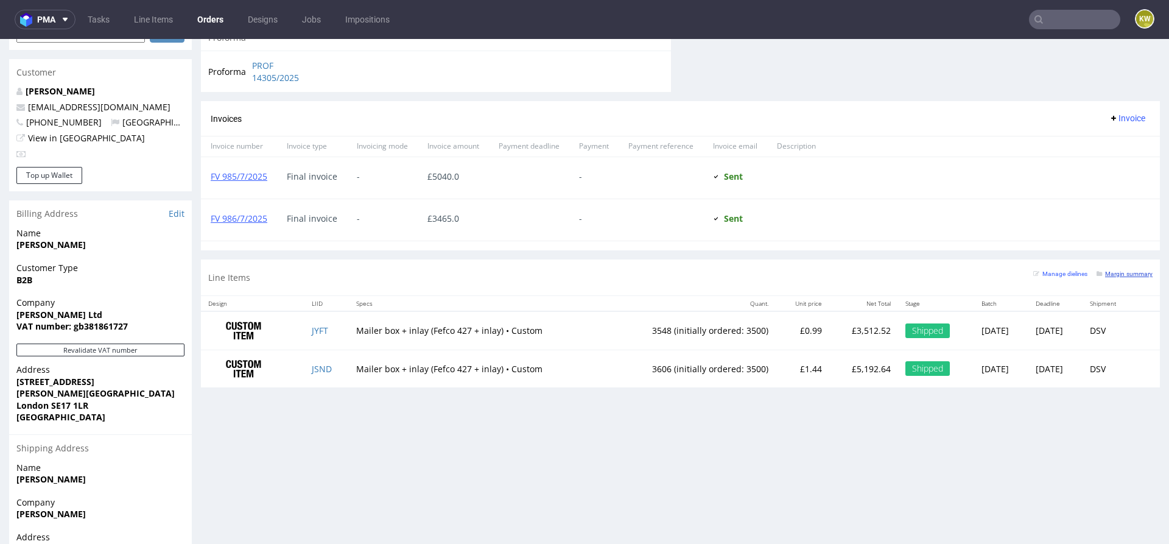
click at [1119, 272] on small "Margin summary" at bounding box center [1124, 273] width 56 height 7
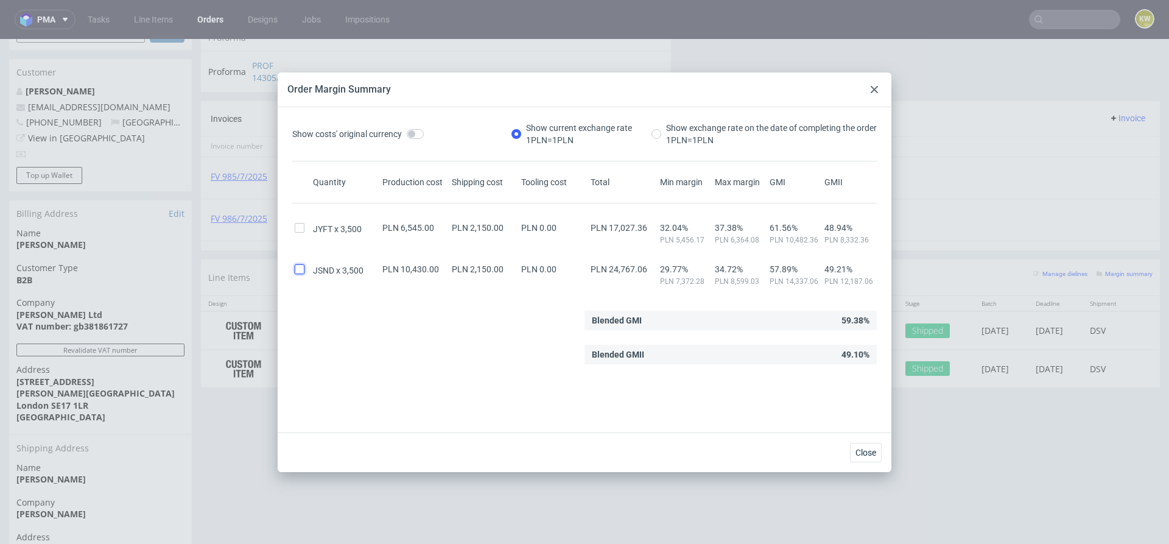
click at [301, 270] on input "checkbox" at bounding box center [300, 269] width 10 height 10
checkbox input "true"
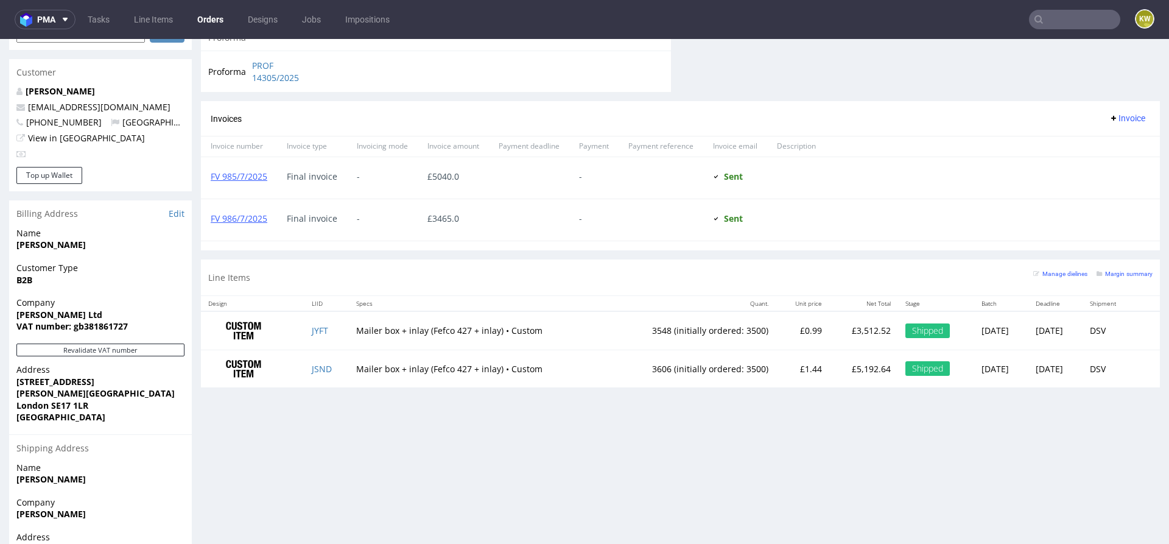
click at [1064, 23] on input "text" at bounding box center [1074, 19] width 91 height 19
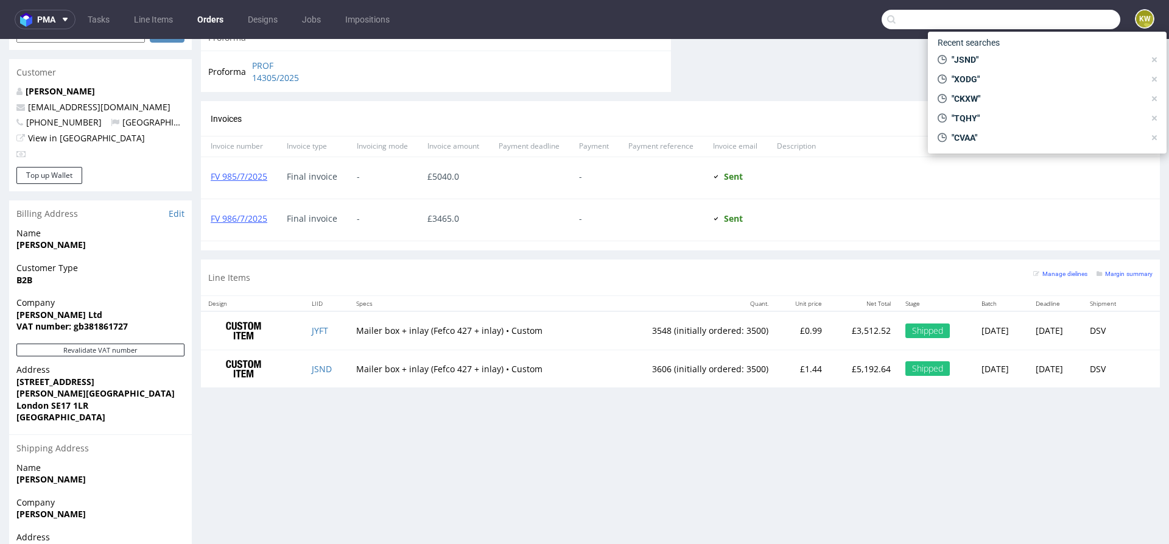
paste input "SOXE"
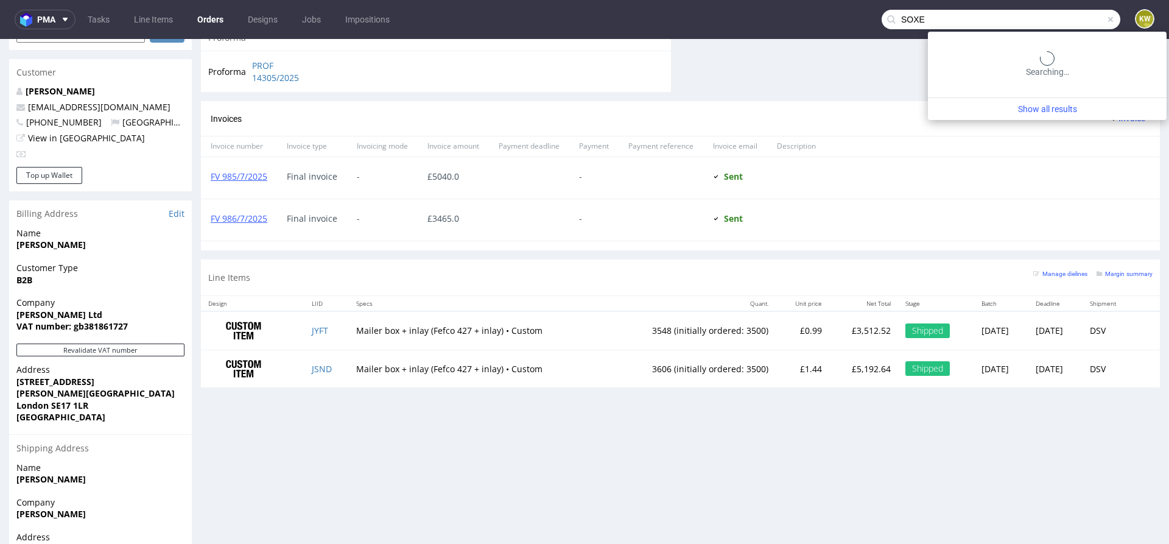
type input "SOXE"
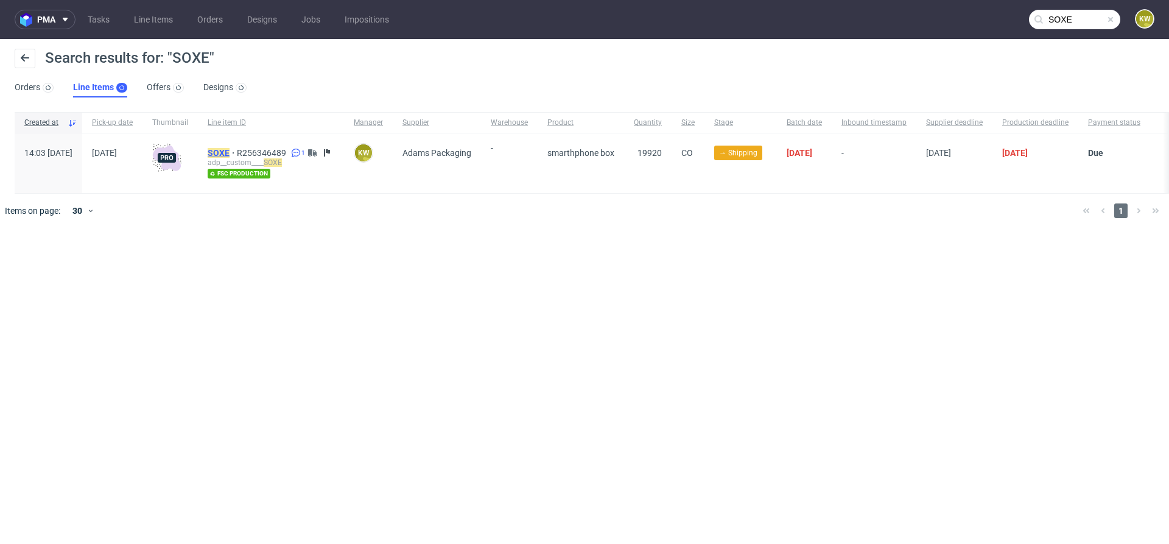
click at [229, 156] on mark "SOXE" at bounding box center [219, 153] width 22 height 10
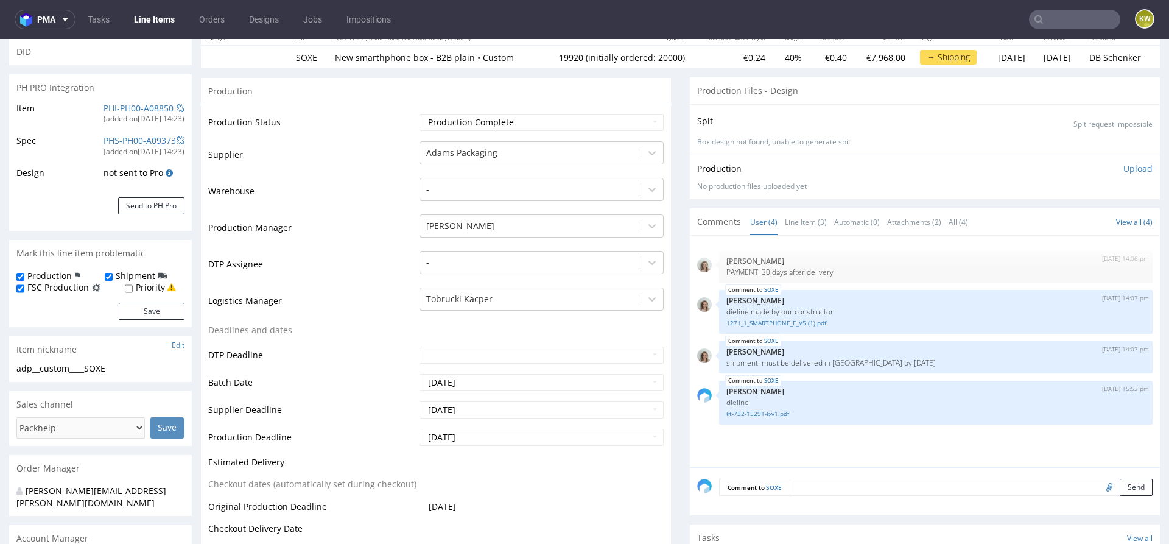
scroll to position [172, 0]
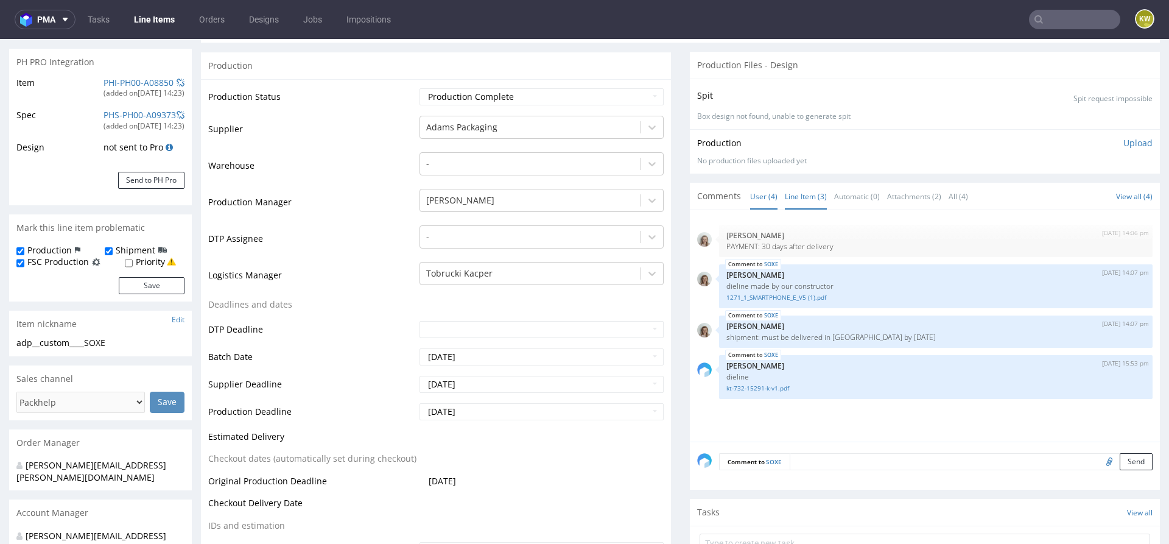
click at [802, 192] on link "Line Item (3)" at bounding box center [806, 196] width 42 height 26
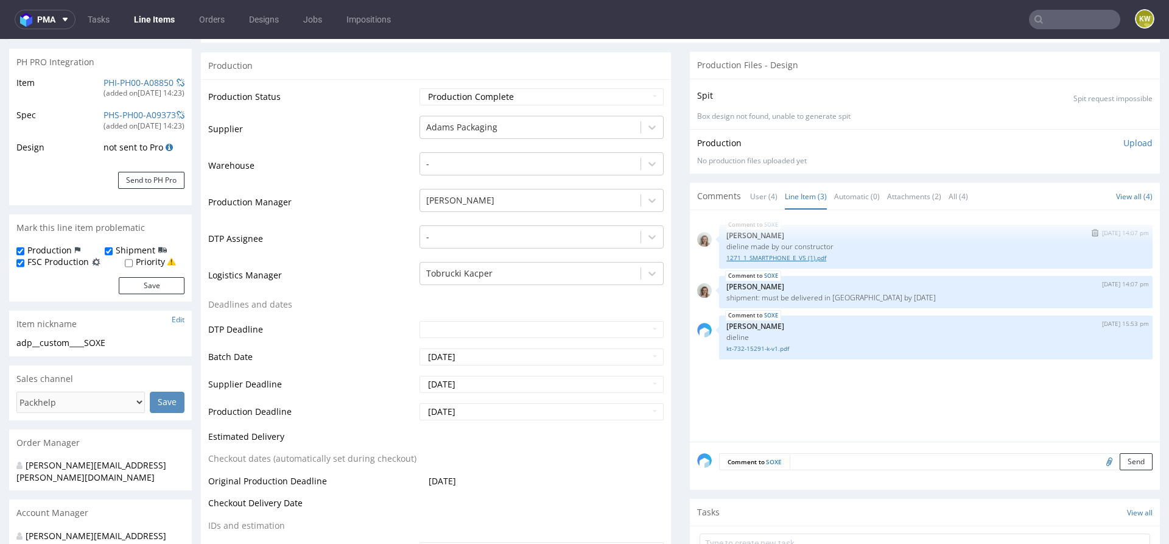
click at [779, 259] on link "1271_1_SMARTPHONE_E_V5 (1).pdf" at bounding box center [935, 257] width 419 height 9
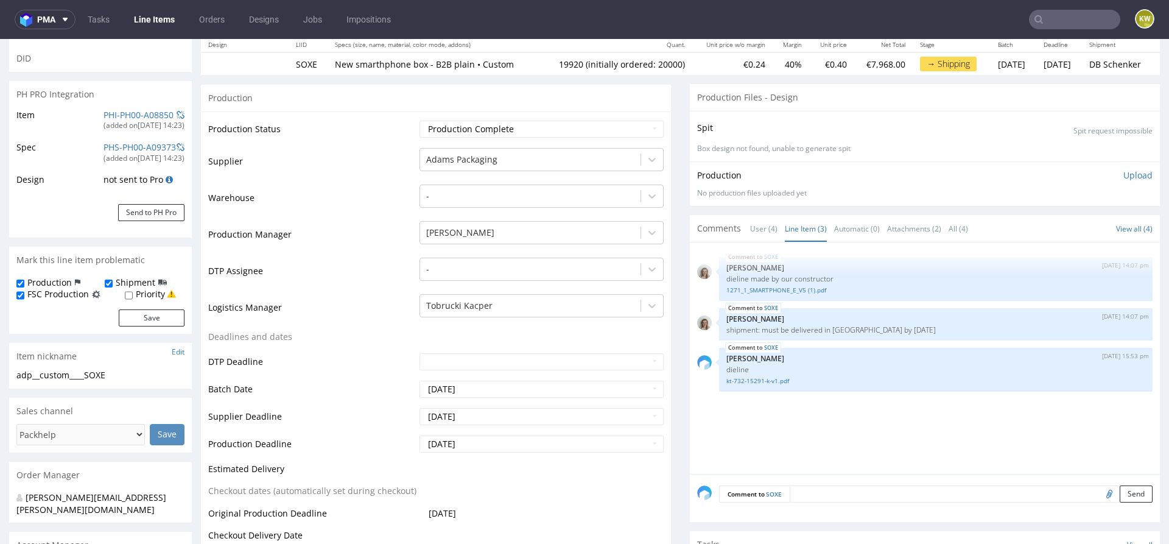
scroll to position [136, 0]
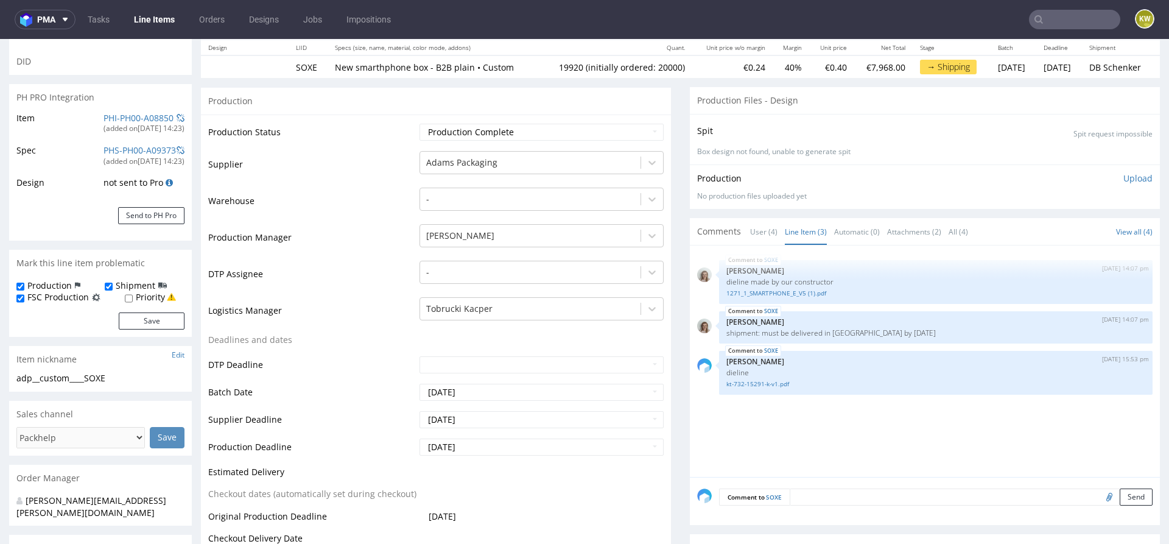
click at [1087, 24] on input "text" at bounding box center [1074, 19] width 91 height 19
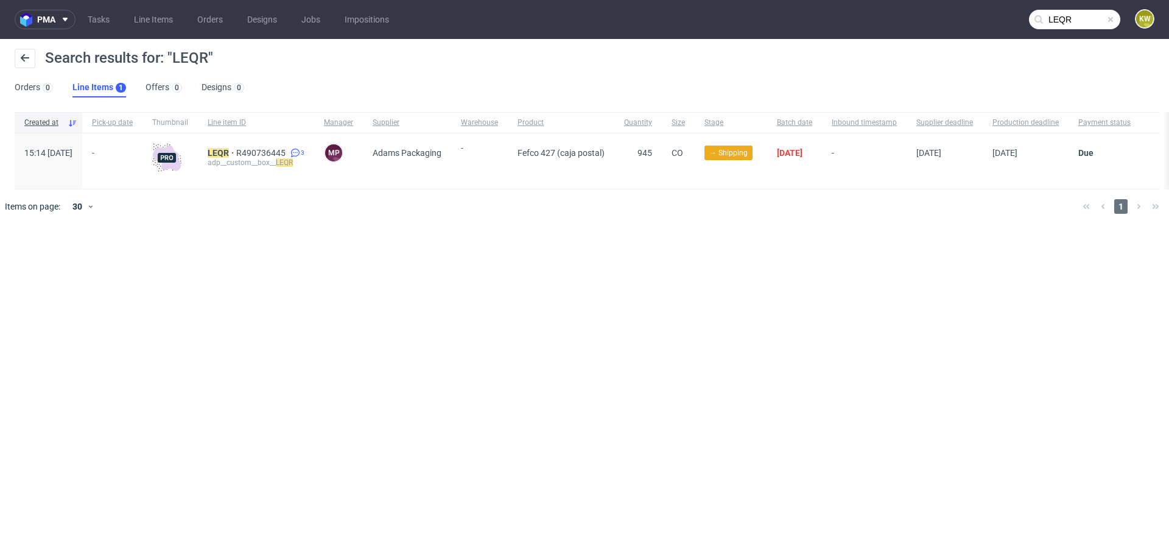
click at [1099, 19] on input "LEQR" at bounding box center [1074, 19] width 91 height 19
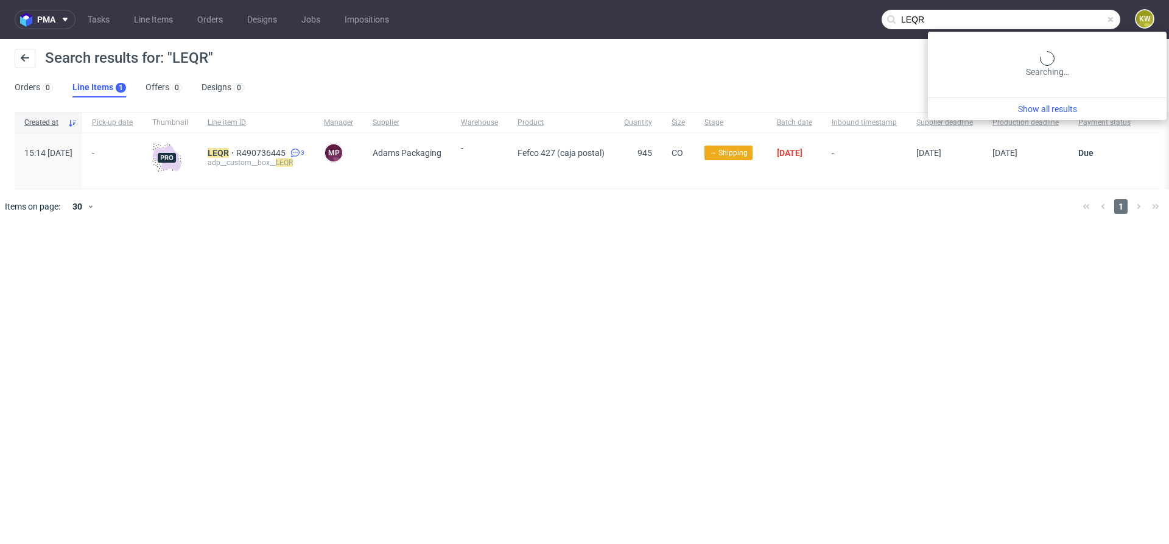
click at [1099, 19] on input "LEQR" at bounding box center [1000, 19] width 239 height 19
paste input "NKPO"
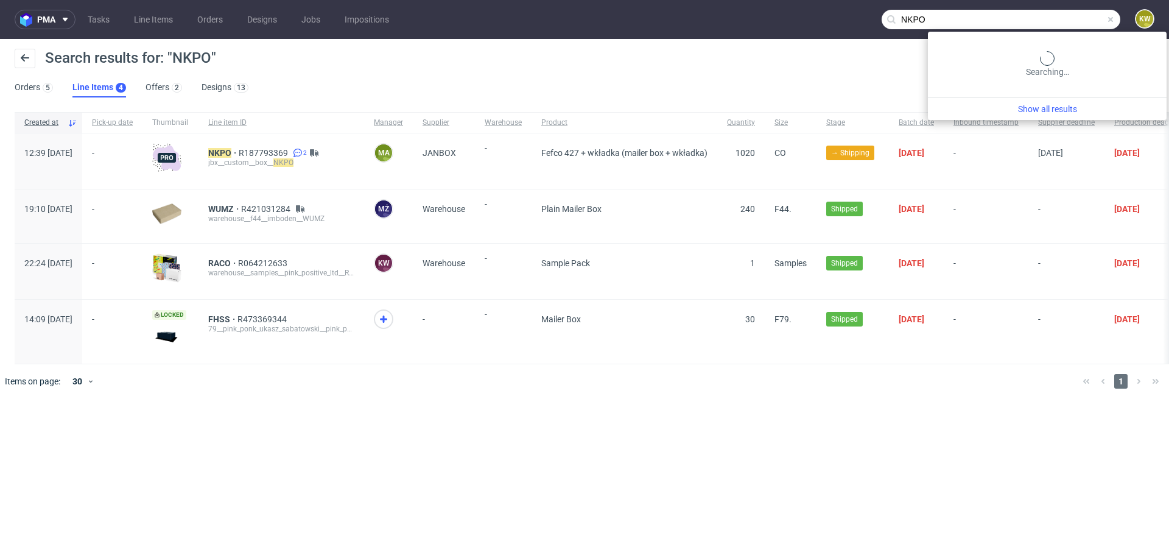
click at [1092, 15] on input "NKPO" at bounding box center [1000, 19] width 239 height 19
type input "N"
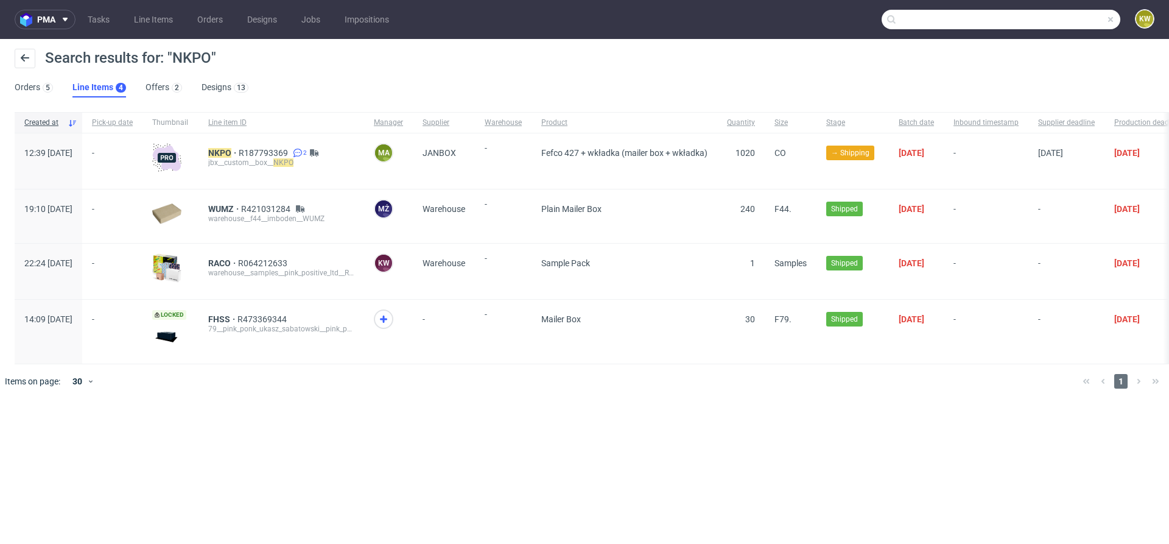
paste input "CLPP"
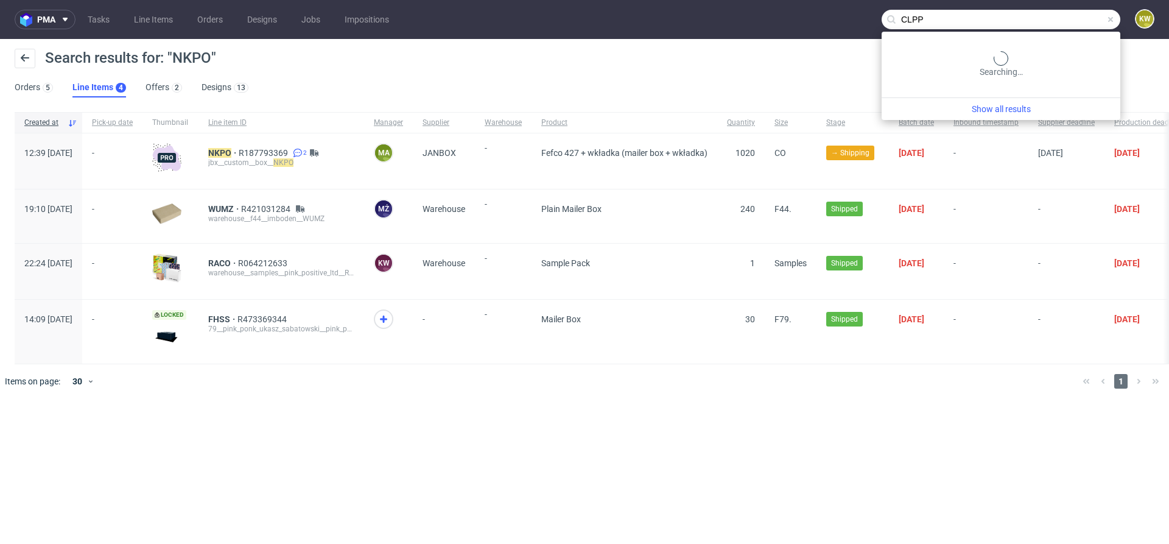
type input "CLPP"
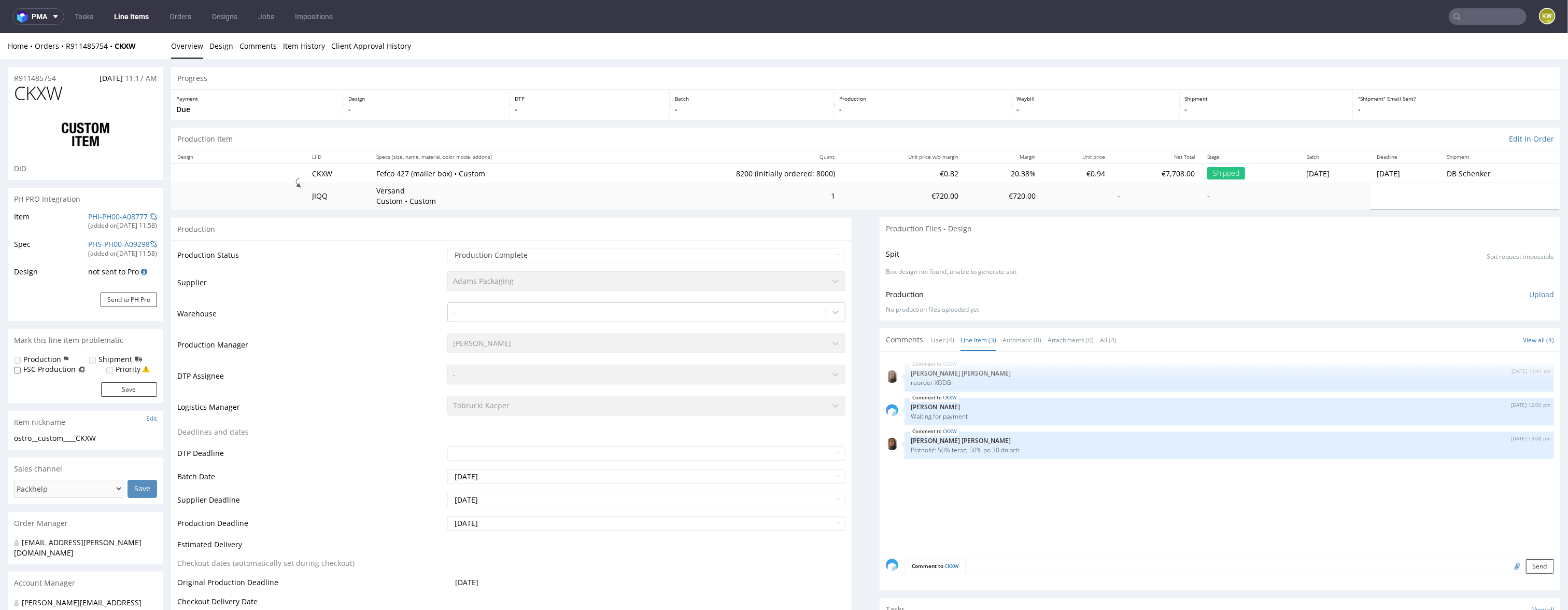
click at [1477, 25] on nav "pma Tasks Line Items Orders Designs Jobs Impositions KW" at bounding box center [784, 16] width 1568 height 33
click at [1477, 20] on input "text" at bounding box center [1425, 16] width 204 height 16
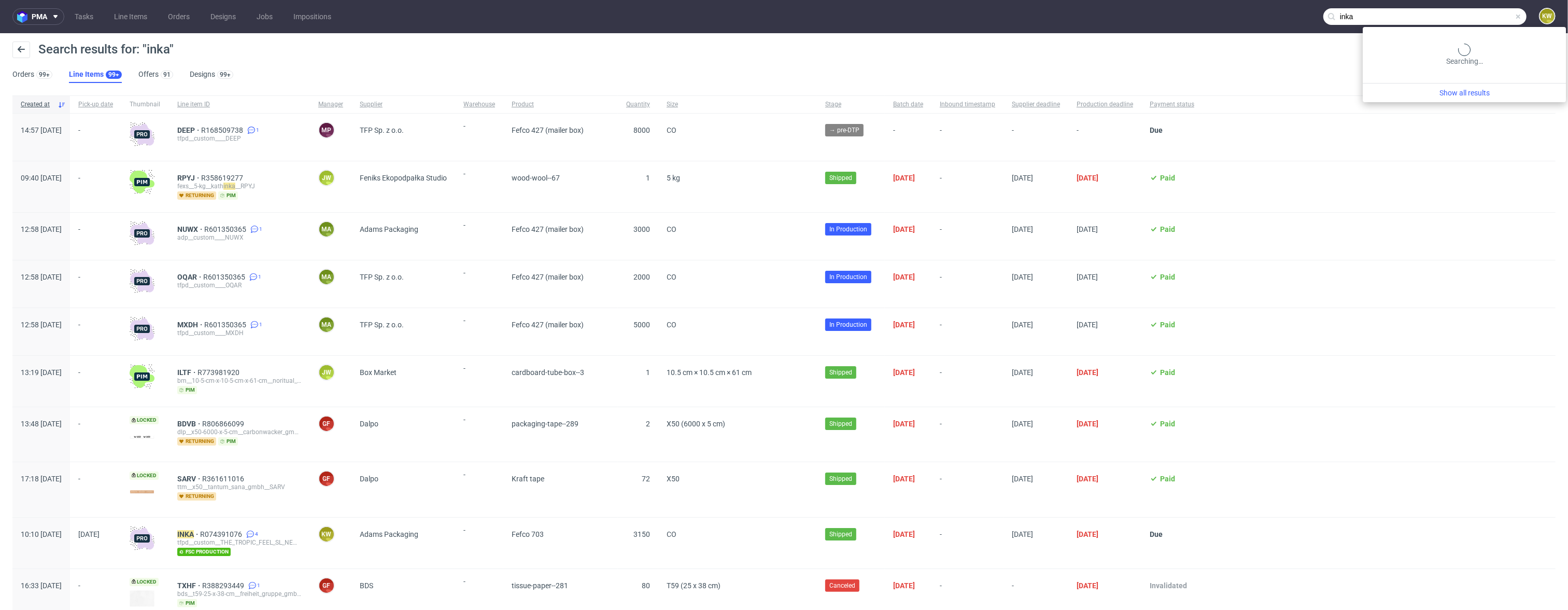
drag, startPoint x: 1474, startPoint y: 16, endPoint x: 1207, endPoint y: -2, distance: 267.6
click at [1207, 0] on html "pma Tasks Line Items Orders Designs Jobs Impositions inka KW Search results for…" at bounding box center [784, 305] width 1568 height 610
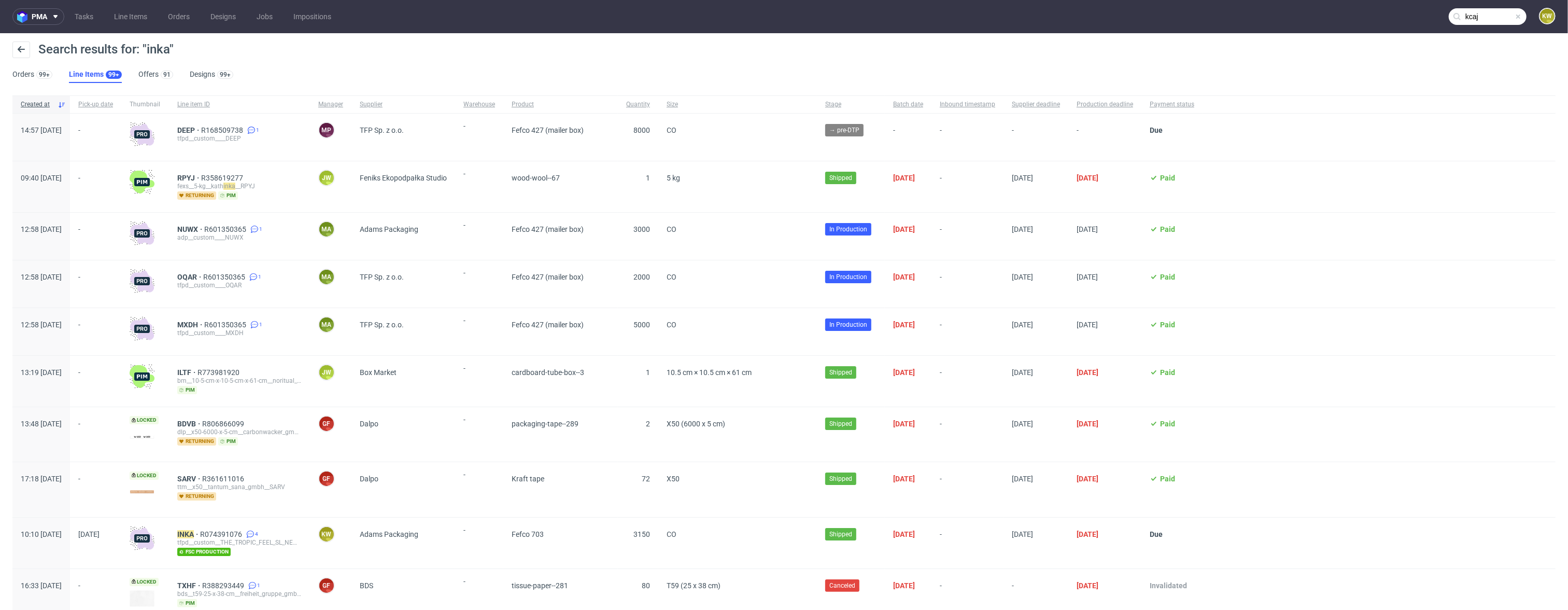
type input "kcaj"
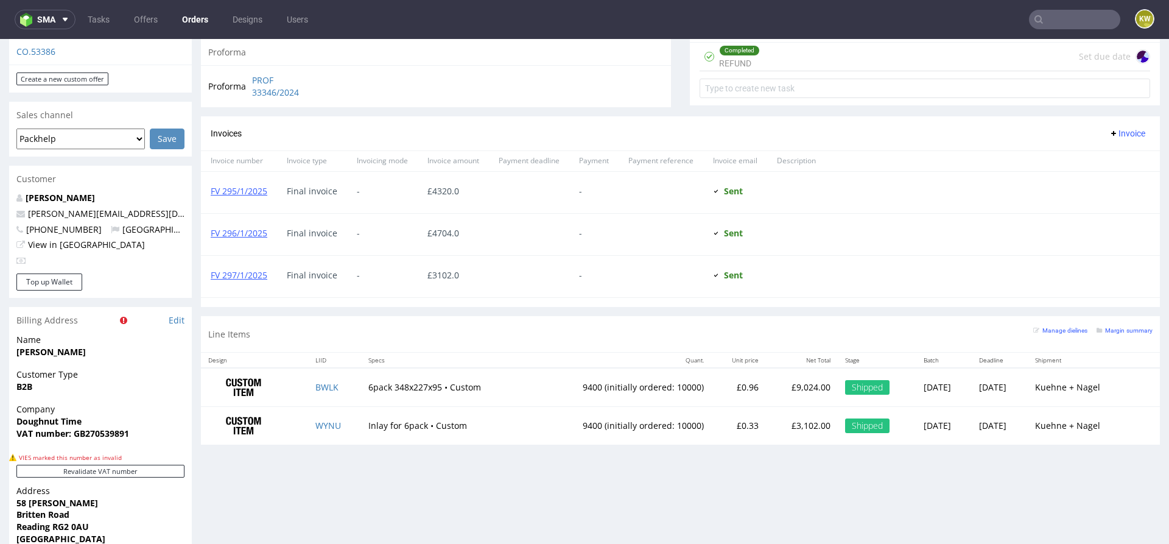
scroll to position [461, 0]
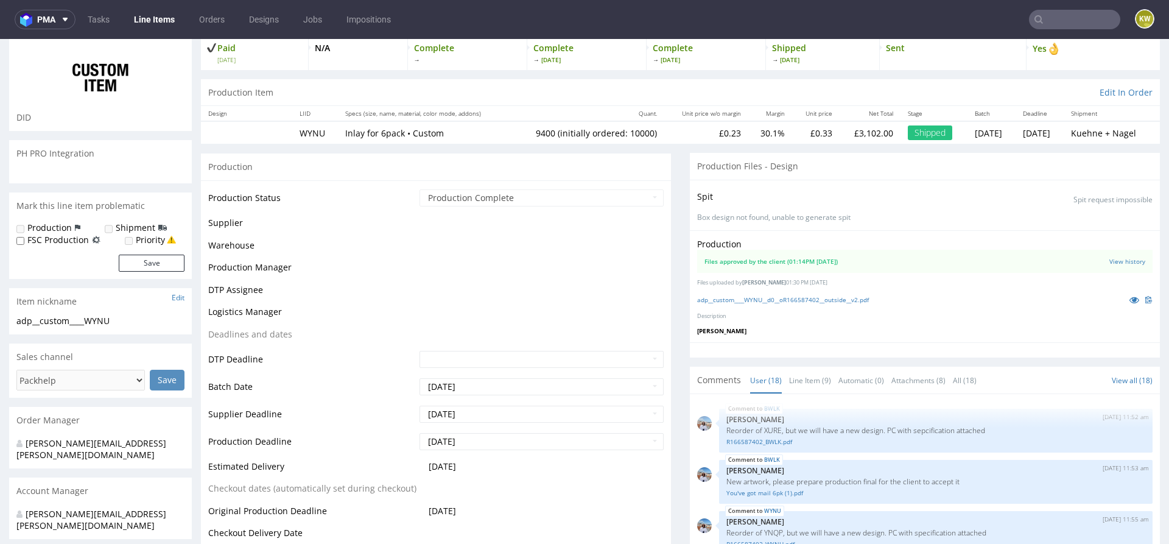
scroll to position [730, 0]
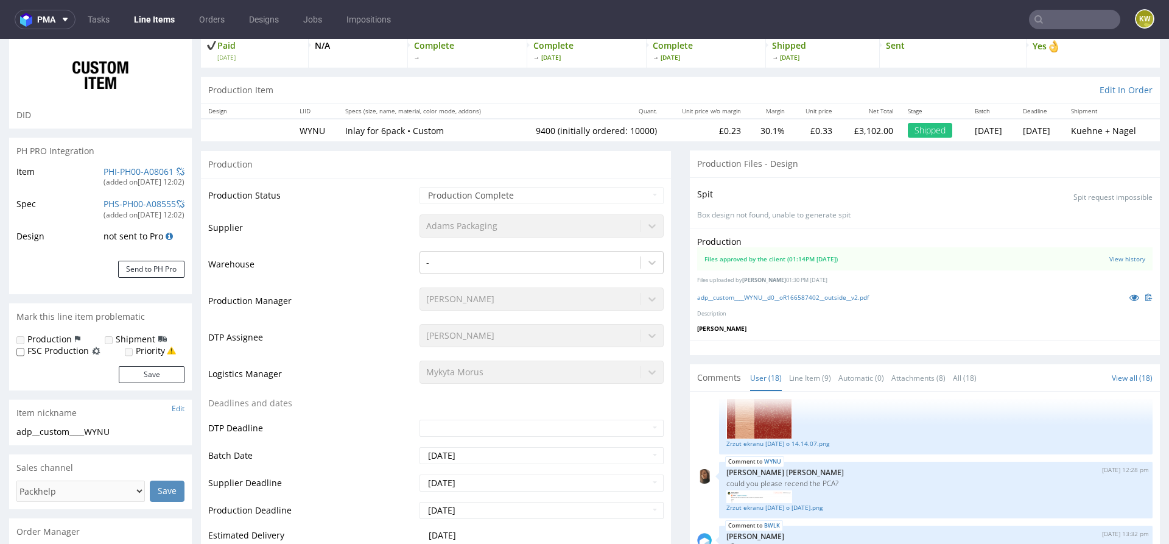
select select "in_progress"
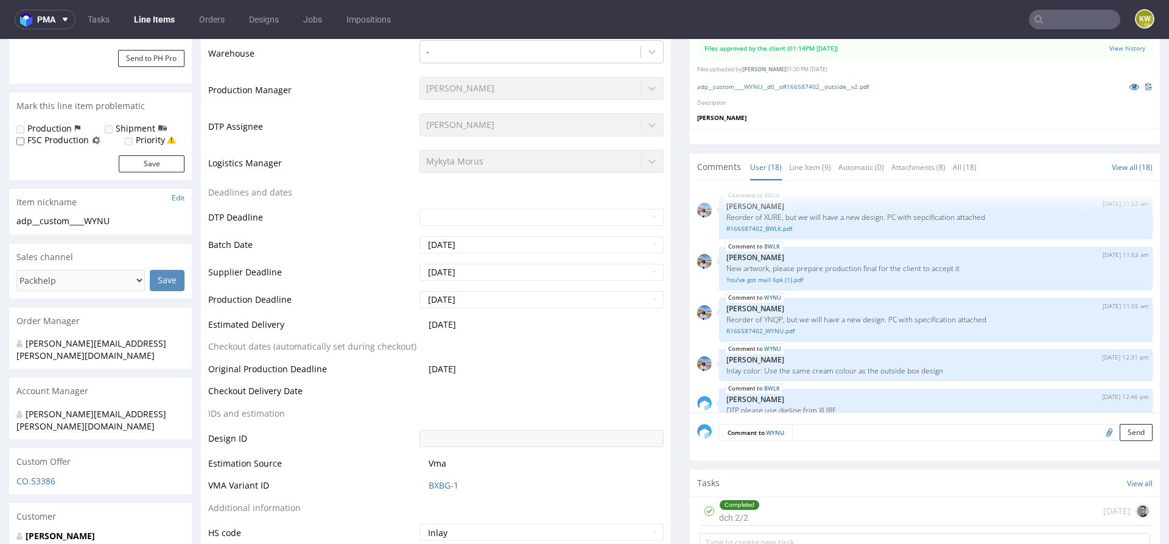
scroll to position [0, 0]
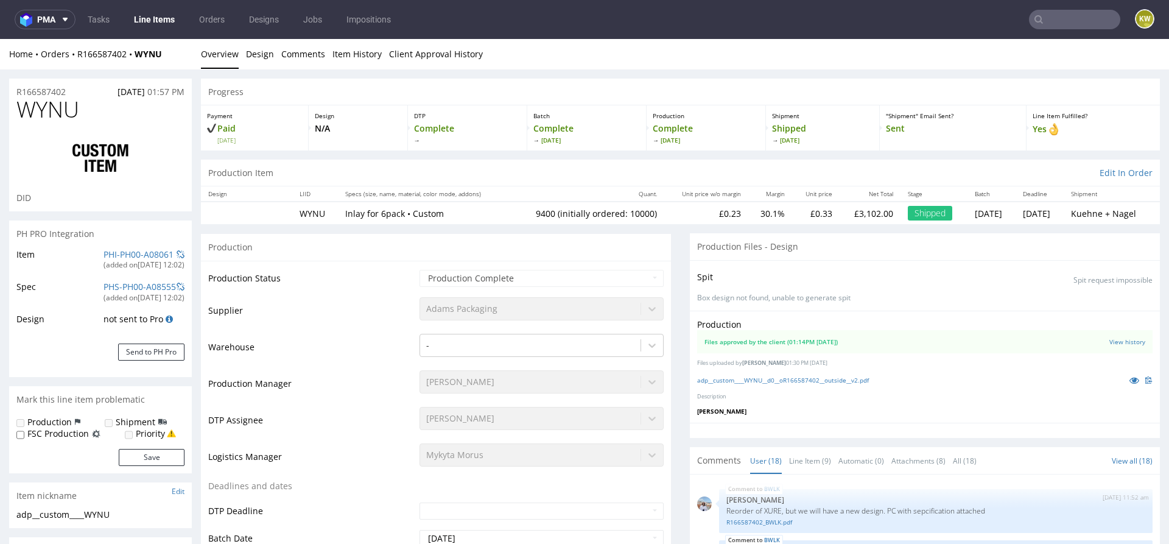
click at [53, 108] on span "WYNU" at bounding box center [47, 109] width 63 height 24
copy span "WYNU"
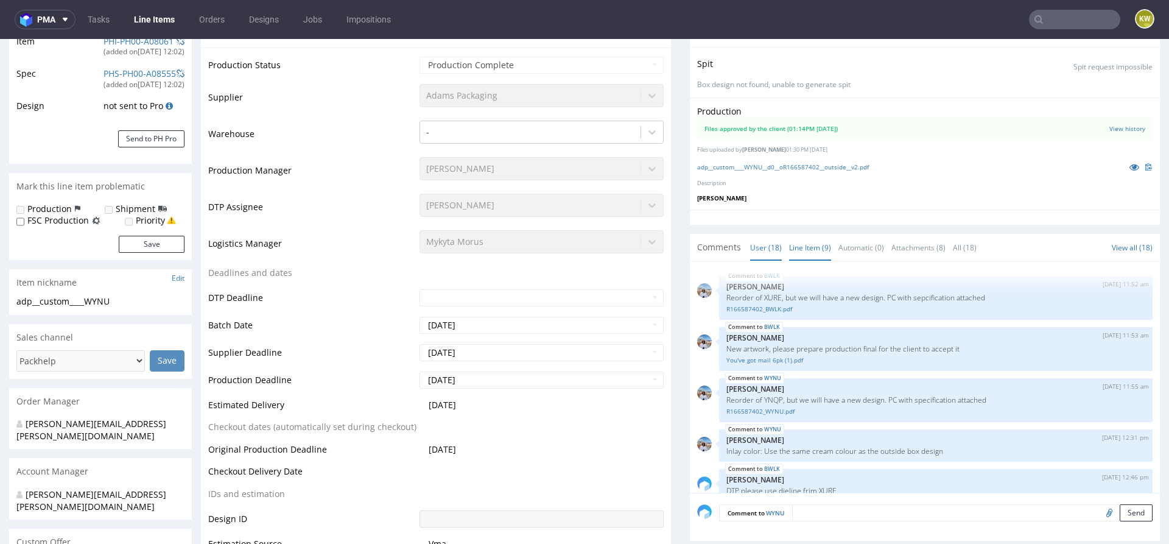
click at [814, 251] on link "Line Item (9)" at bounding box center [810, 247] width 42 height 26
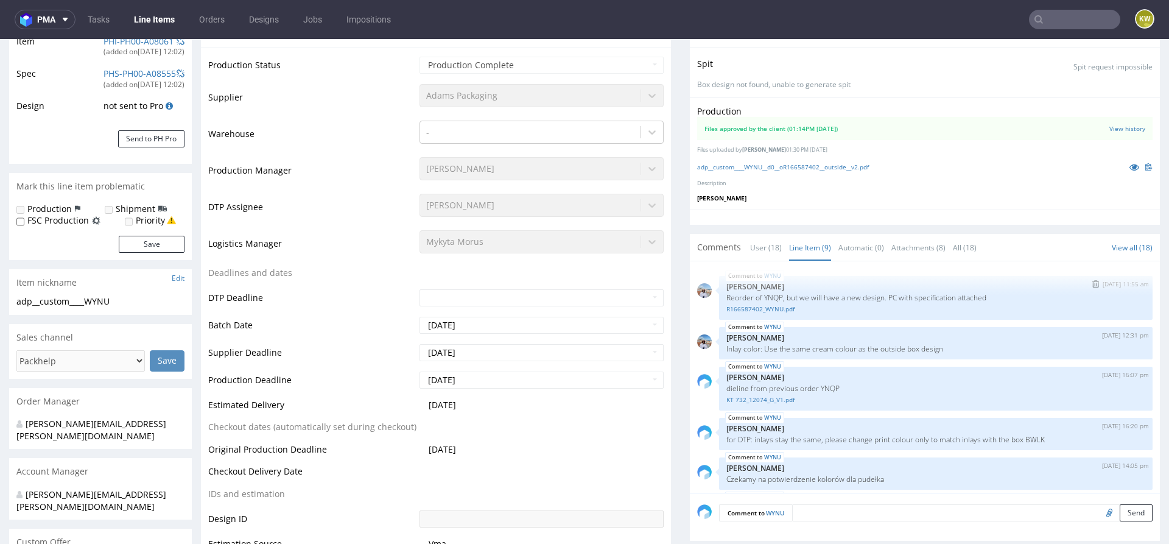
click at [769, 294] on p "Reorder of YNQP, but we will have a new design. PC with specification attached" at bounding box center [935, 297] width 419 height 9
click at [769, 295] on p "Reorder of YNQP, but we will have a new design. PC with specification attached" at bounding box center [935, 297] width 419 height 9
copy p "YNQP"
click at [766, 294] on p "Reorder of YNQP, but we will have a new design. PC with specification attached" at bounding box center [935, 297] width 419 height 9
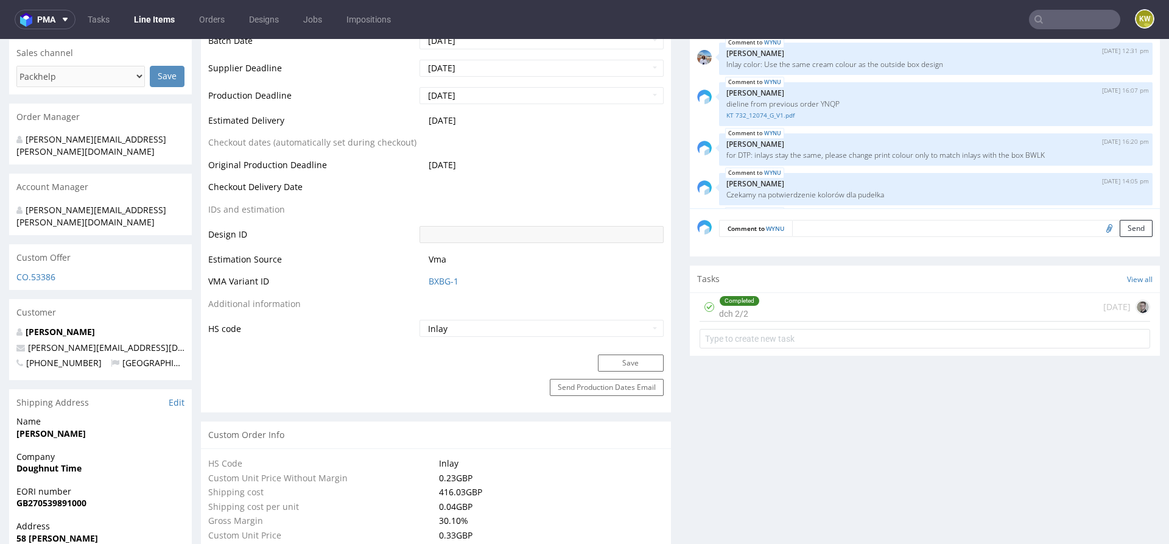
scroll to position [0, 0]
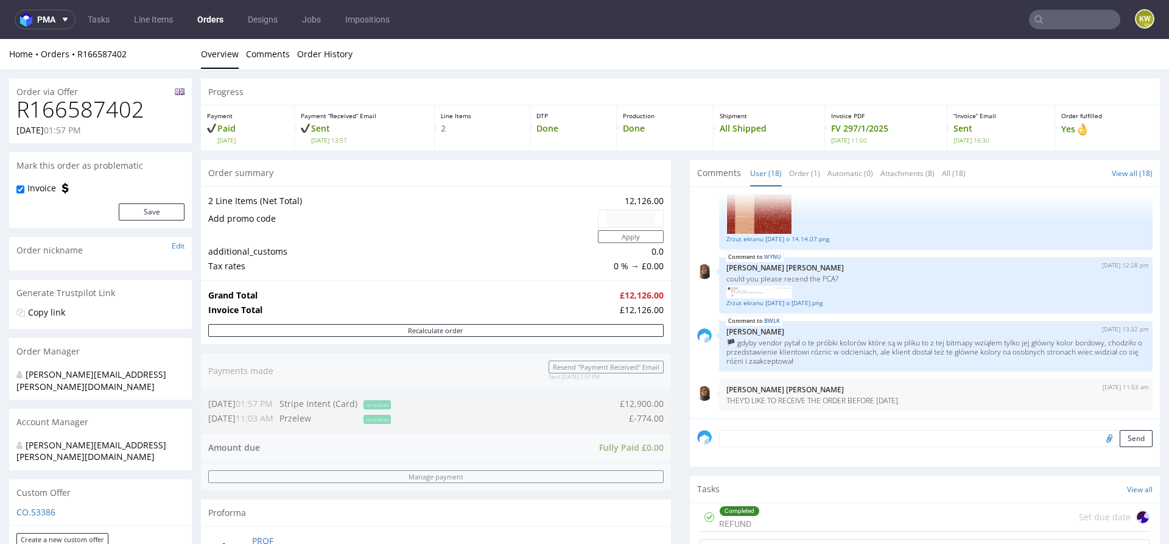
scroll to position [687, 0]
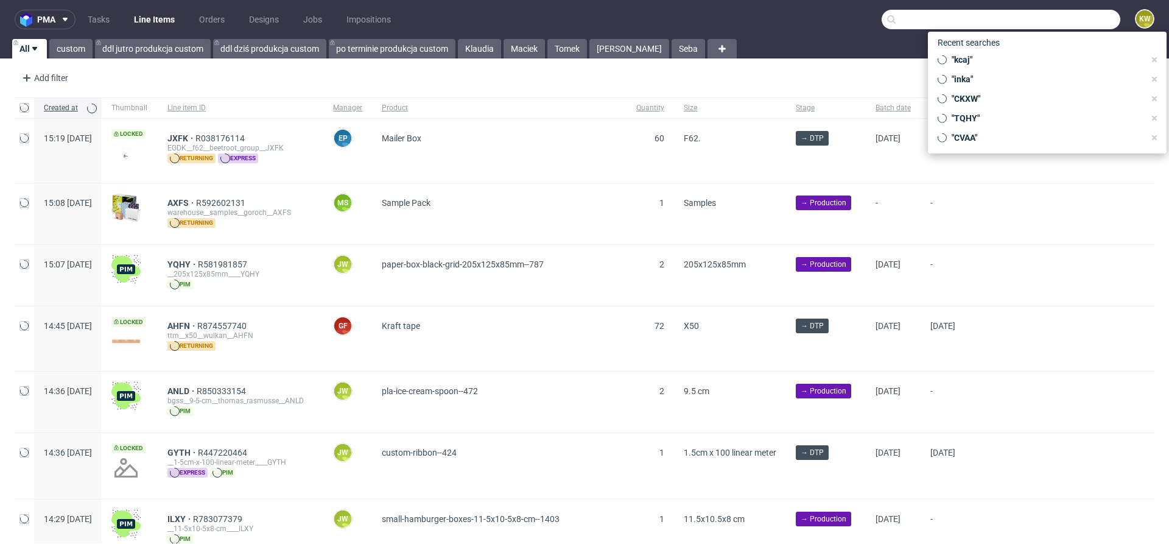
click at [1045, 16] on input "text" at bounding box center [1000, 19] width 239 height 19
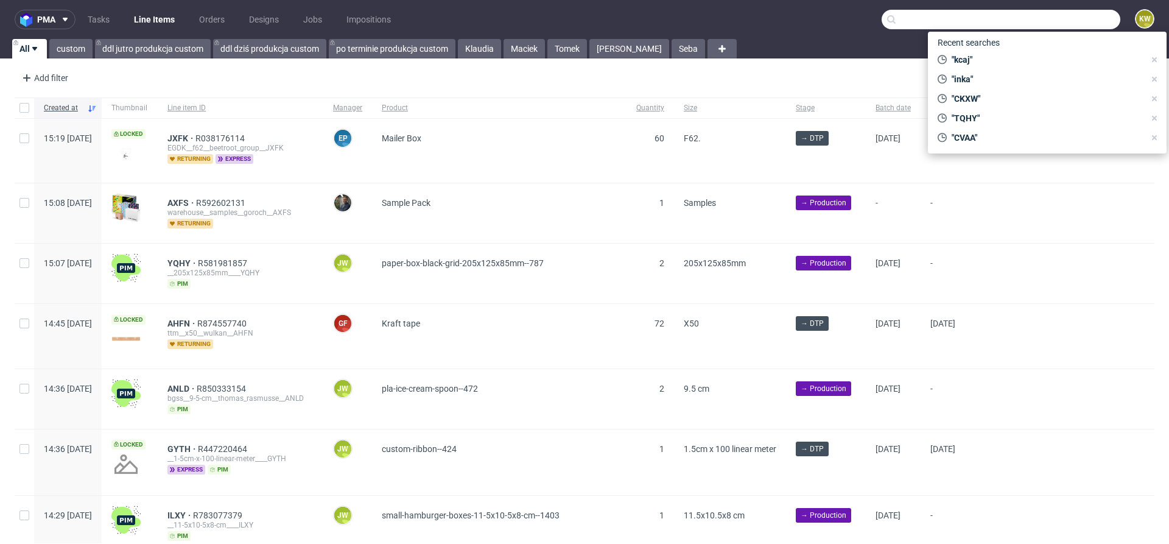
paste input "YNQP"
type input "YNQP"
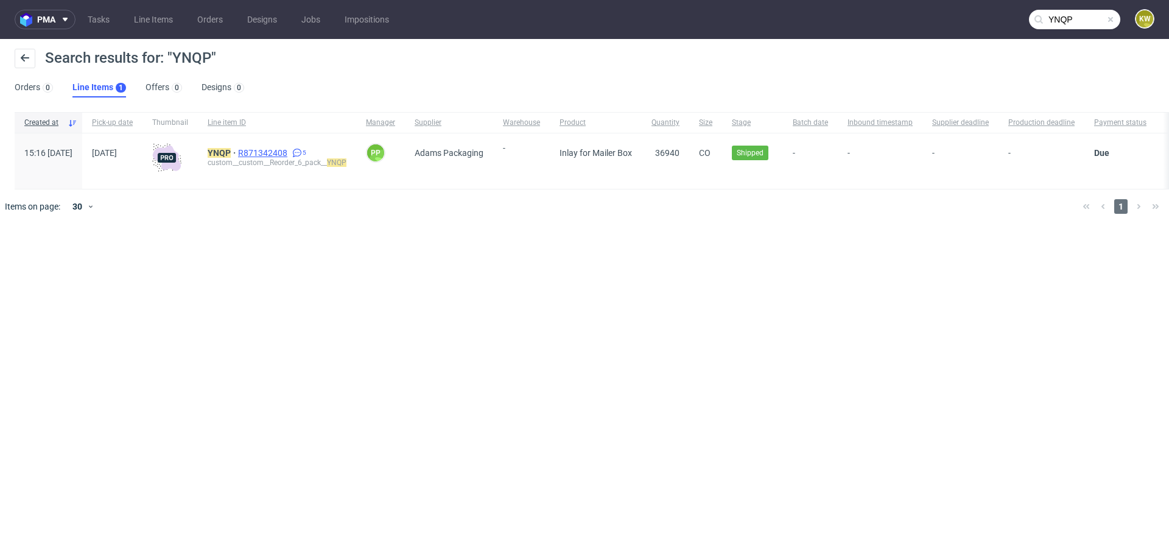
click at [290, 153] on span "R871342408" at bounding box center [264, 153] width 52 height 10
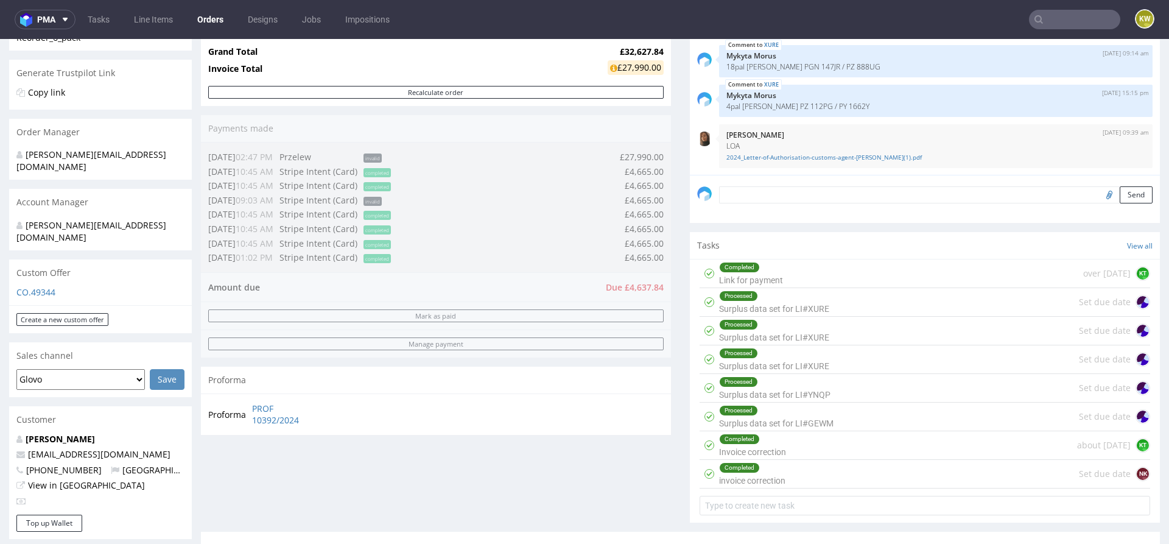
scroll to position [777, 0]
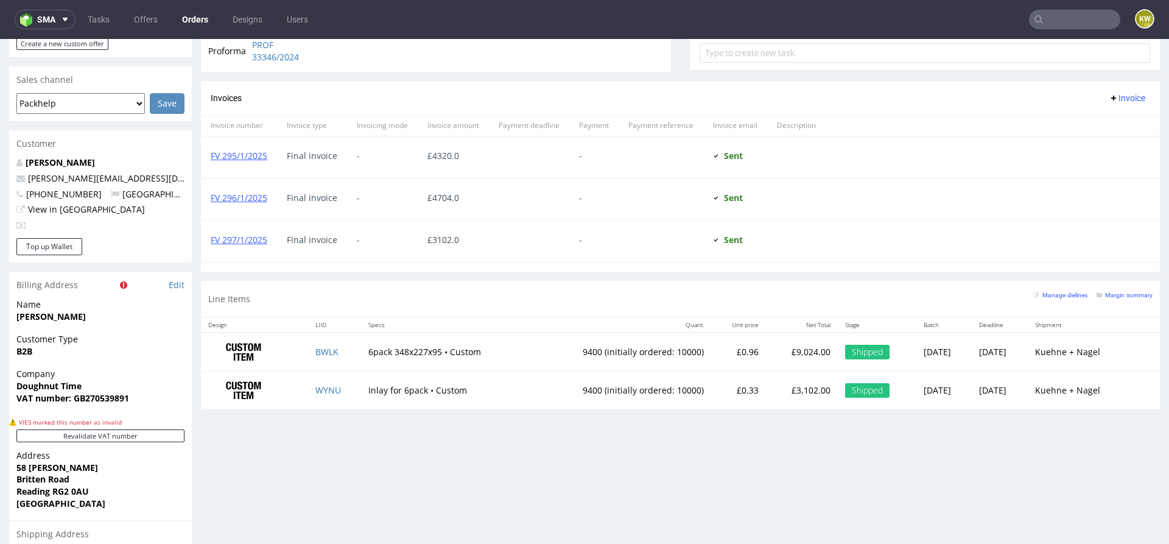
scroll to position [505, 0]
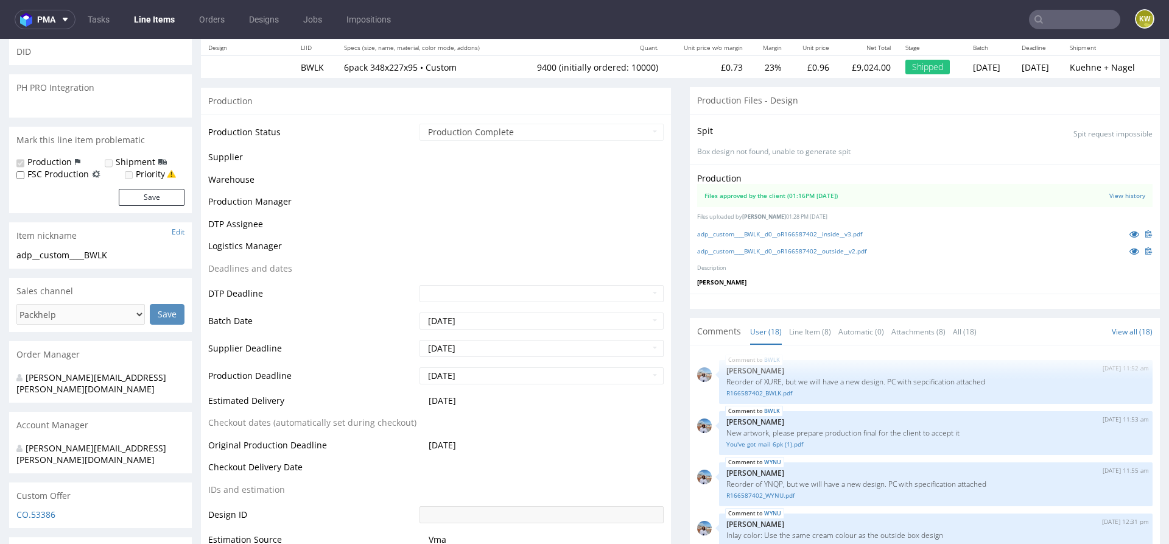
scroll to position [730, 0]
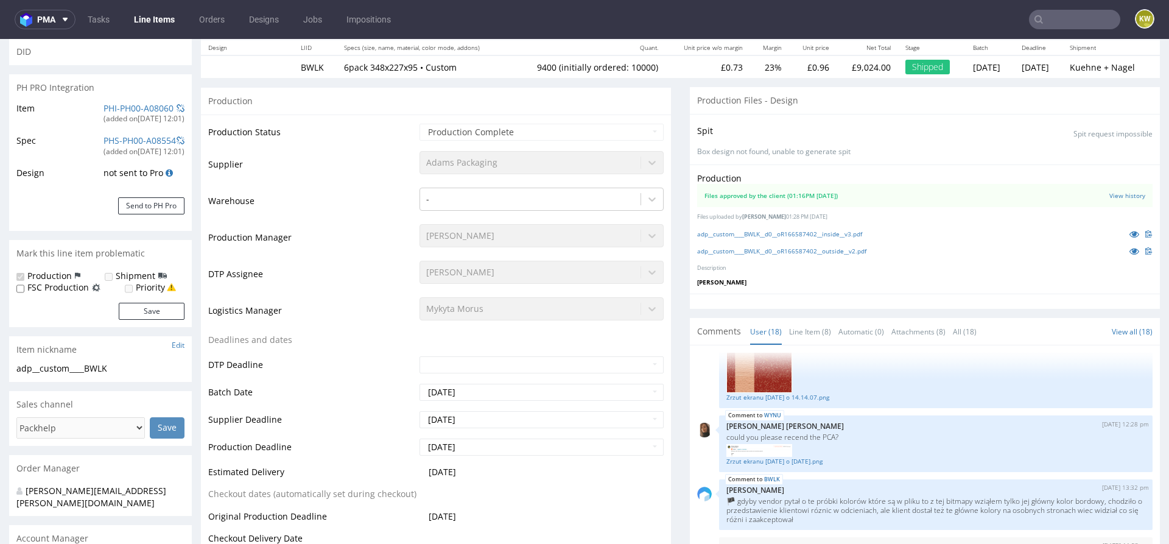
select select "in_progress"
click at [802, 335] on link "Line Item (8)" at bounding box center [810, 331] width 42 height 26
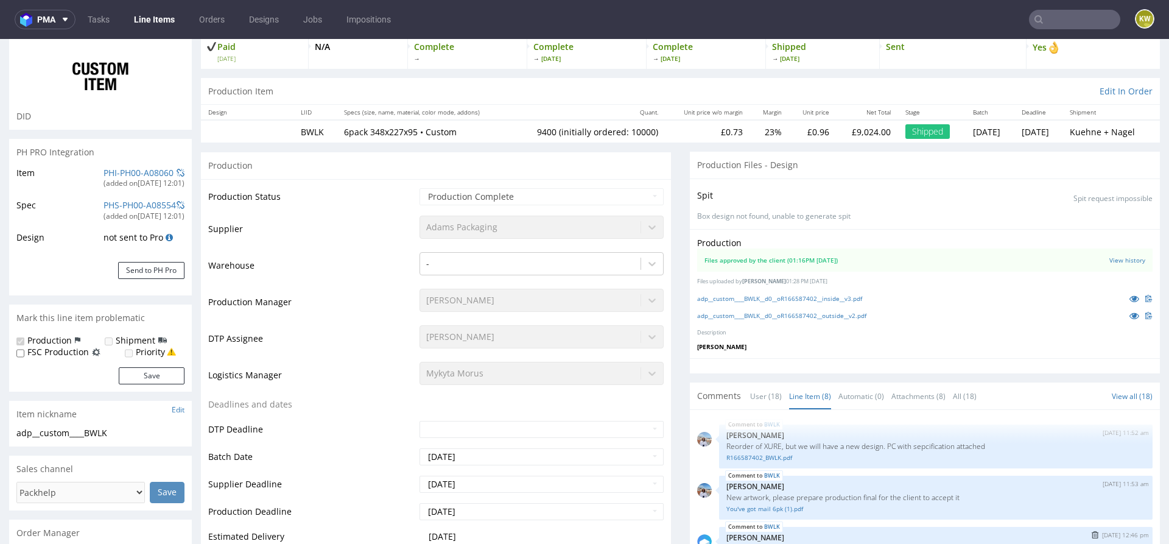
scroll to position [83, 0]
click at [767, 443] on p "Reorder of XURE, but we will have a new design. PC with sepcification attached" at bounding box center [935, 444] width 419 height 9
click at [766, 443] on p "Reorder of XURE, but we will have a new design. PC with sepcification attached" at bounding box center [935, 444] width 419 height 9
copy p "XURE"
